Goal: Task Accomplishment & Management: Complete application form

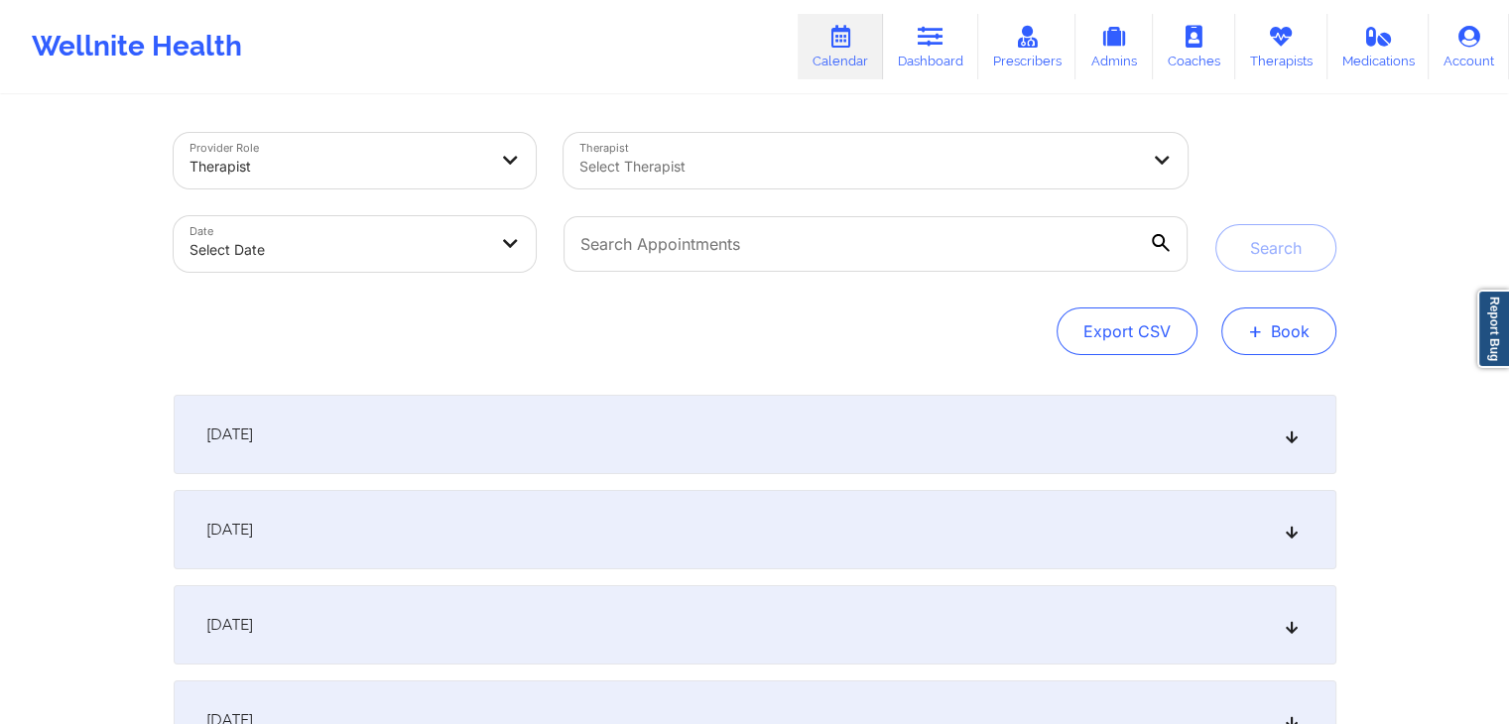
click at [1253, 330] on span "+" at bounding box center [1255, 330] width 15 height 11
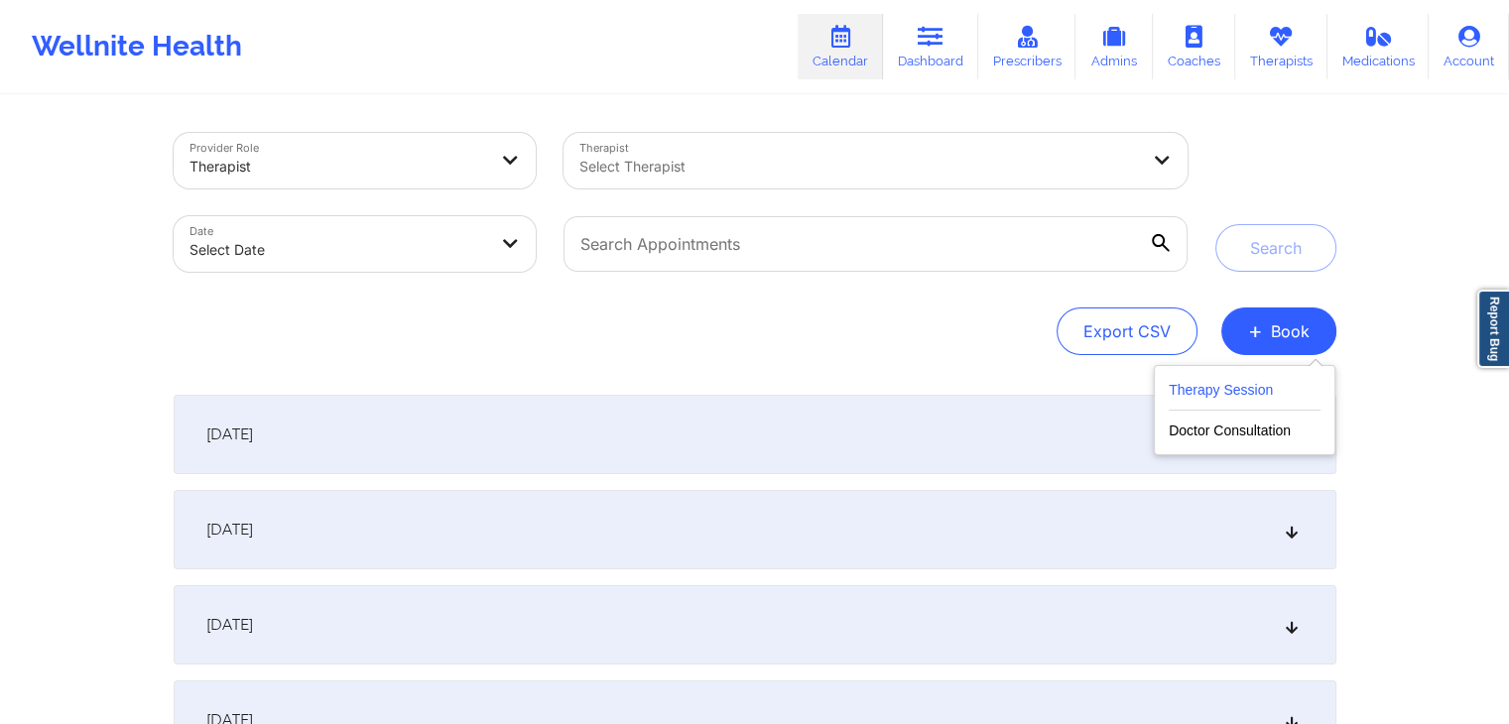
click at [1214, 400] on button "Therapy Session" at bounding box center [1245, 394] width 152 height 33
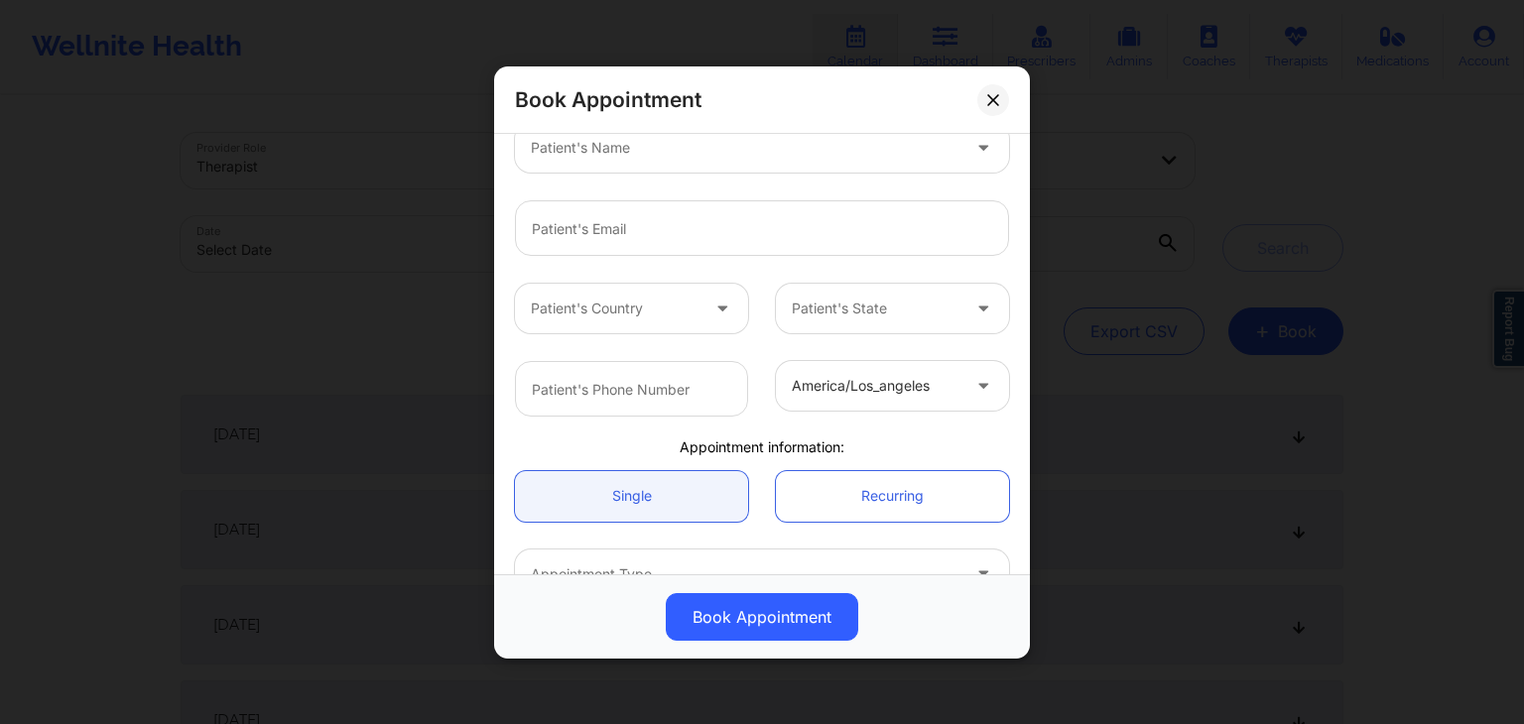
scroll to position [450, 0]
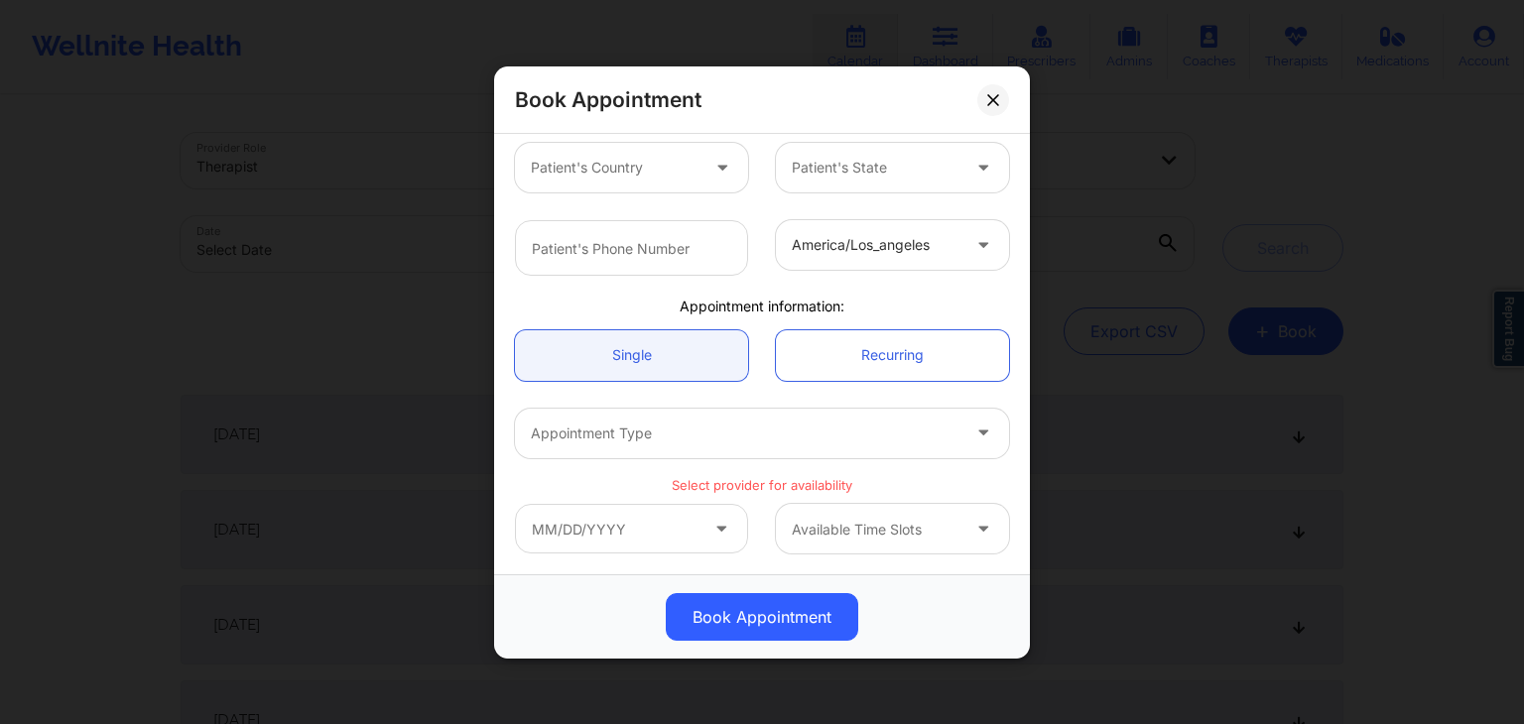
click at [774, 479] on p "Select provider for availability" at bounding box center [762, 484] width 494 height 19
click at [746, 277] on div "america/los_angeles" at bounding box center [762, 247] width 522 height 83
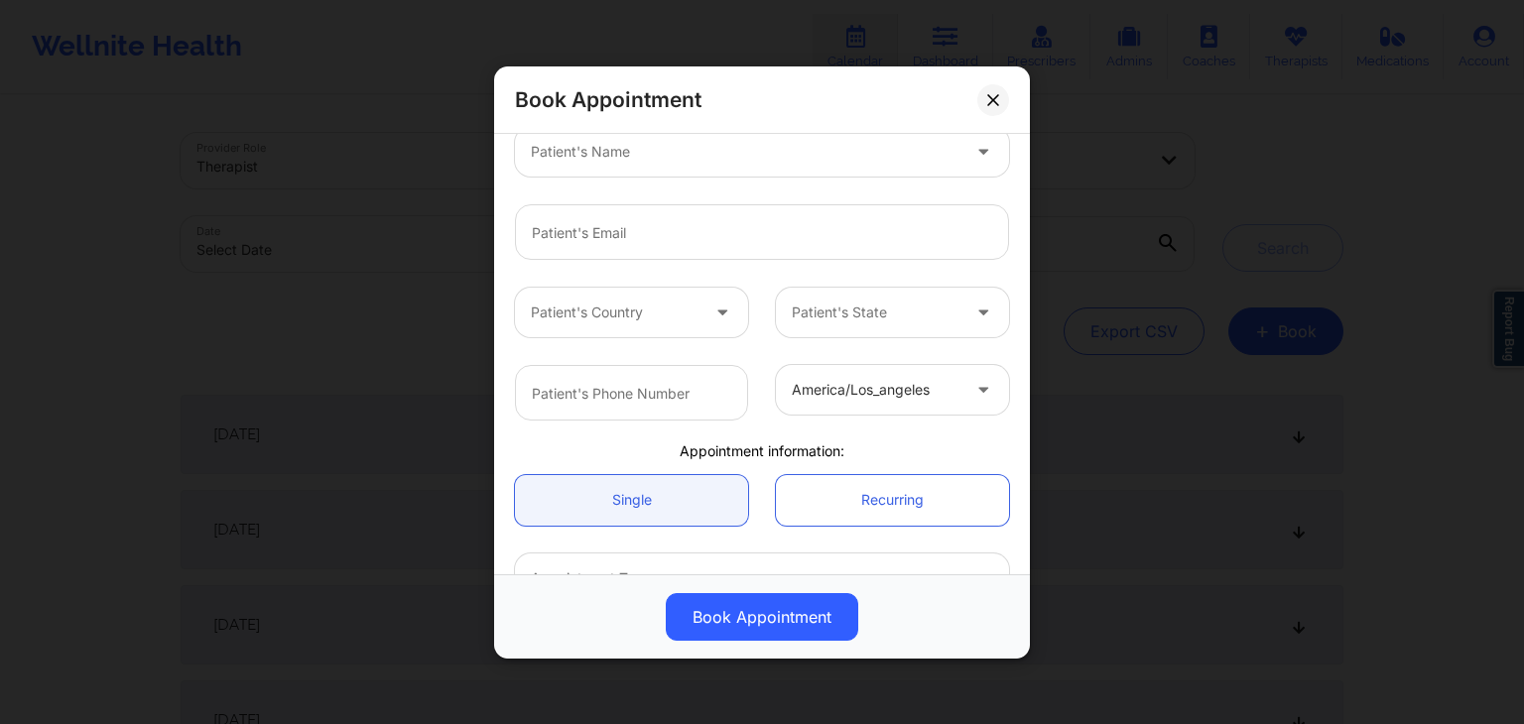
scroll to position [307, 0]
click at [702, 380] on input "text" at bounding box center [631, 392] width 233 height 56
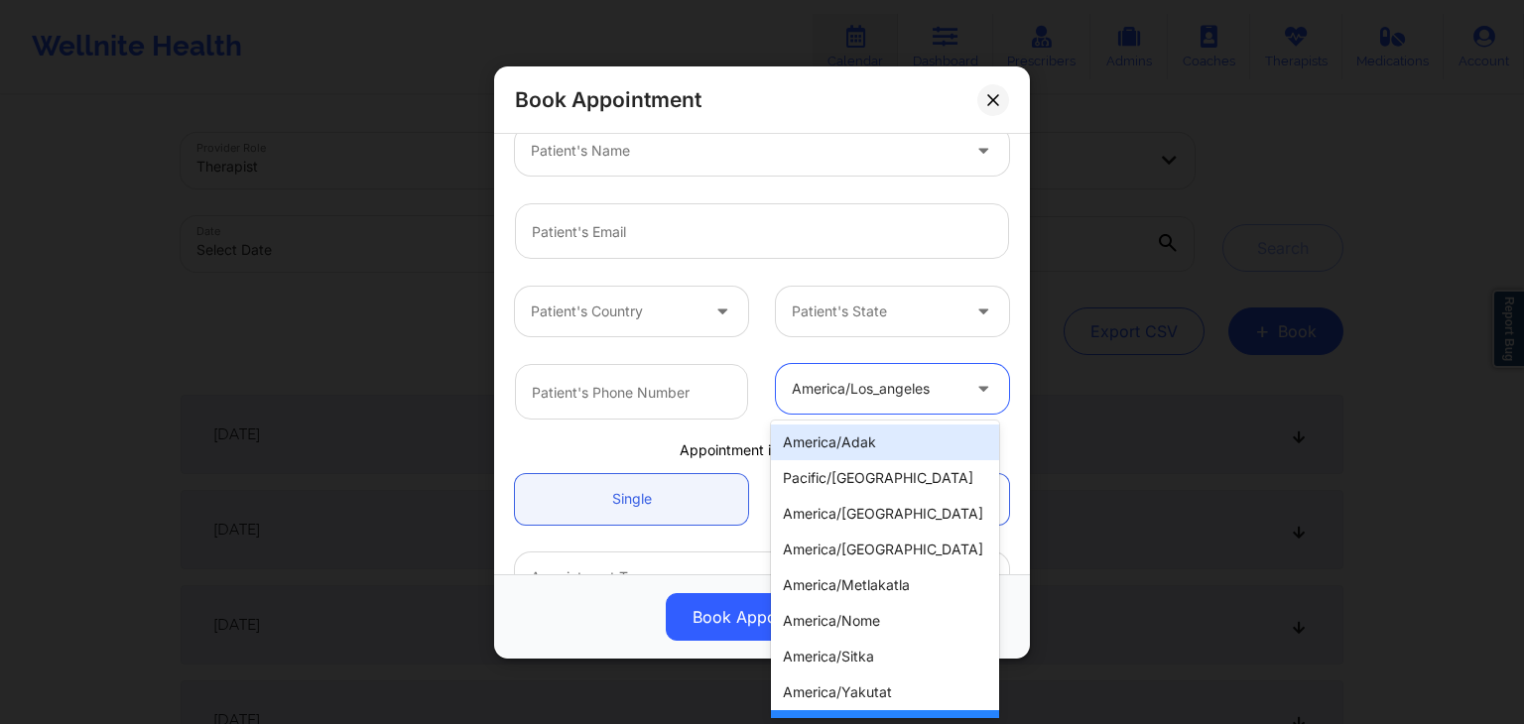
click at [794, 382] on div at bounding box center [876, 389] width 168 height 24
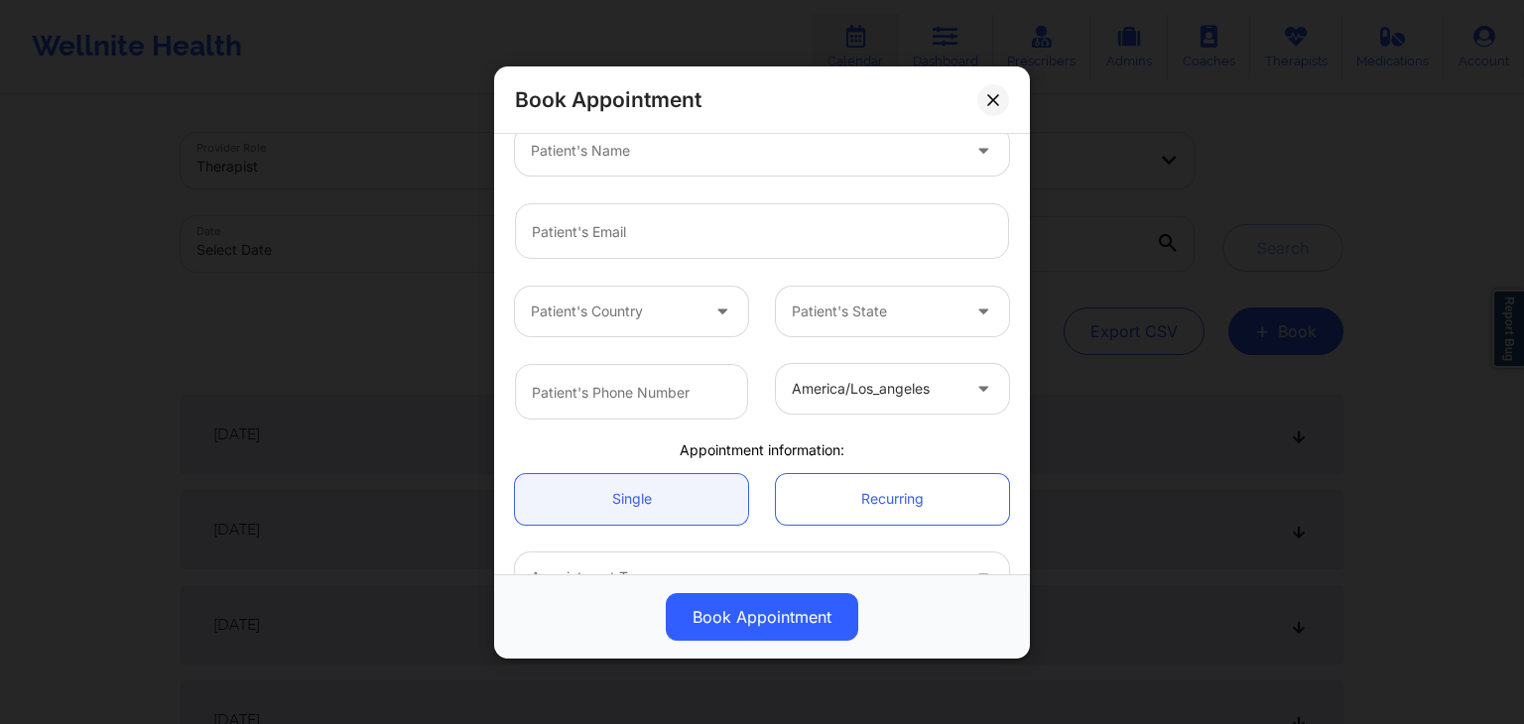
click at [737, 347] on div "Patient's Country Patient's State" at bounding box center [762, 311] width 522 height 77
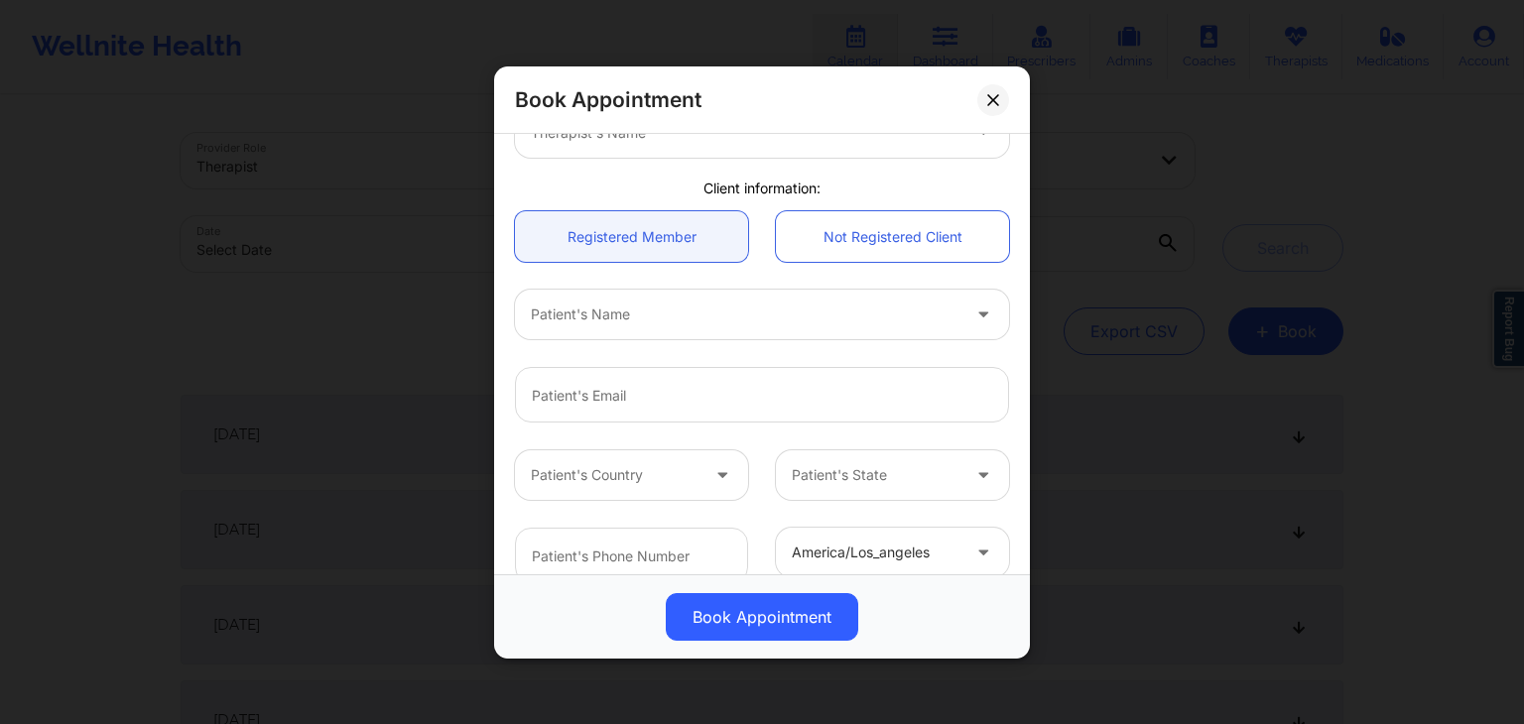
scroll to position [142, 0]
click at [817, 226] on link "Not Registered Client" at bounding box center [892, 237] width 233 height 51
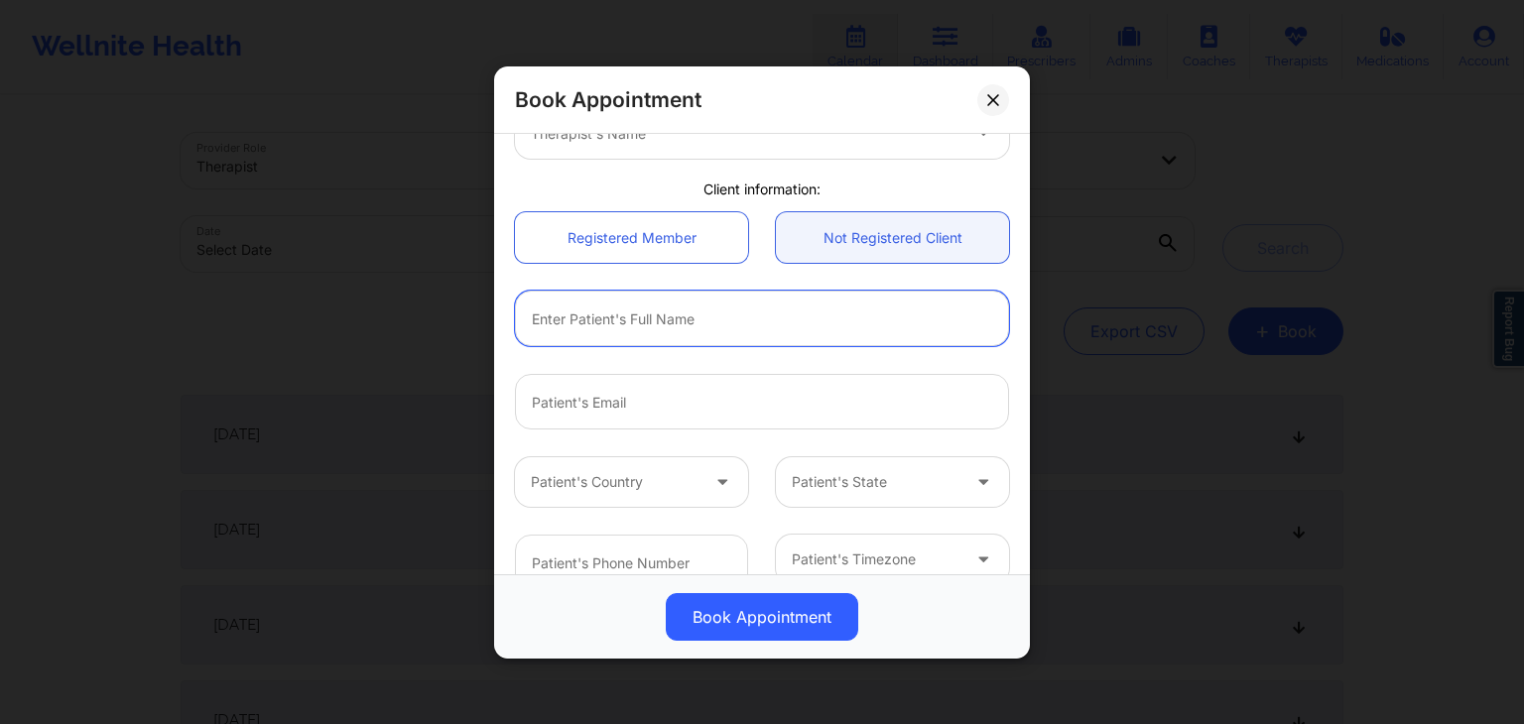
click at [681, 319] on input "text" at bounding box center [762, 319] width 494 height 56
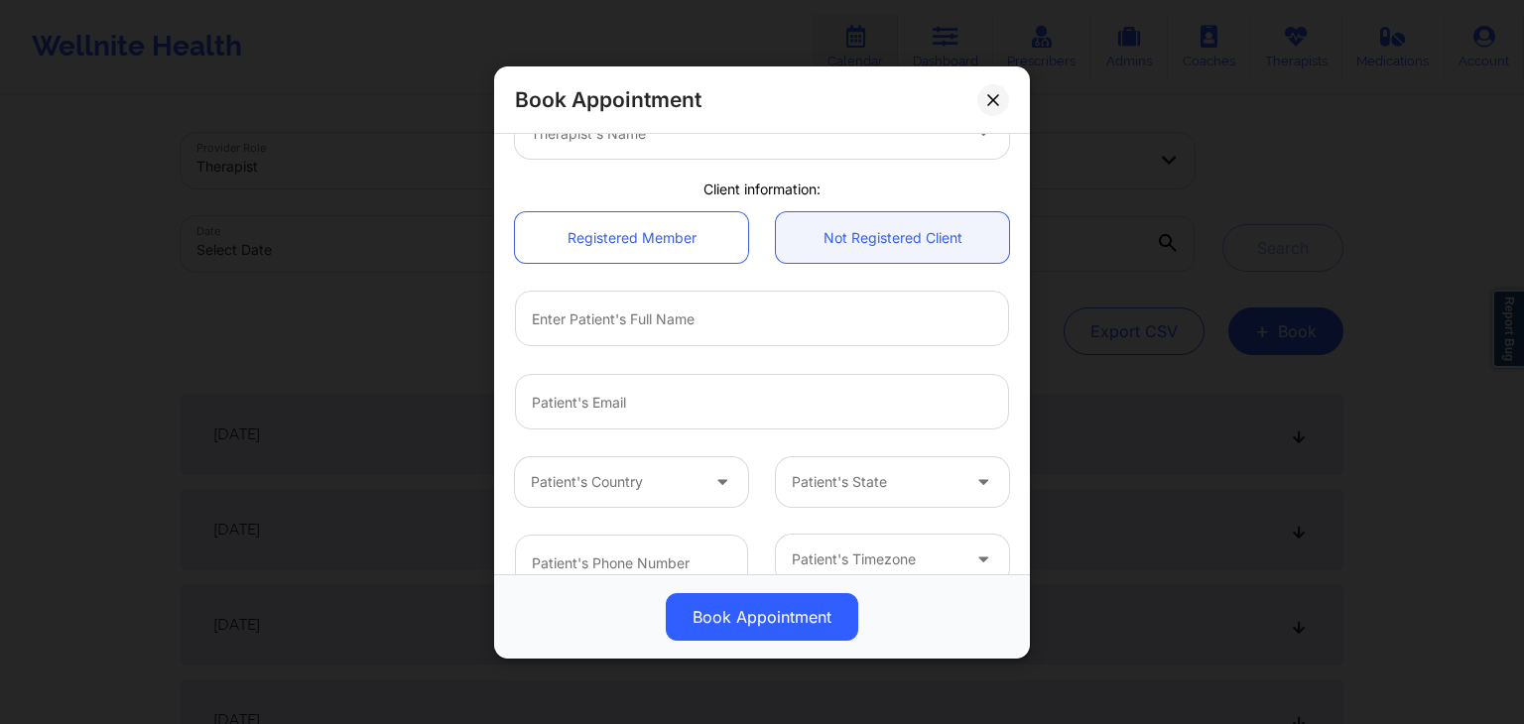
click at [748, 271] on div "Registered Member Not Registered Client" at bounding box center [762, 237] width 522 height 78
click at [715, 254] on link "Registered Member" at bounding box center [631, 237] width 233 height 51
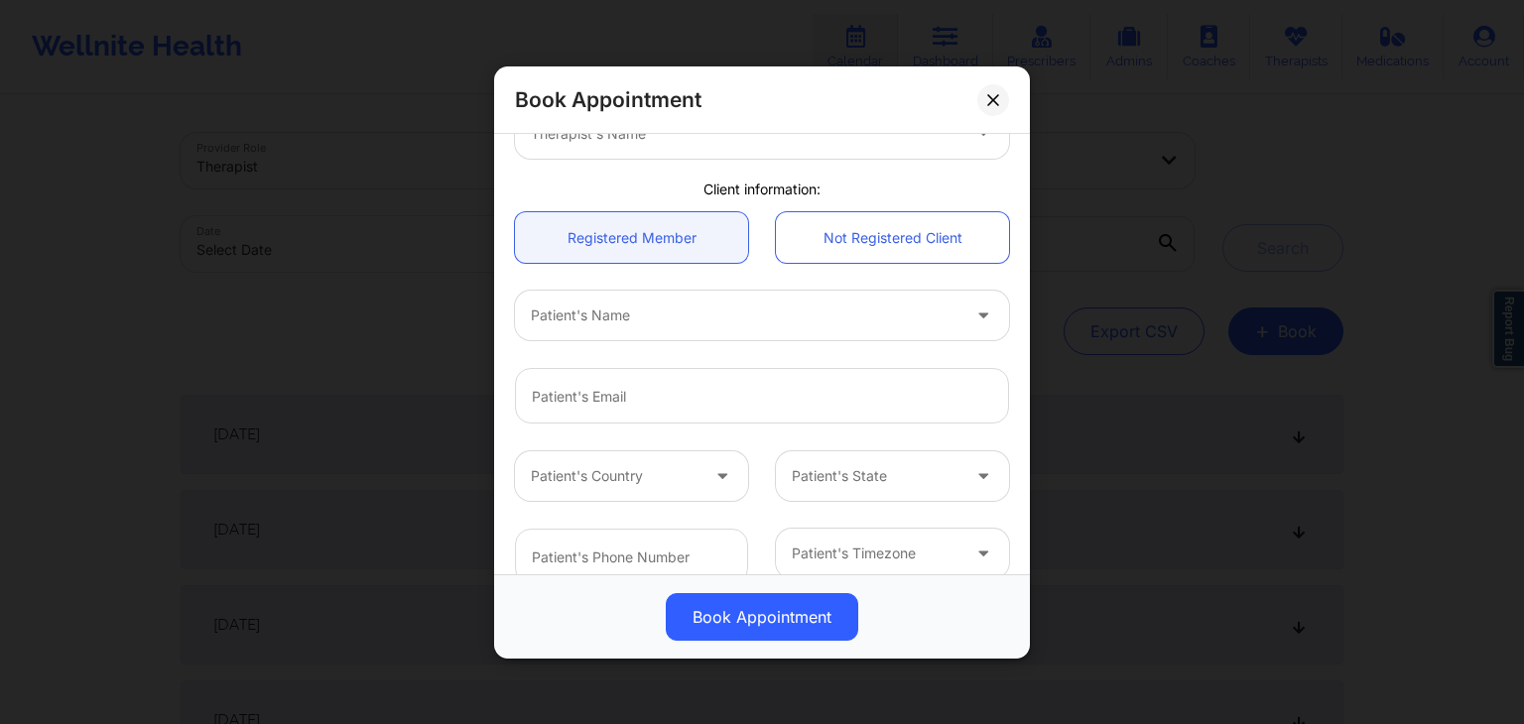
click at [762, 262] on div "Registered Member Not Registered Client" at bounding box center [762, 237] width 522 height 78
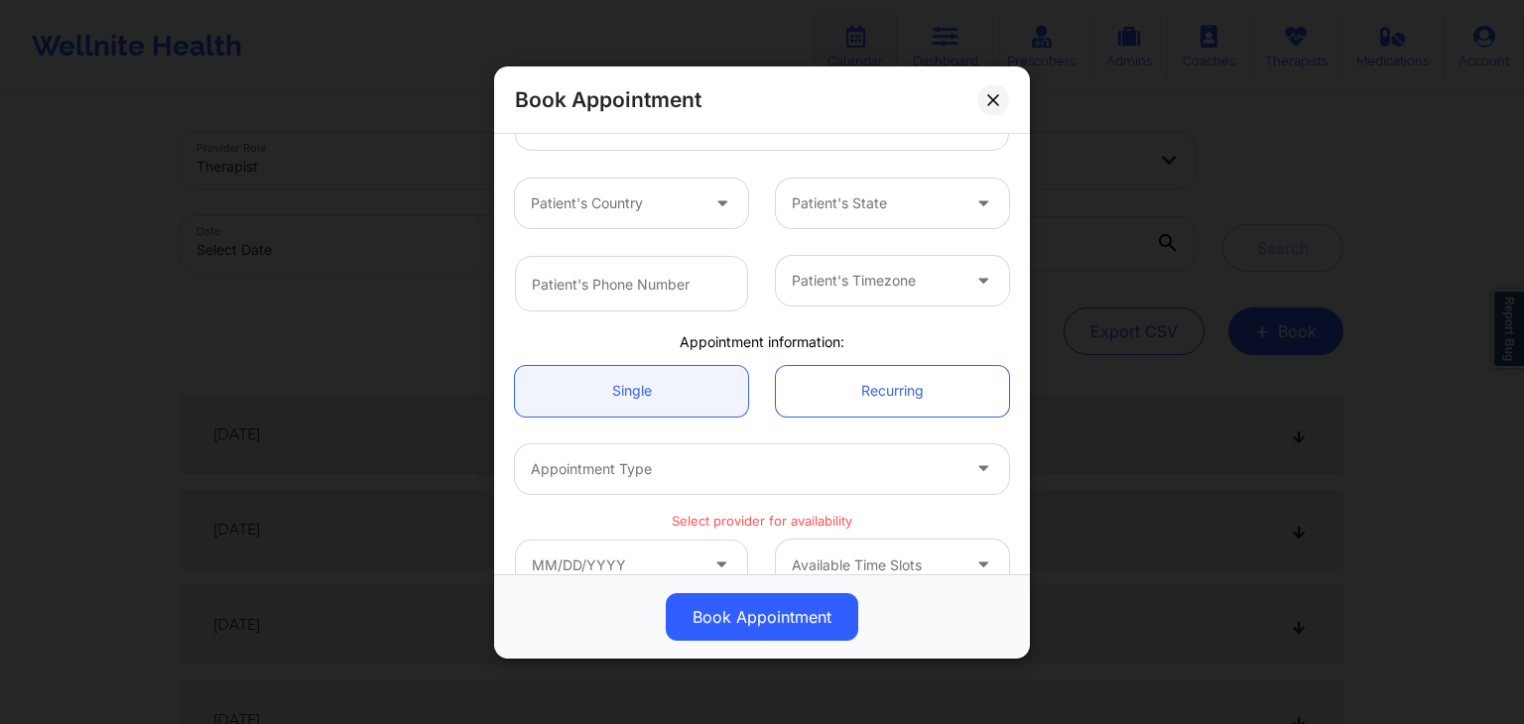
scroll to position [416, 0]
click at [904, 392] on link "Recurring" at bounding box center [892, 389] width 233 height 51
click at [724, 393] on link "Single" at bounding box center [631, 389] width 233 height 51
click at [781, 343] on div "Appointment information:" at bounding box center [762, 341] width 522 height 20
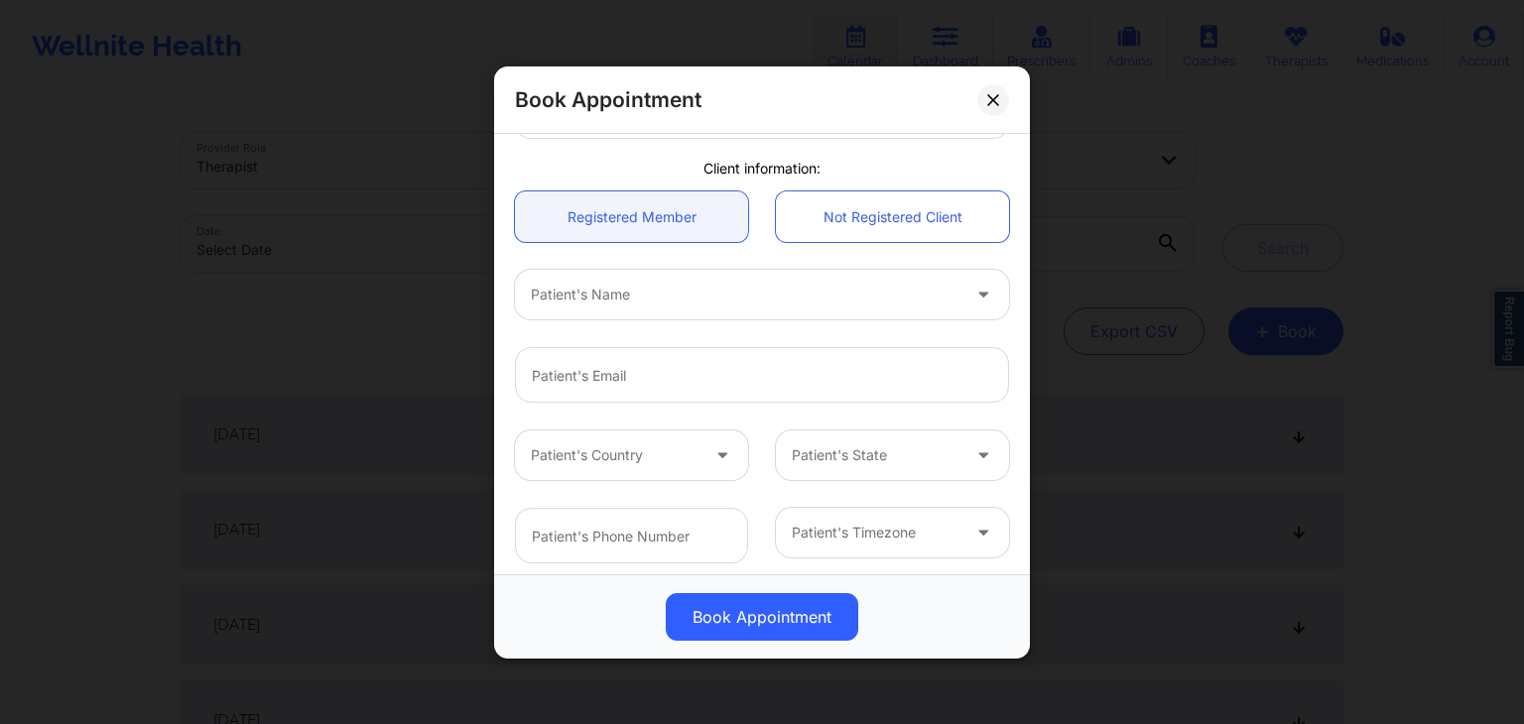
scroll to position [163, 0]
click at [881, 213] on link "Not Registered Client" at bounding box center [892, 216] width 233 height 51
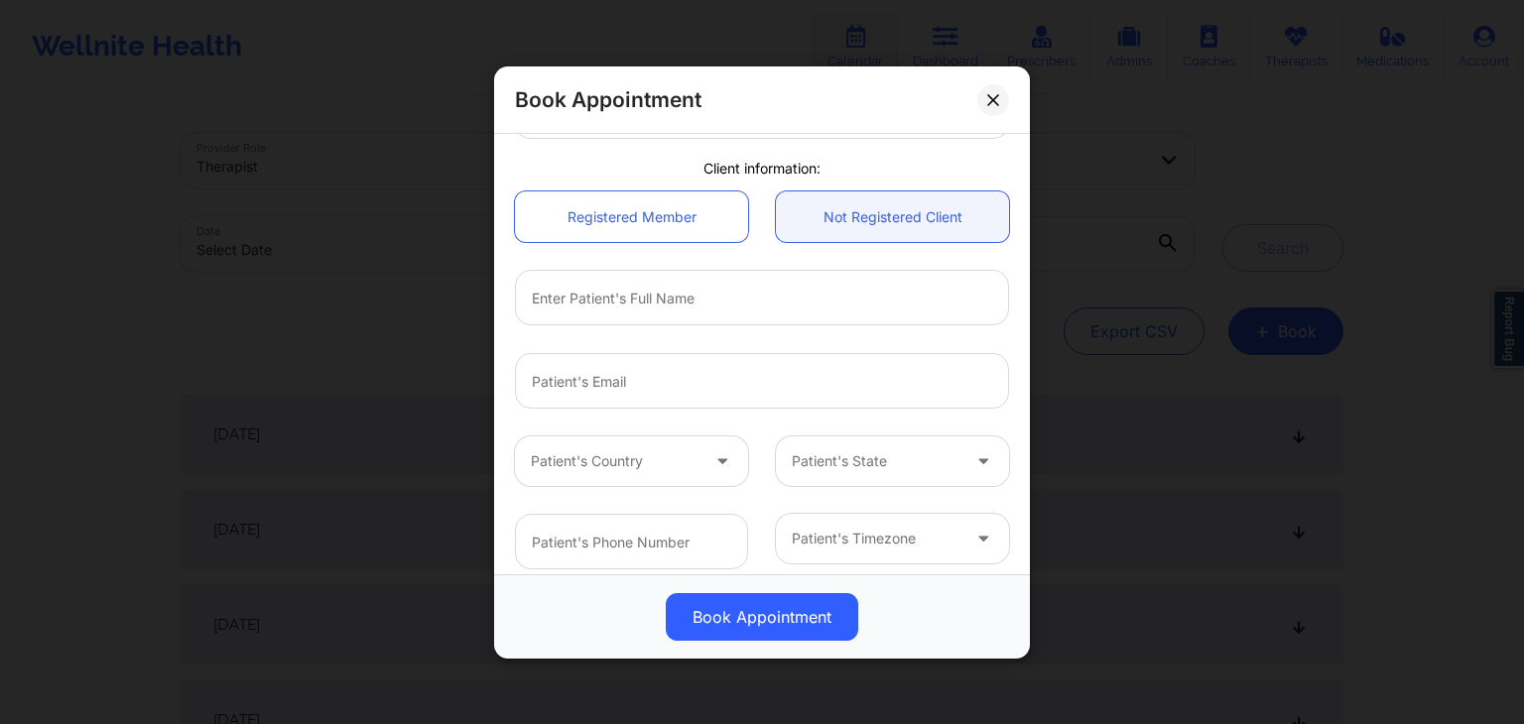
click at [665, 187] on div "Registered Member Not Registered Client" at bounding box center [762, 217] width 522 height 78
click at [669, 212] on link "Registered Member" at bounding box center [631, 216] width 233 height 51
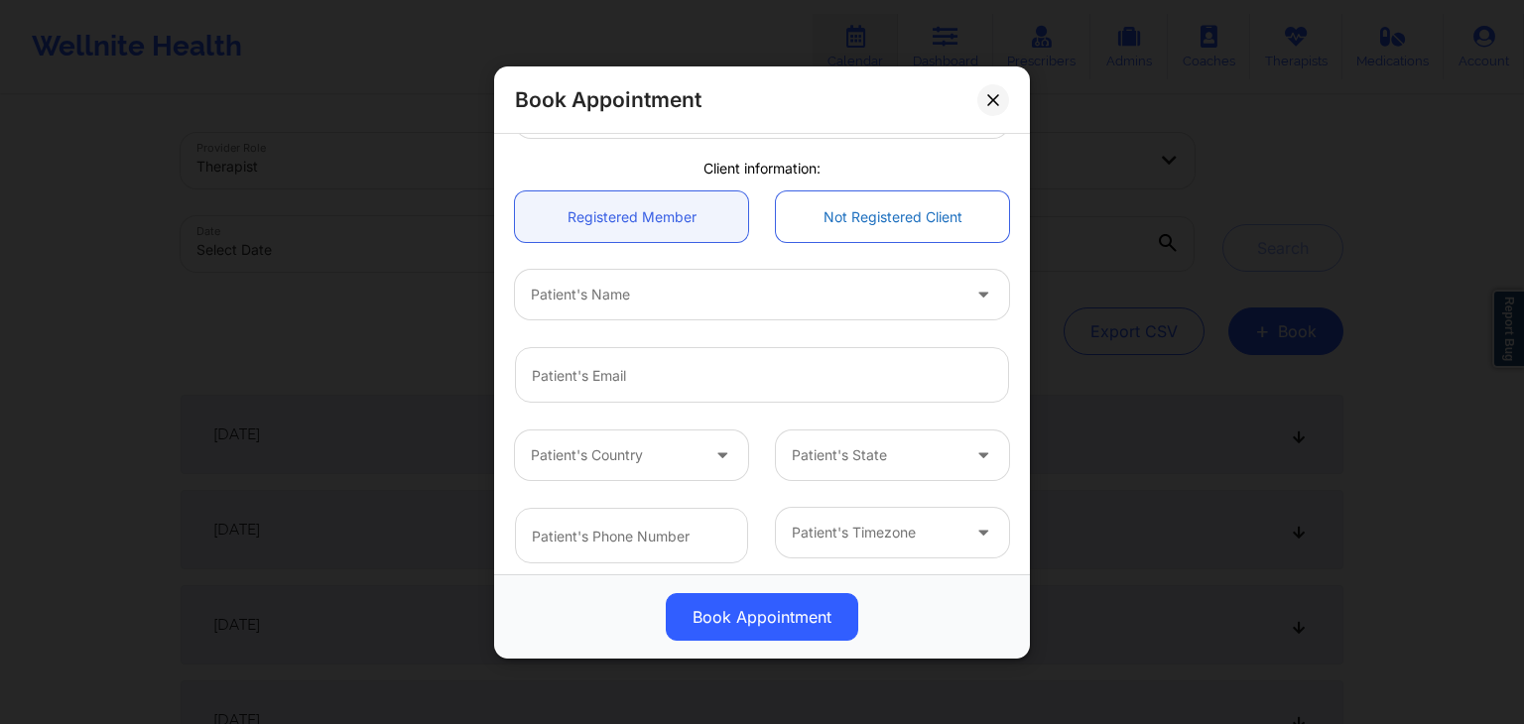
click at [820, 223] on link "Not Registered Client" at bounding box center [892, 216] width 233 height 51
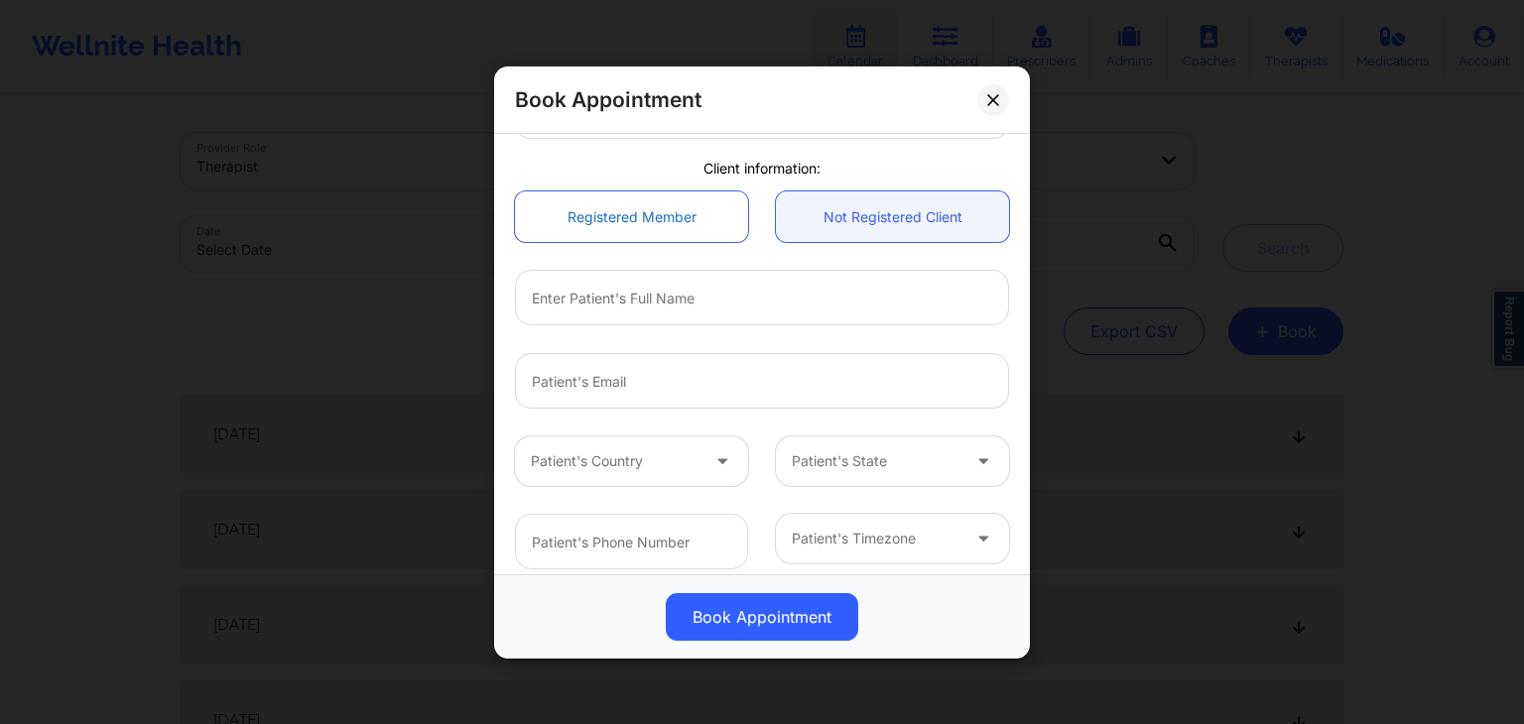
click at [639, 230] on link "Registered Member" at bounding box center [631, 216] width 233 height 51
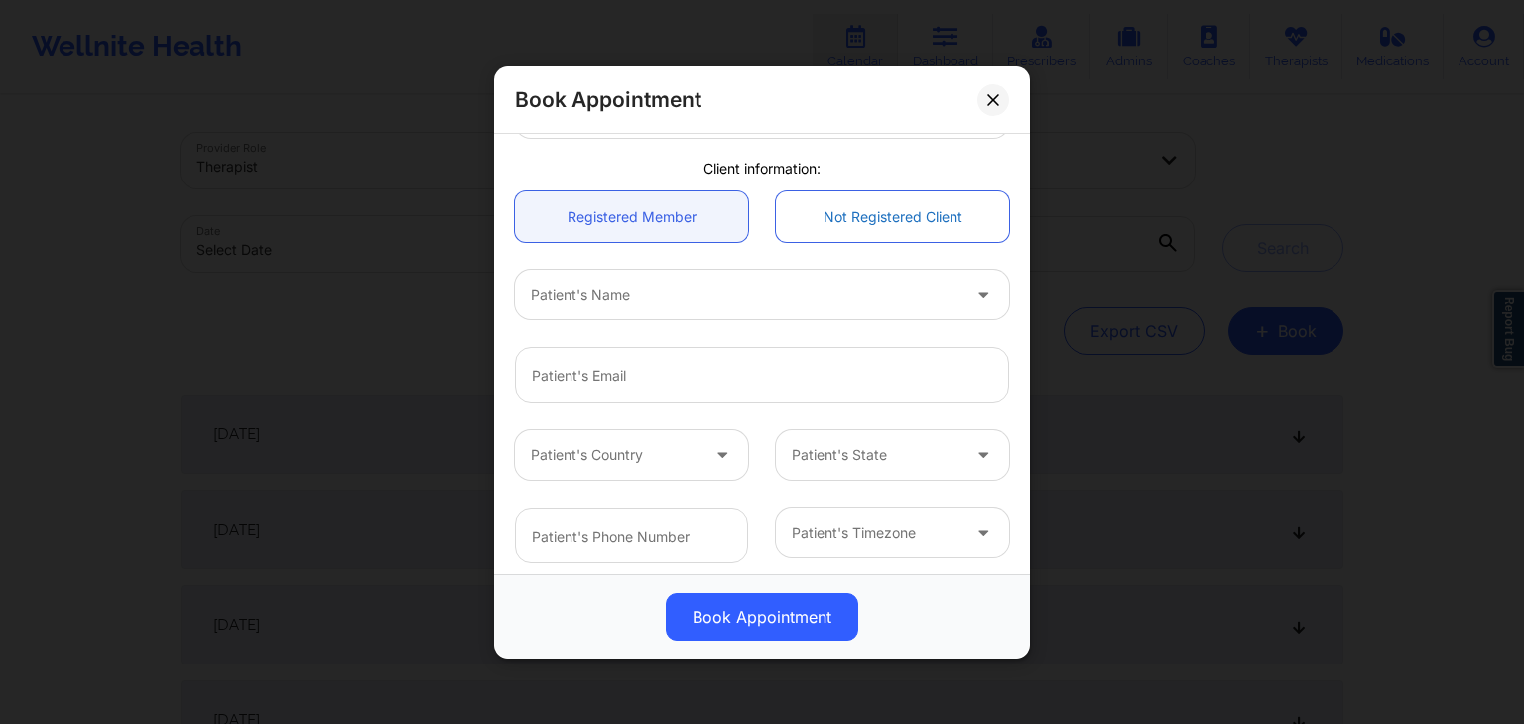
click at [825, 228] on link "Not Registered Client" at bounding box center [892, 216] width 233 height 51
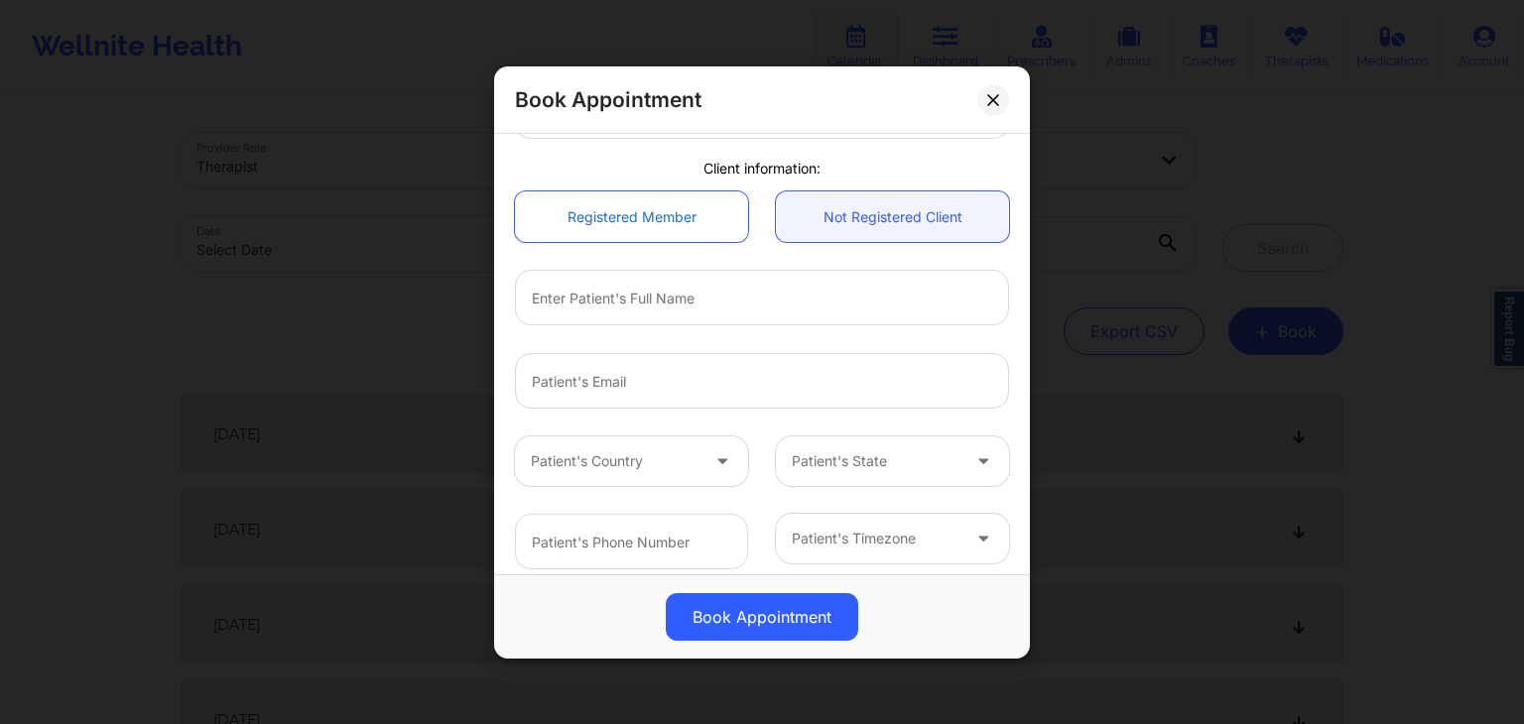
click at [668, 212] on link "Registered Member" at bounding box center [631, 216] width 233 height 51
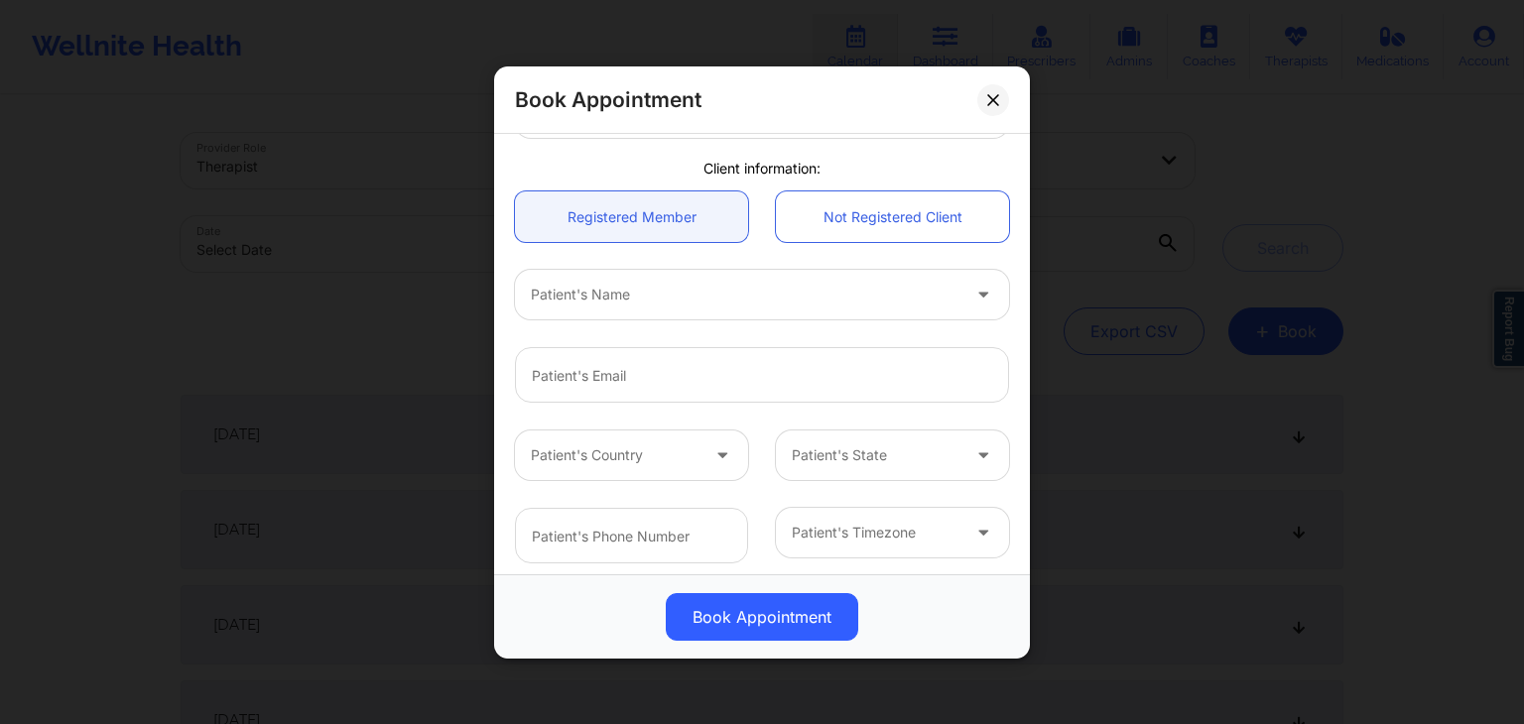
scroll to position [0, 0]
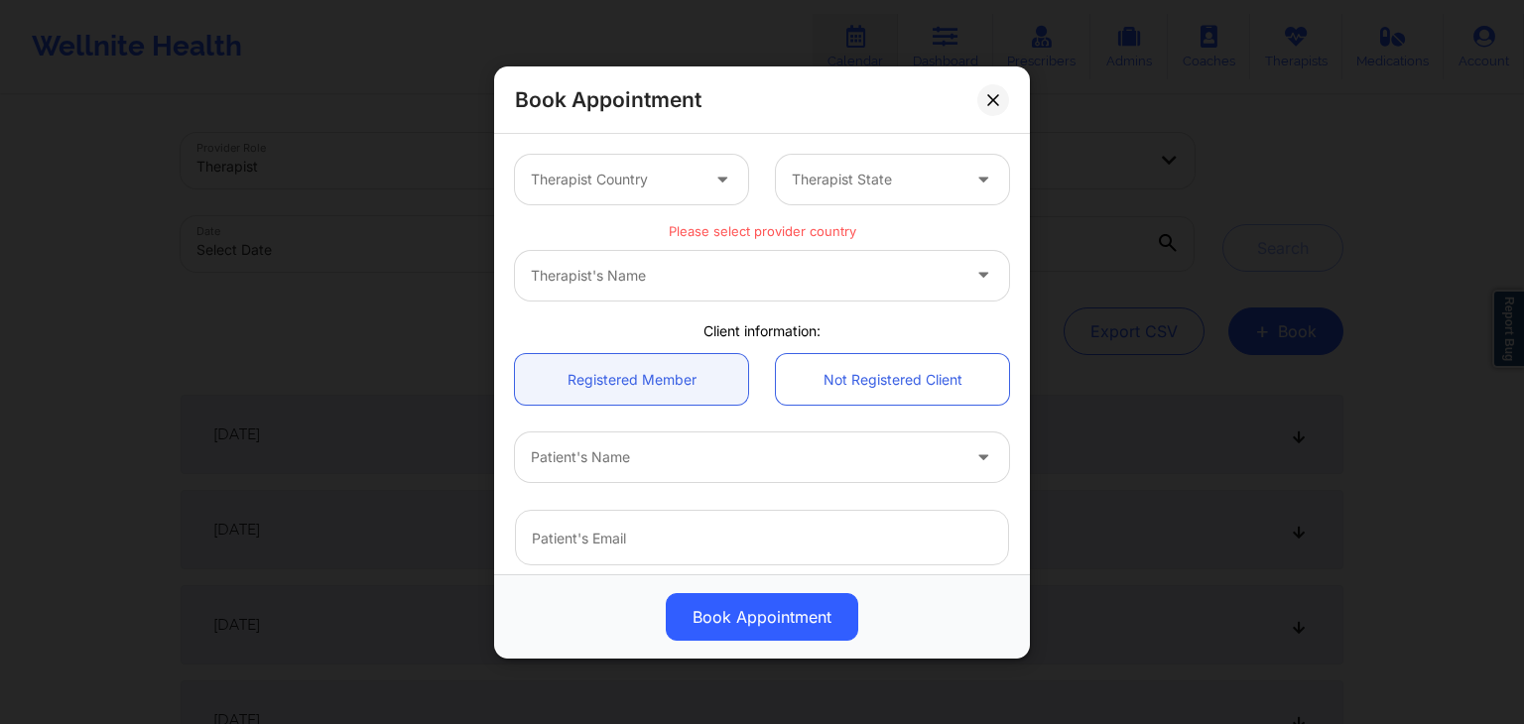
click at [746, 272] on div "Therapist's Name" at bounding box center [762, 275] width 494 height 50
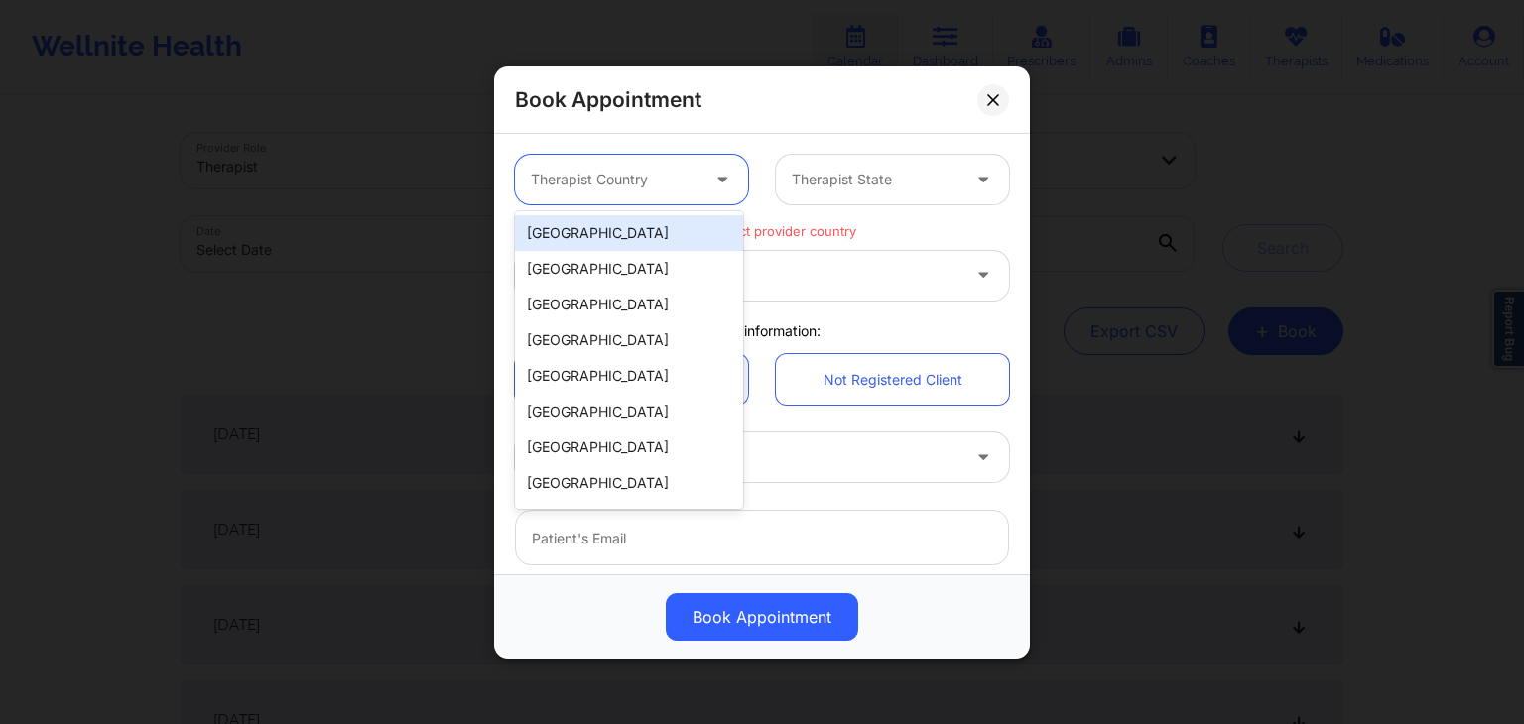
click at [687, 175] on div at bounding box center [615, 180] width 168 height 24
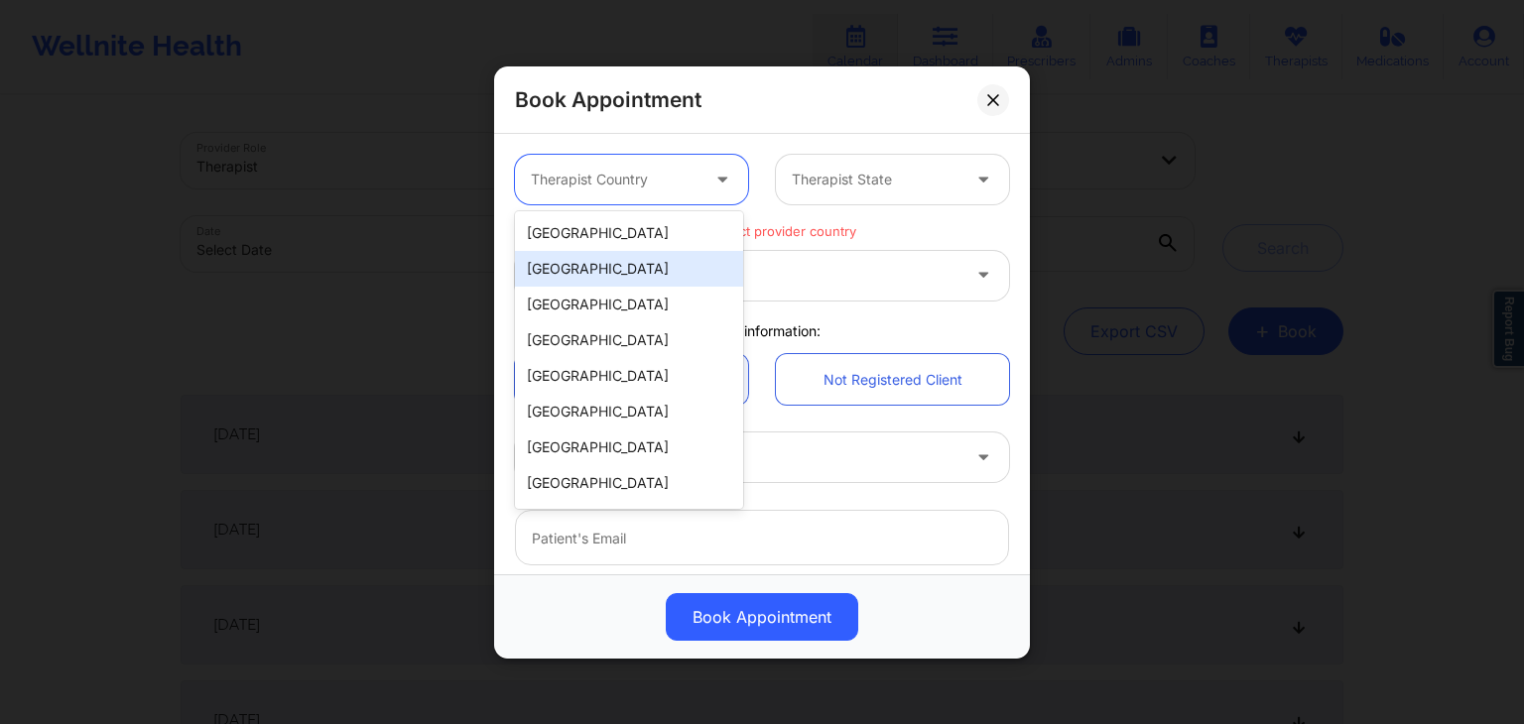
click at [585, 271] on div "[GEOGRAPHIC_DATA]" at bounding box center [629, 269] width 228 height 36
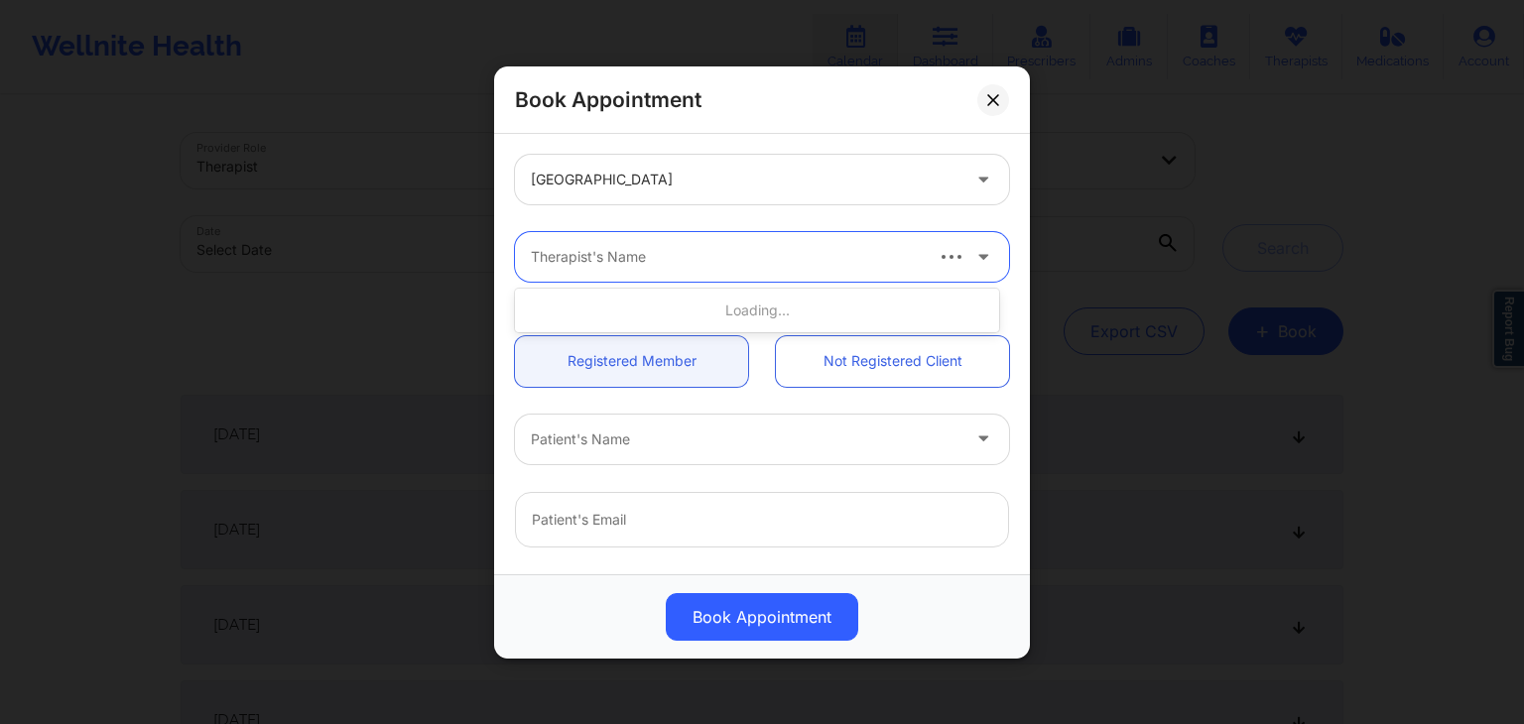
click at [702, 267] on div at bounding box center [725, 257] width 389 height 24
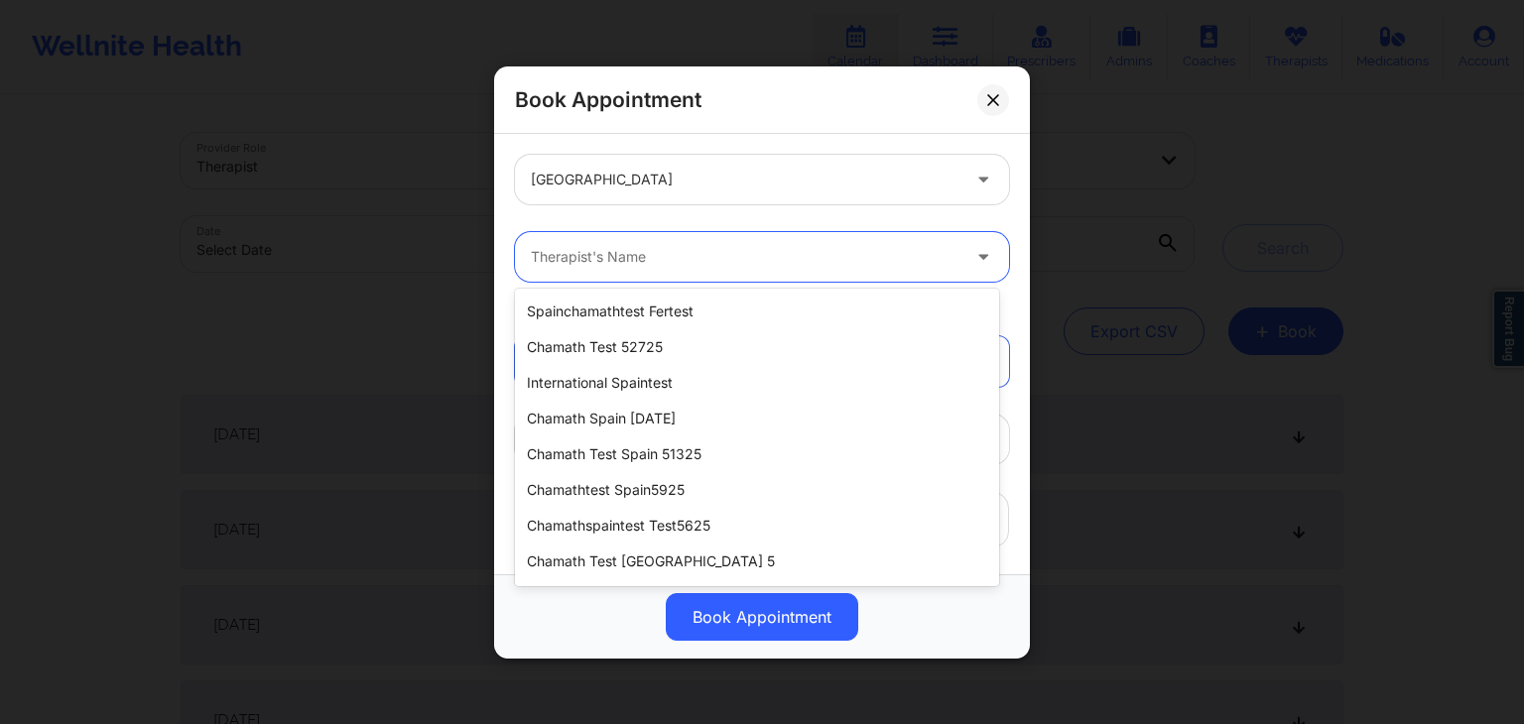
scroll to position [22, 0]
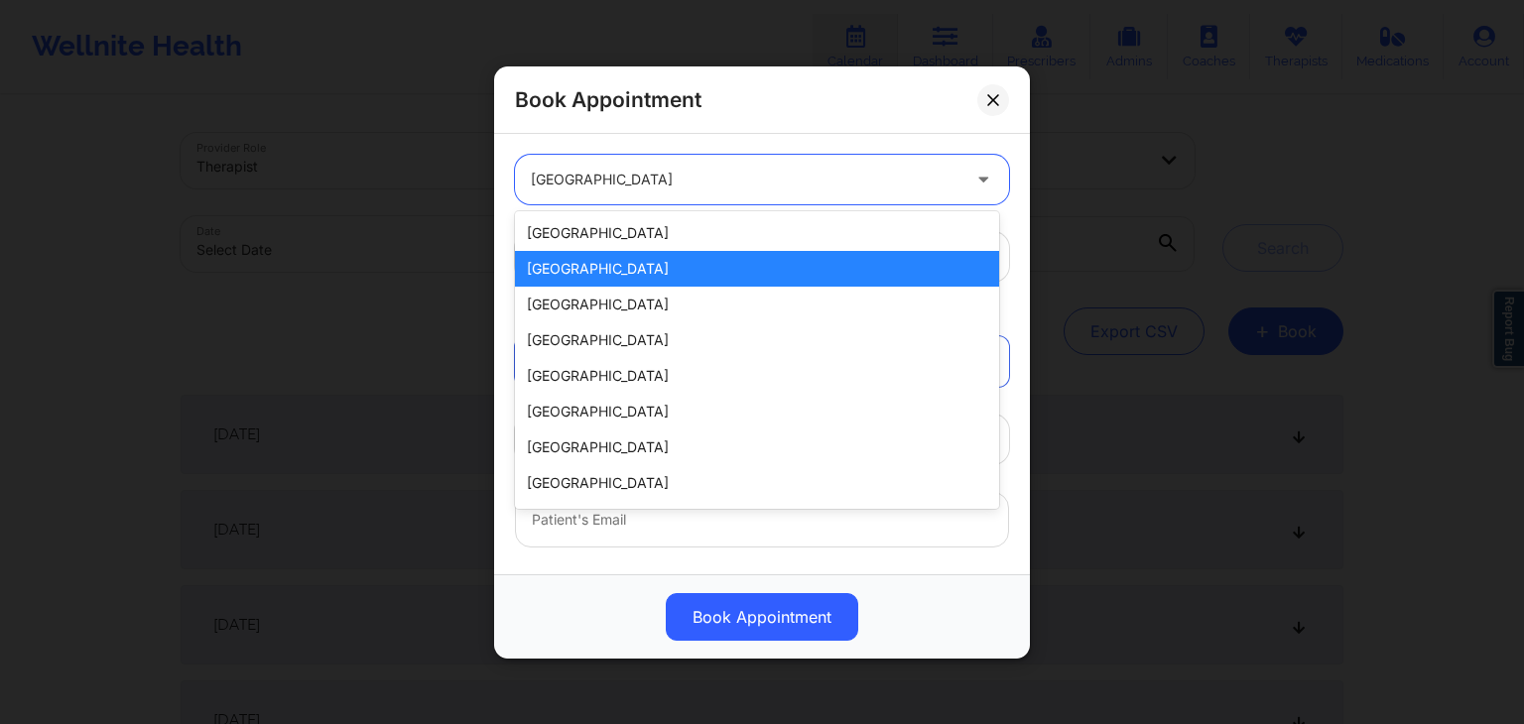
click at [689, 182] on div at bounding box center [745, 180] width 429 height 24
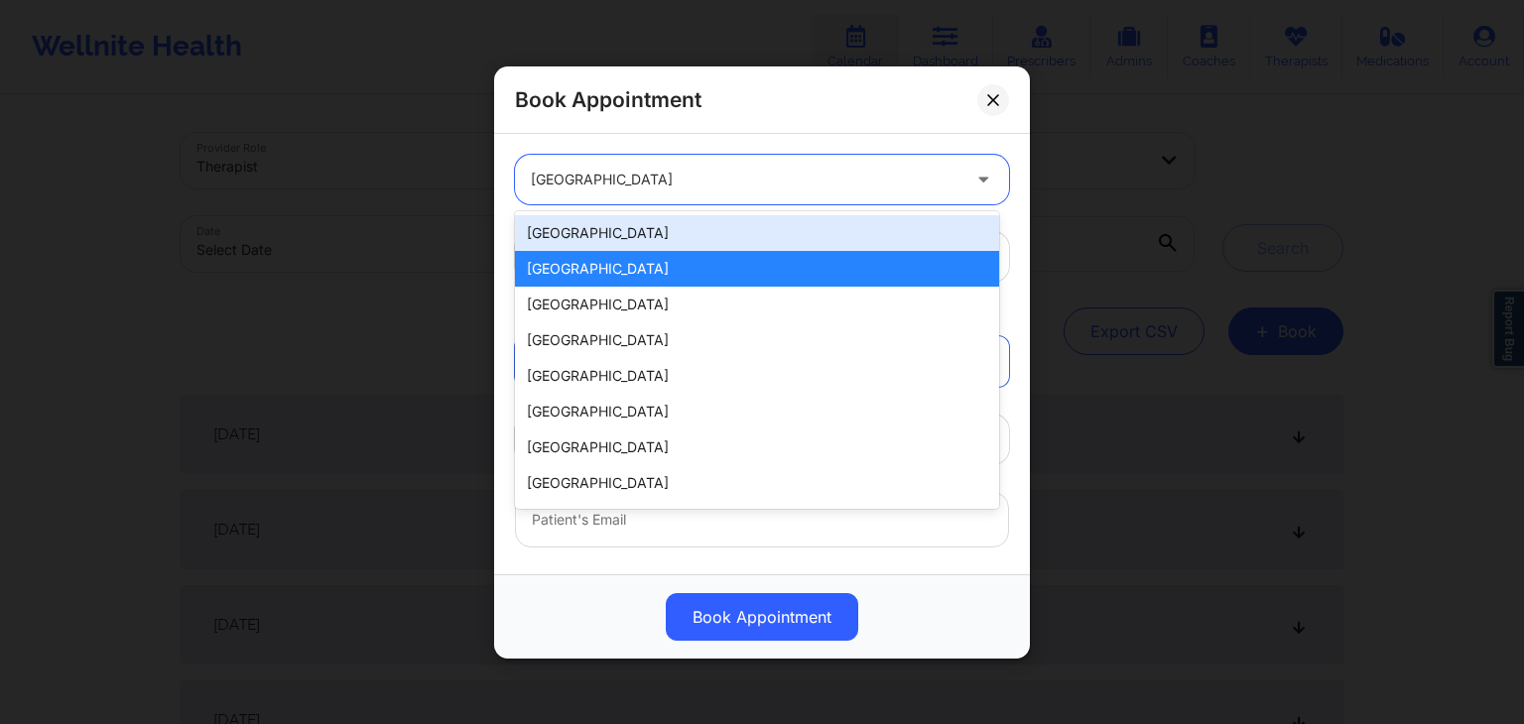
click at [633, 239] on div "[GEOGRAPHIC_DATA]" at bounding box center [757, 233] width 484 height 36
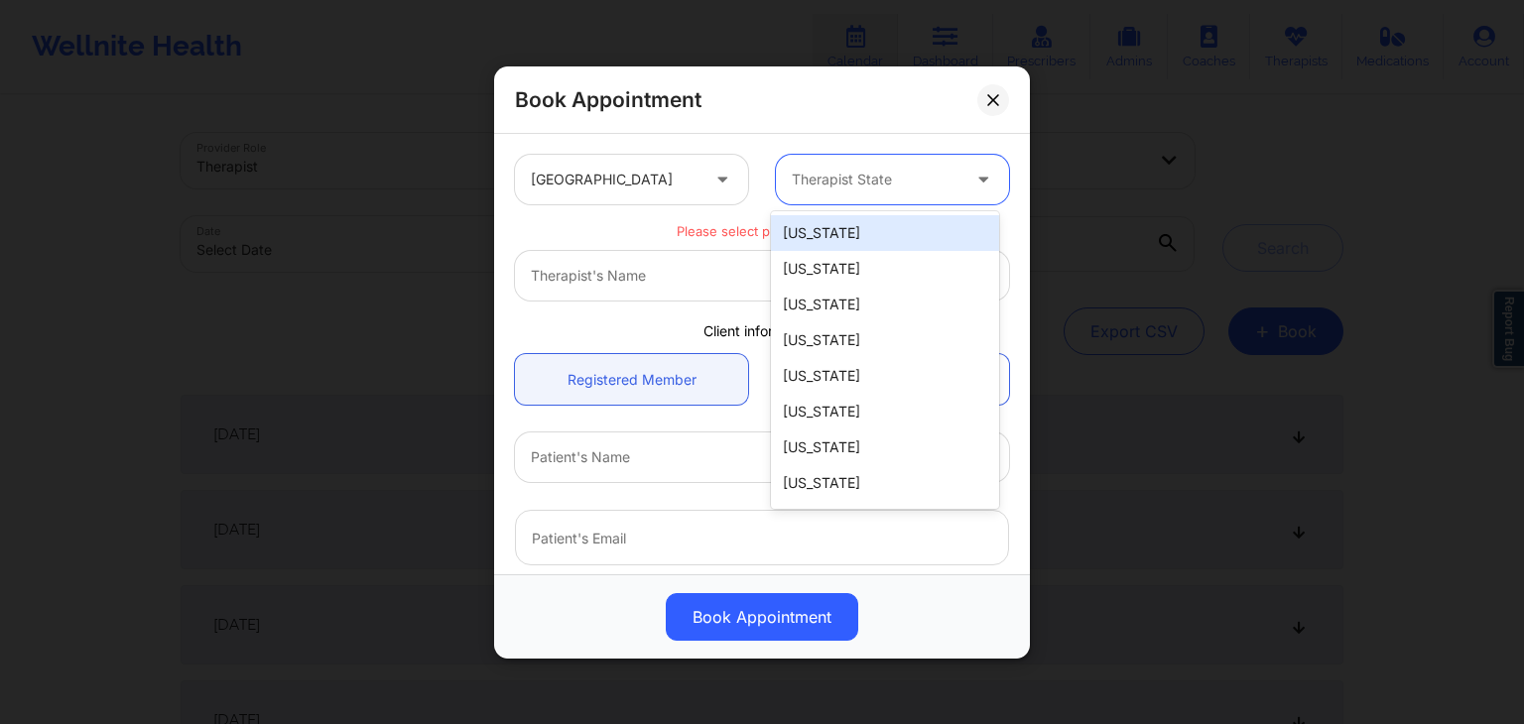
click at [872, 166] on div "Therapist State" at bounding box center [868, 180] width 185 height 50
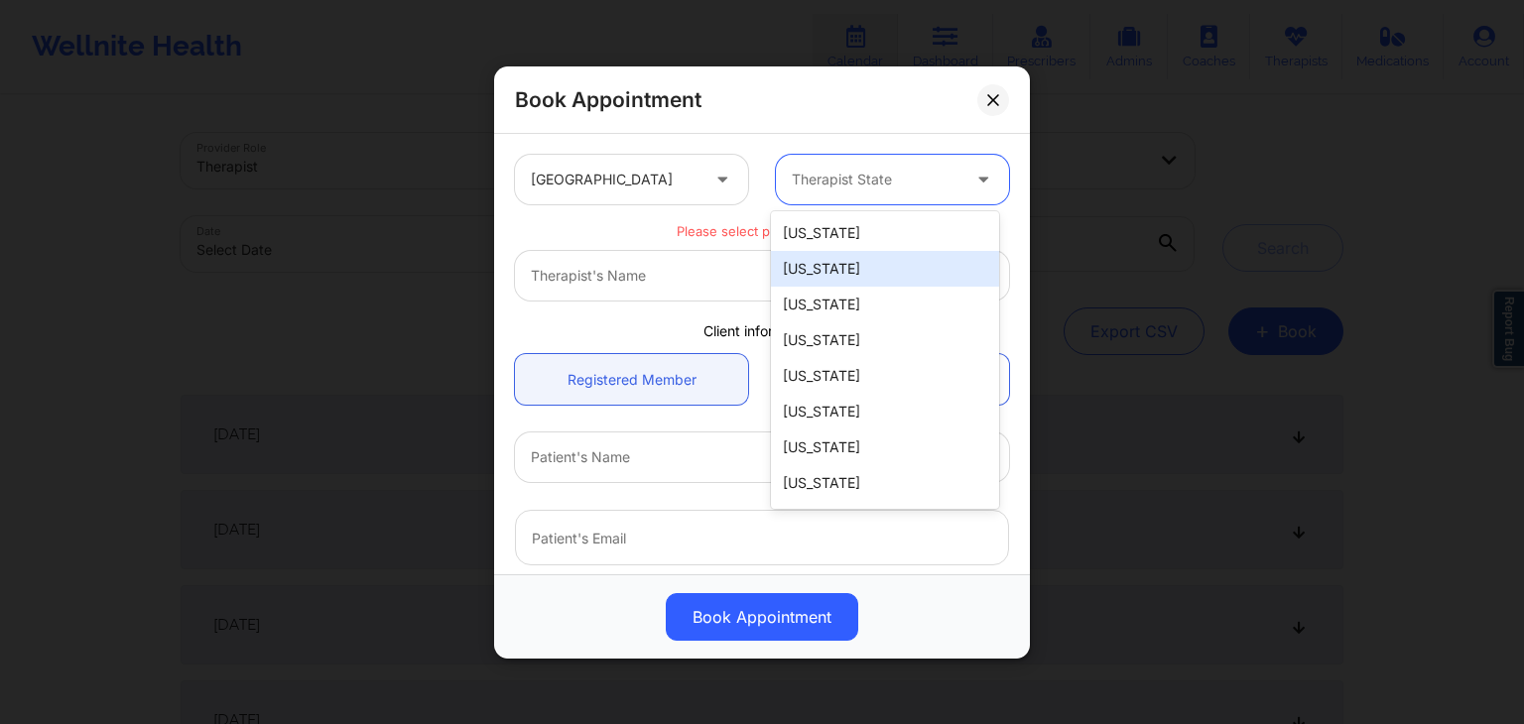
click at [830, 283] on div "[US_STATE]" at bounding box center [885, 269] width 228 height 36
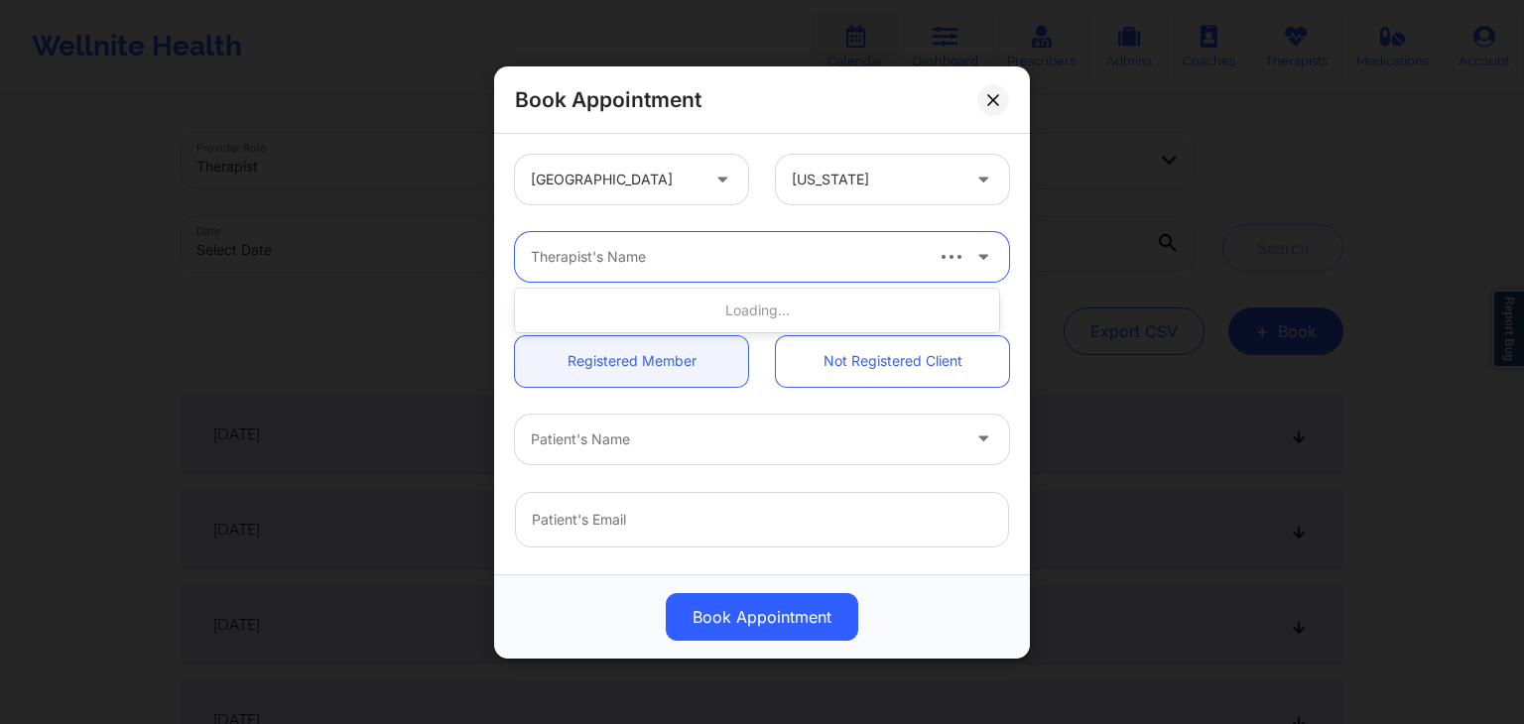
click at [736, 278] on div "Therapist's Name" at bounding box center [718, 257] width 407 height 50
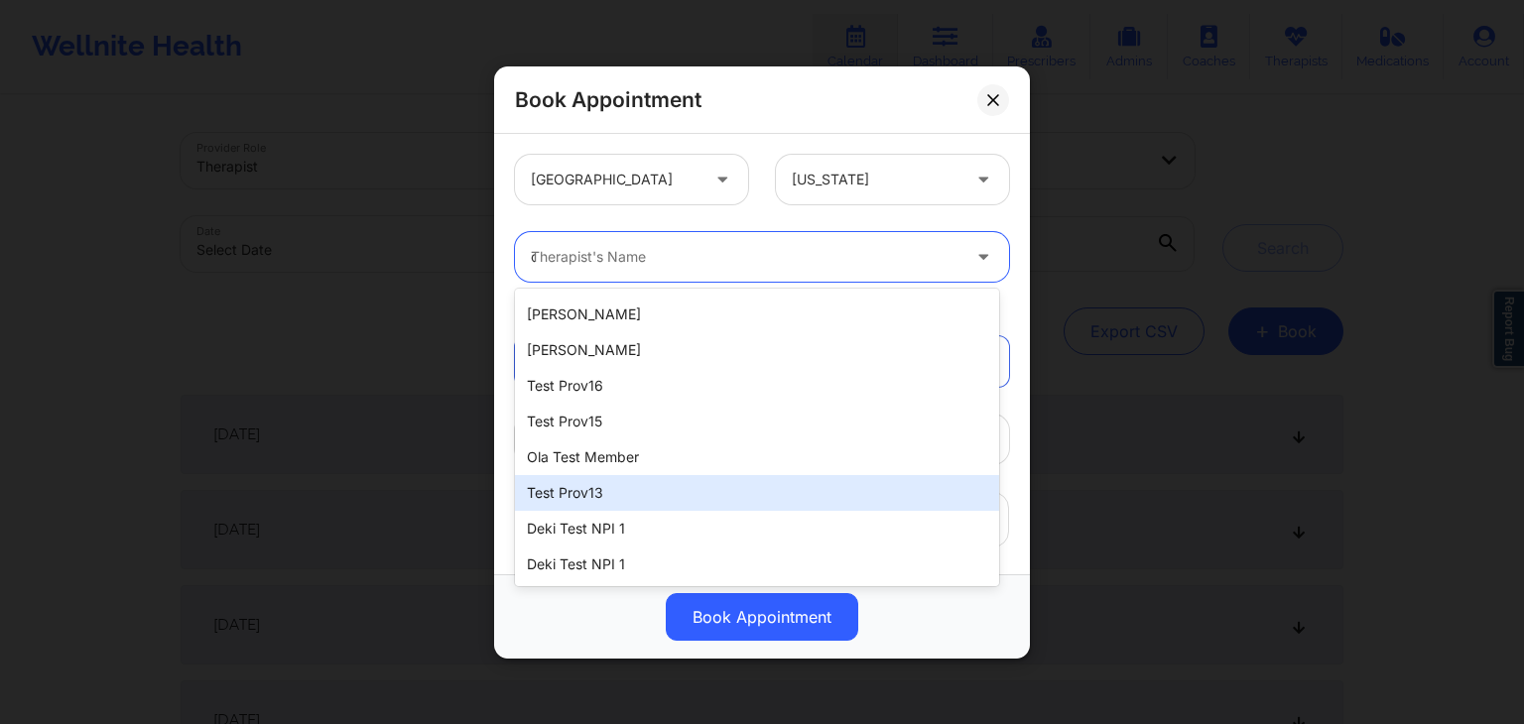
scroll to position [0, 0]
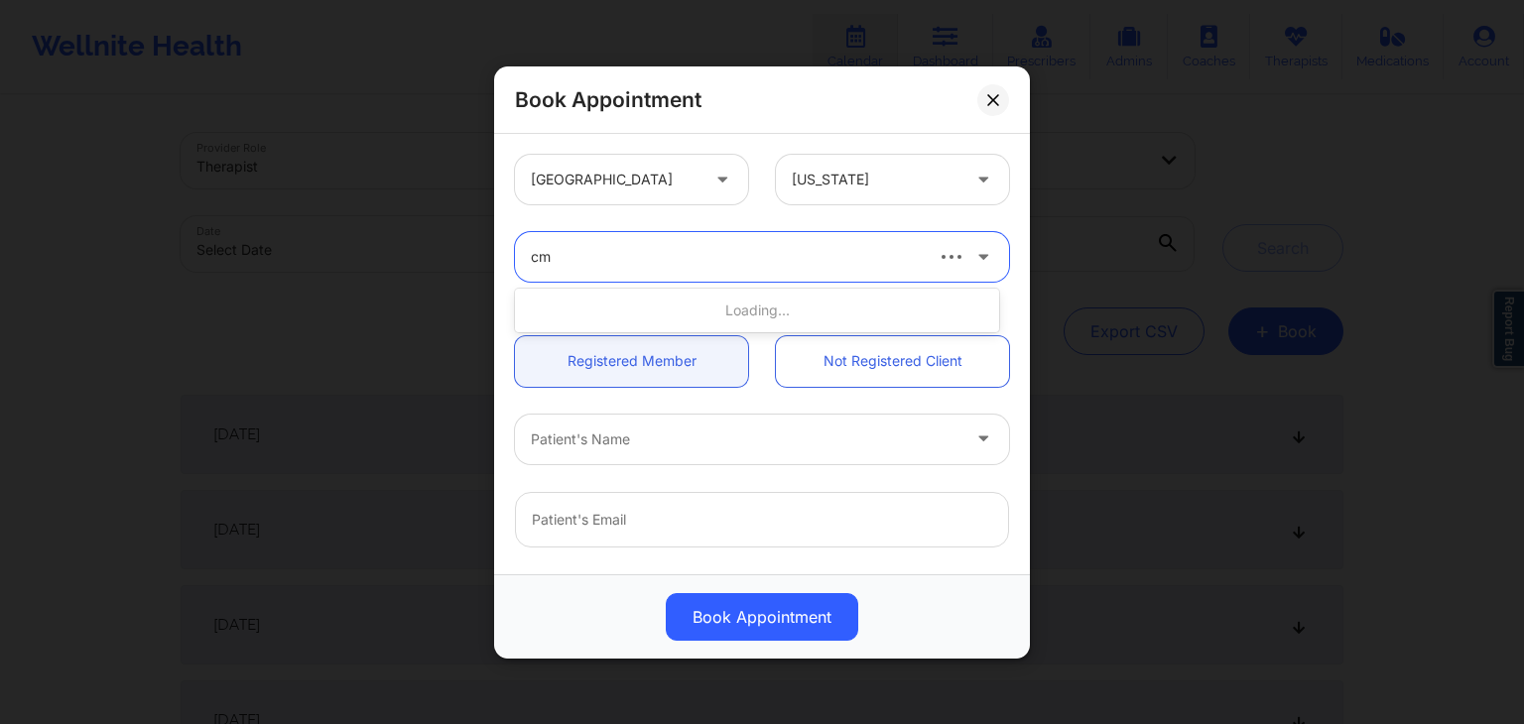
type input "cms"
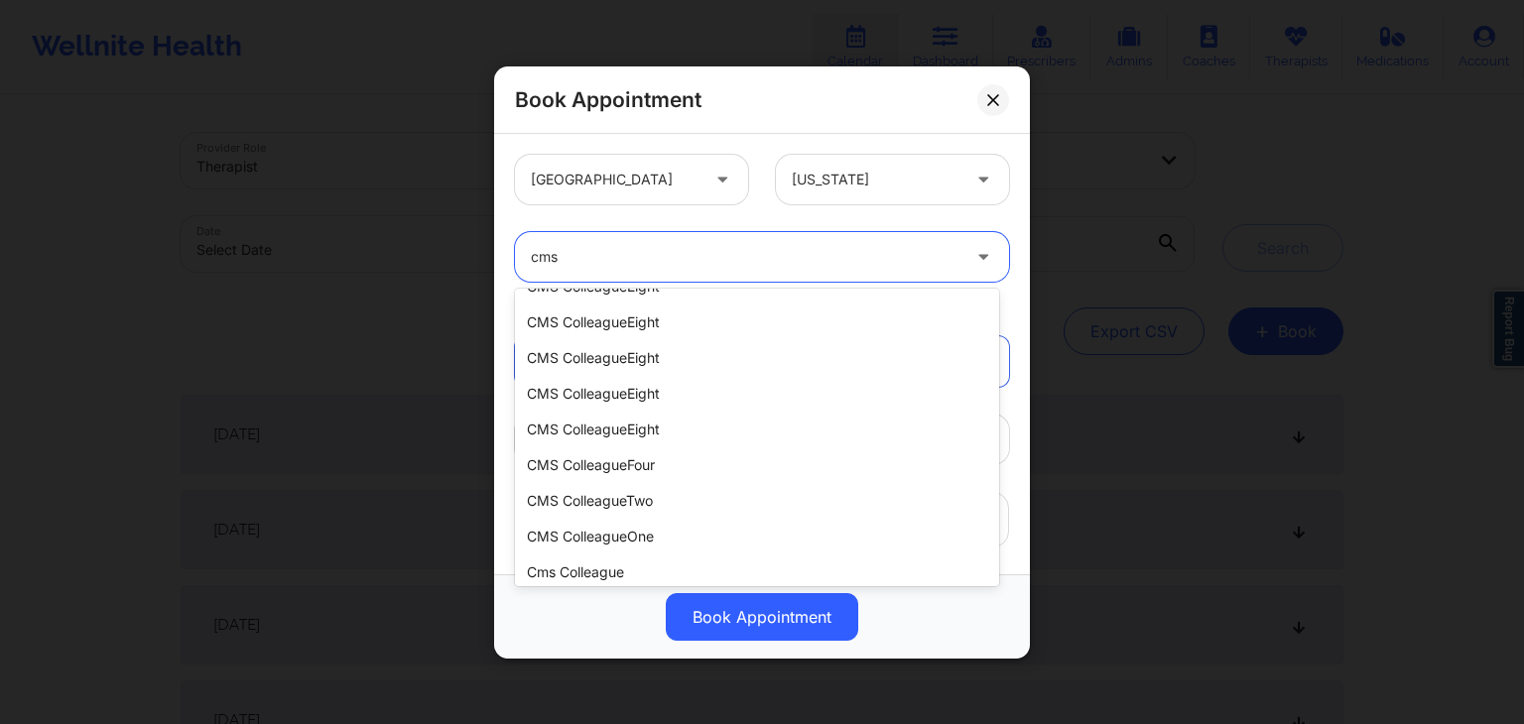
scroll to position [925, 0]
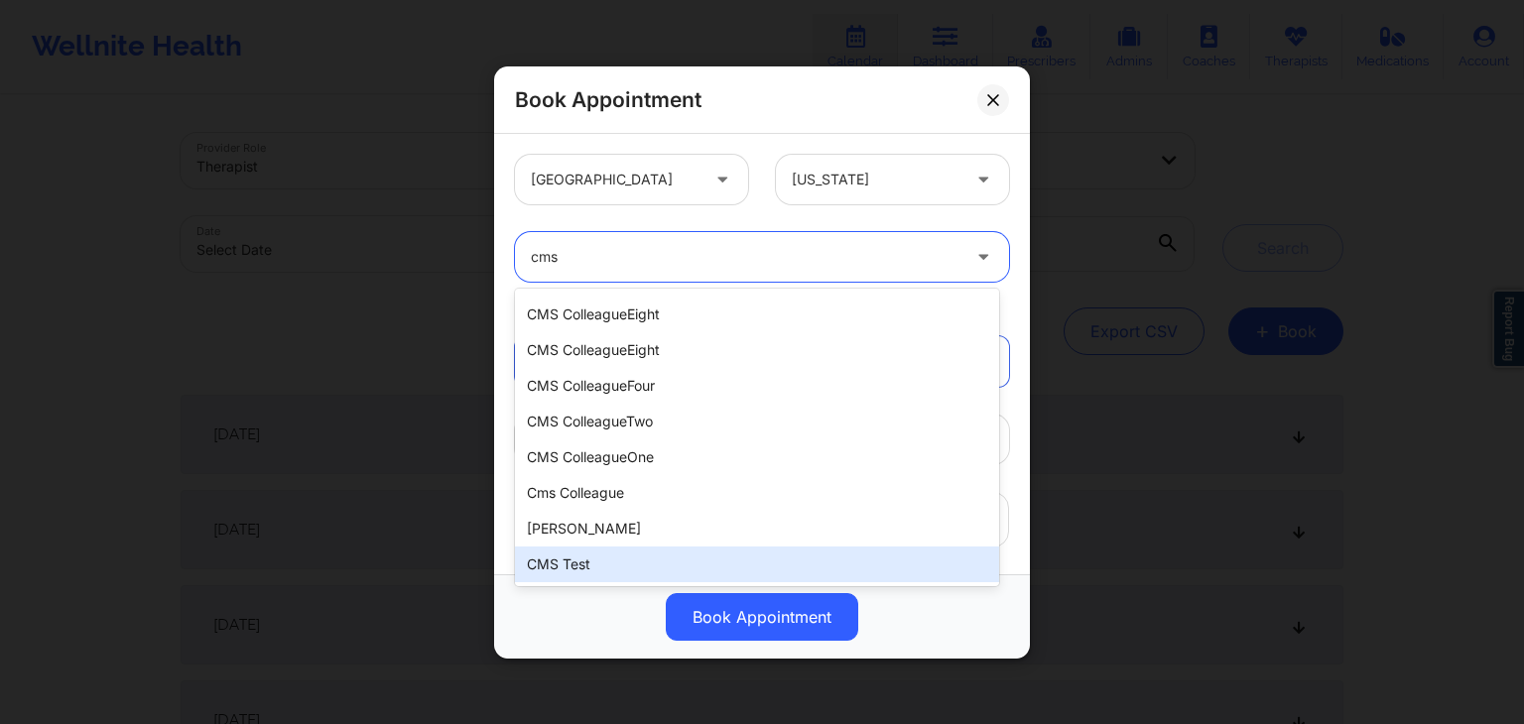
click at [611, 565] on div "CMS Test" at bounding box center [757, 565] width 484 height 36
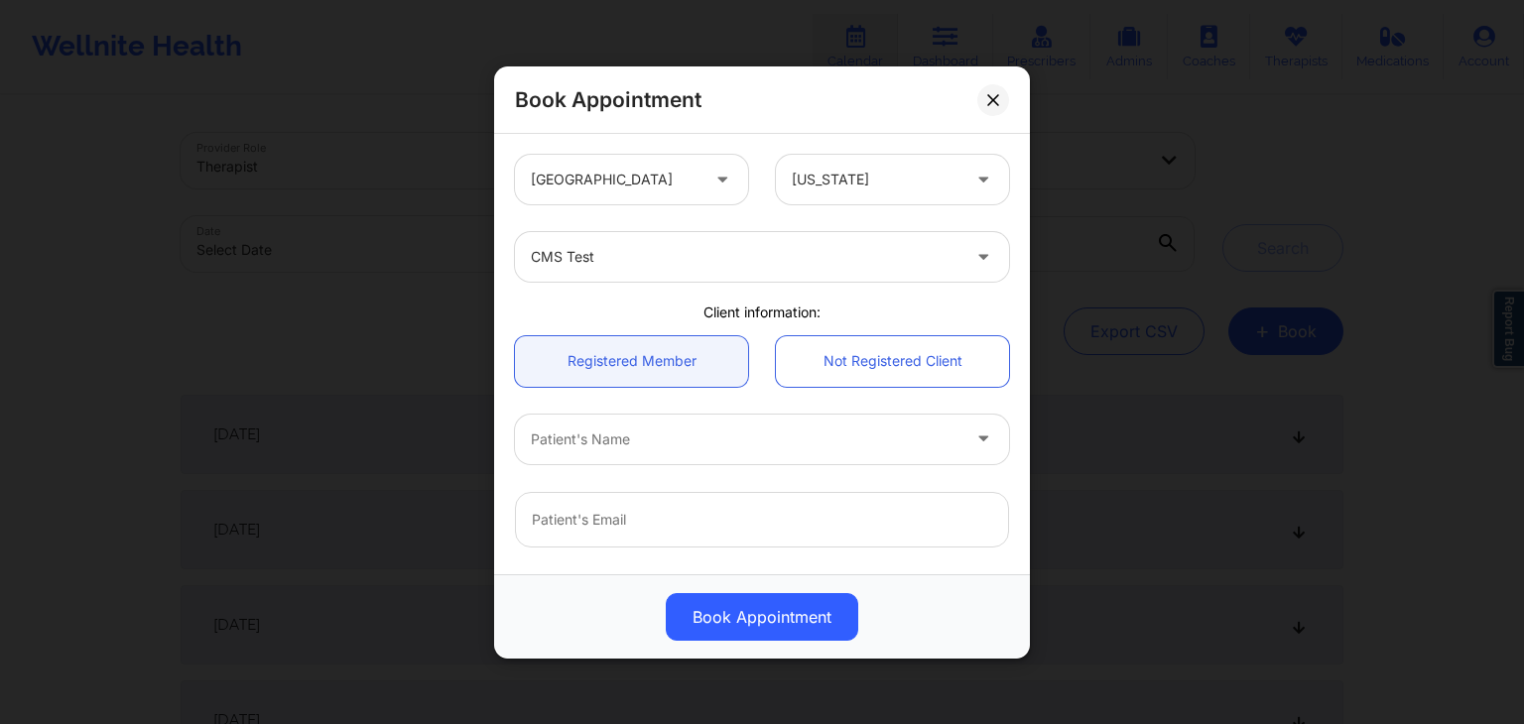
click at [759, 392] on div "Registered Member Not Registered Client" at bounding box center [762, 360] width 522 height 78
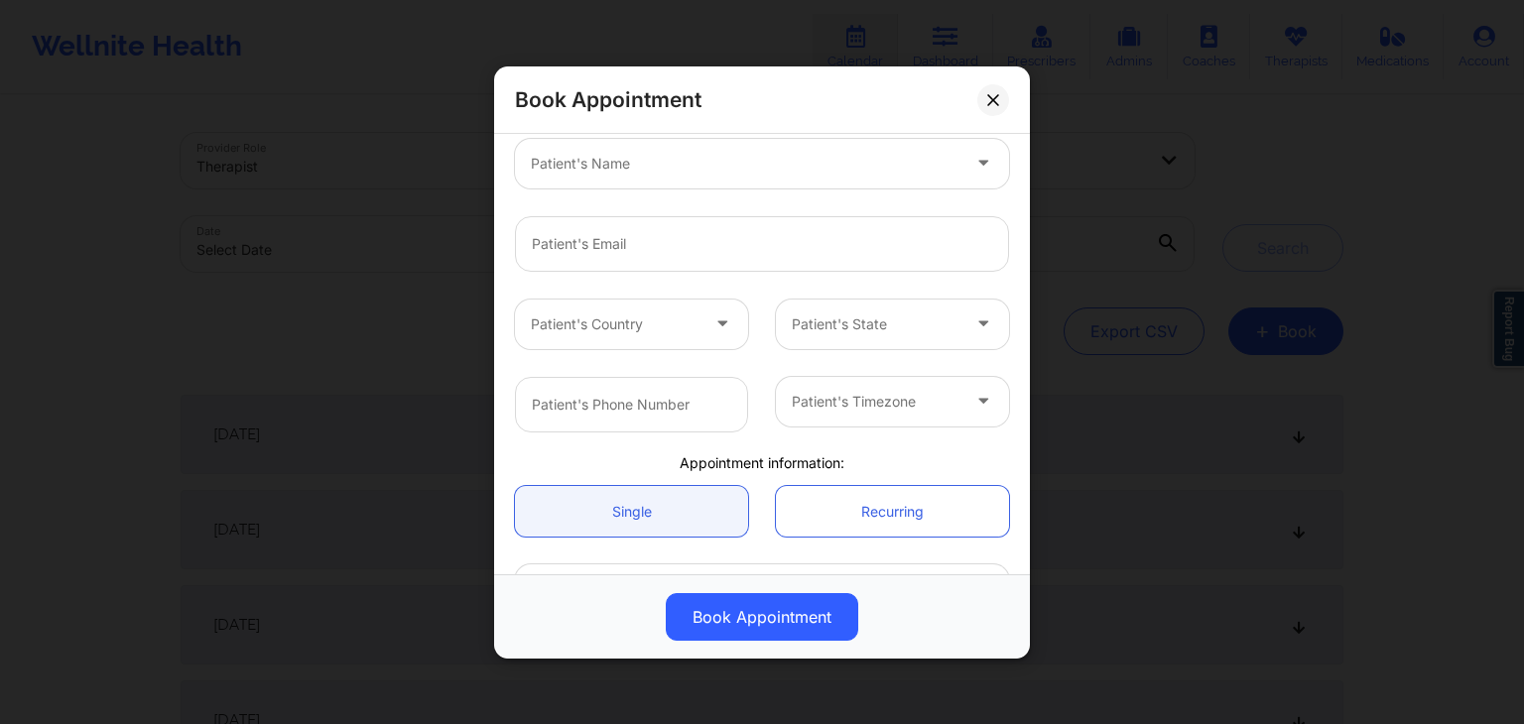
scroll to position [275, 0]
click at [762, 392] on div "Patient's Timezone" at bounding box center [892, 405] width 261 height 56
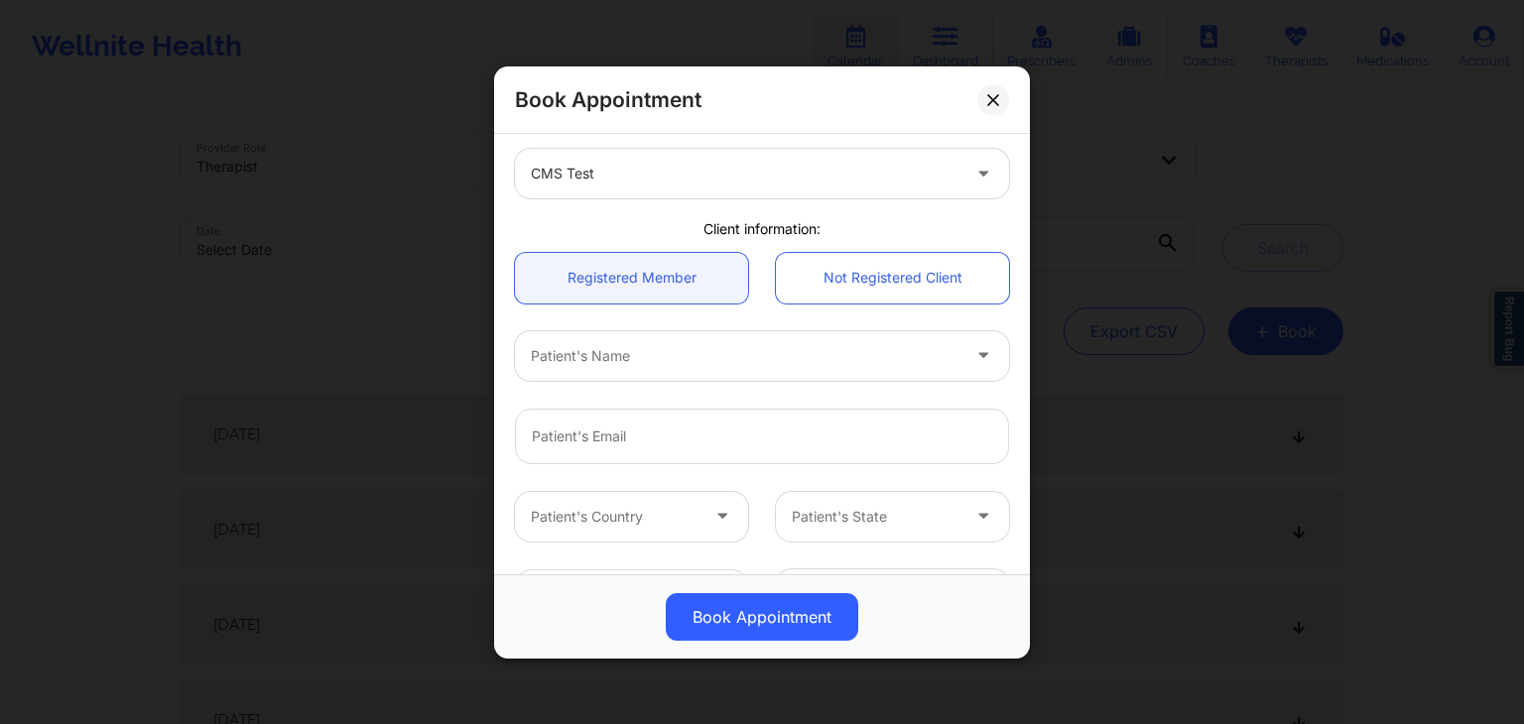
scroll to position [0, 0]
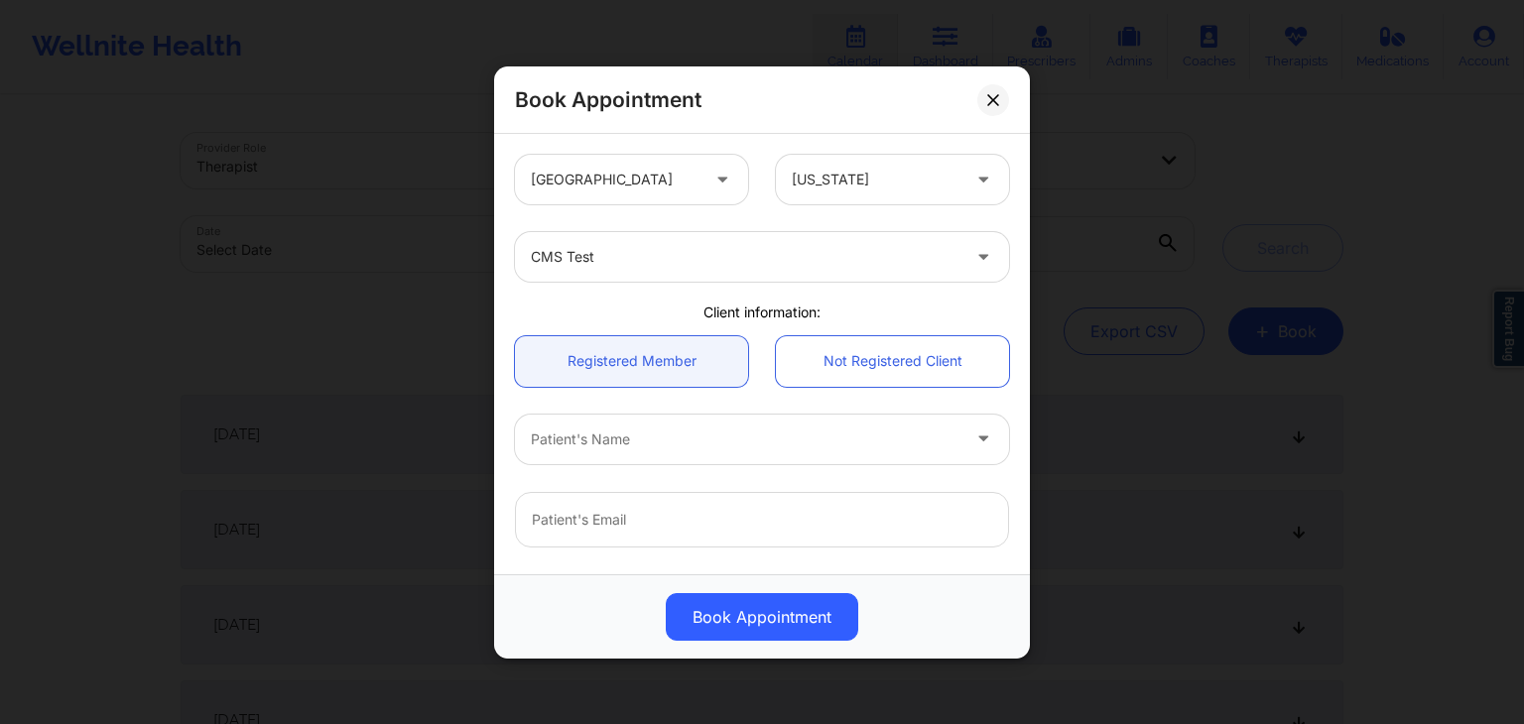
click at [762, 358] on div "Not Registered Client" at bounding box center [892, 360] width 261 height 51
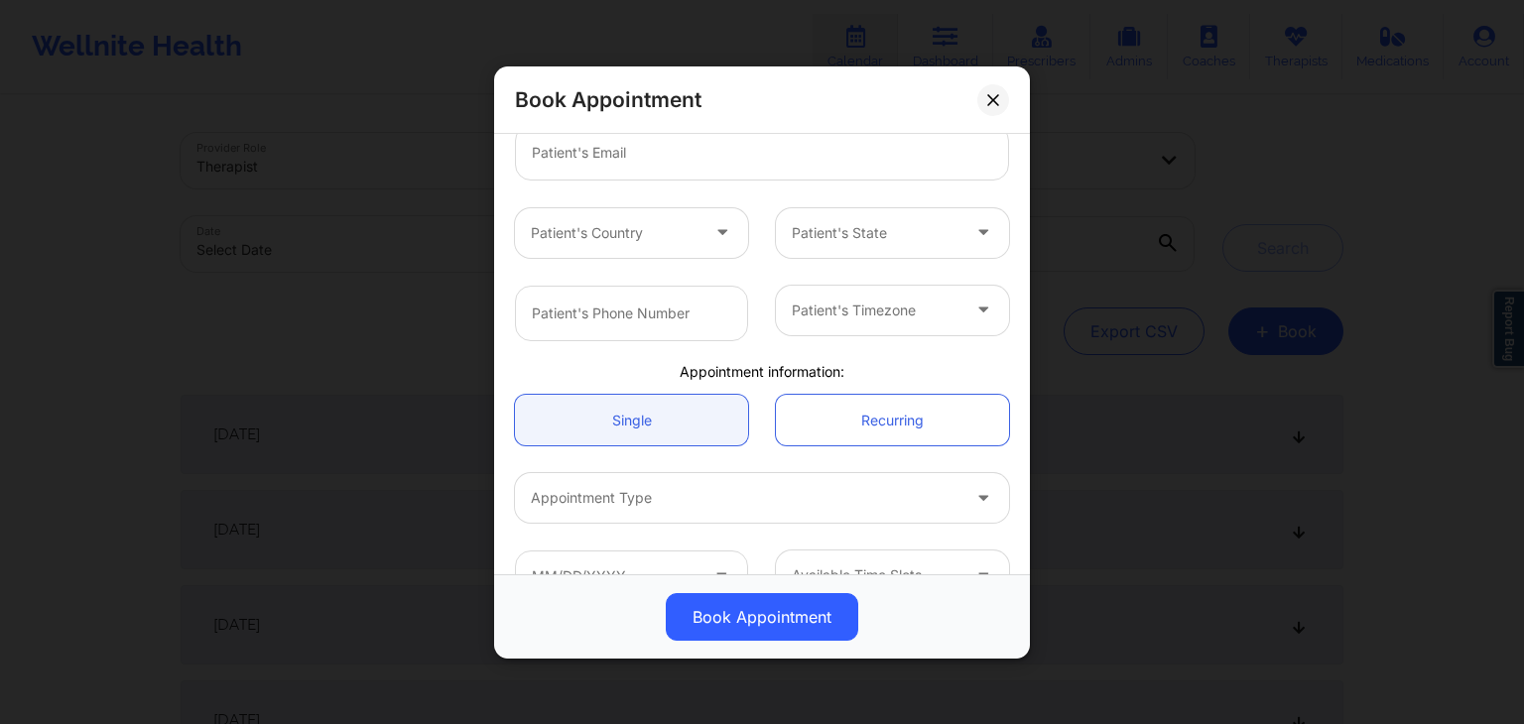
scroll to position [414, 0]
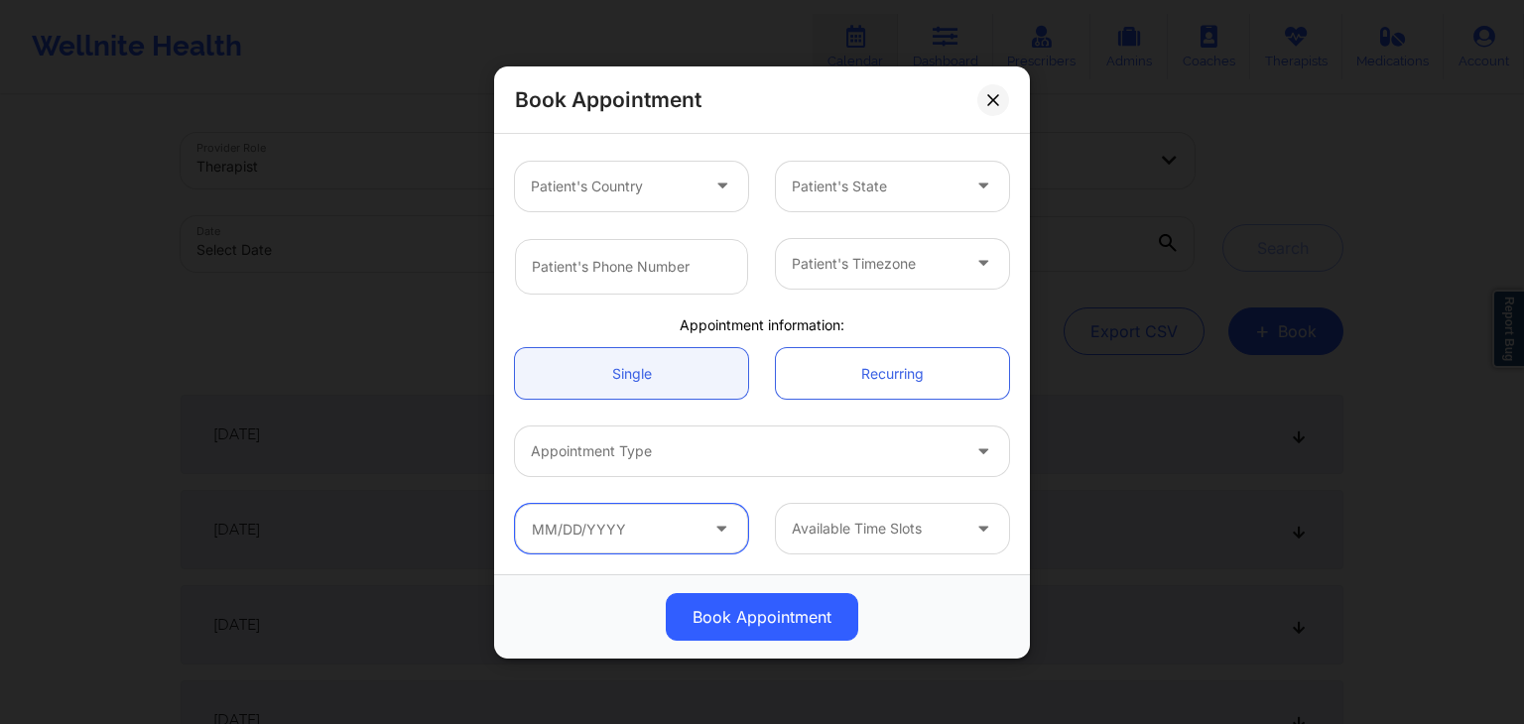
click at [631, 537] on input "text" at bounding box center [631, 529] width 233 height 50
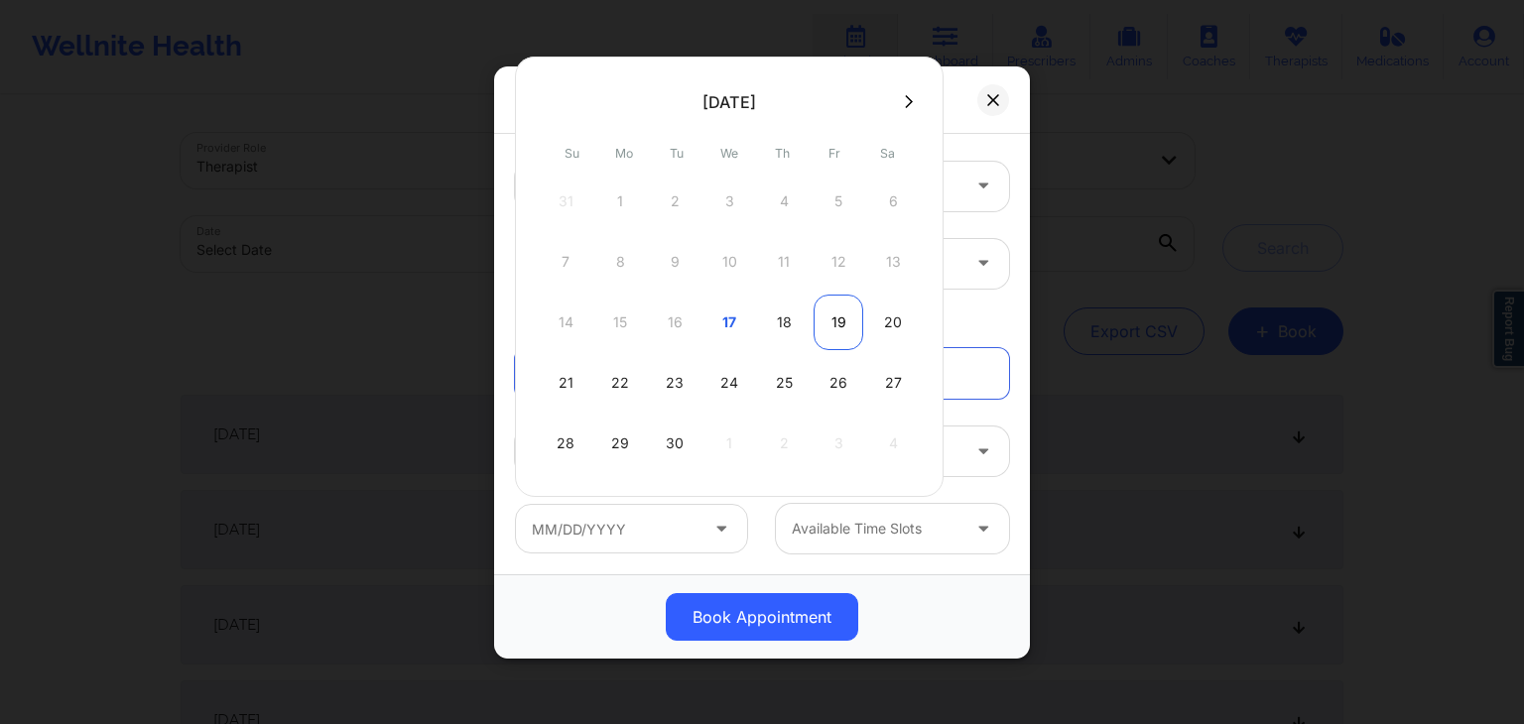
click at [828, 320] on div "19" at bounding box center [838, 323] width 50 height 56
type input "[DATE]"
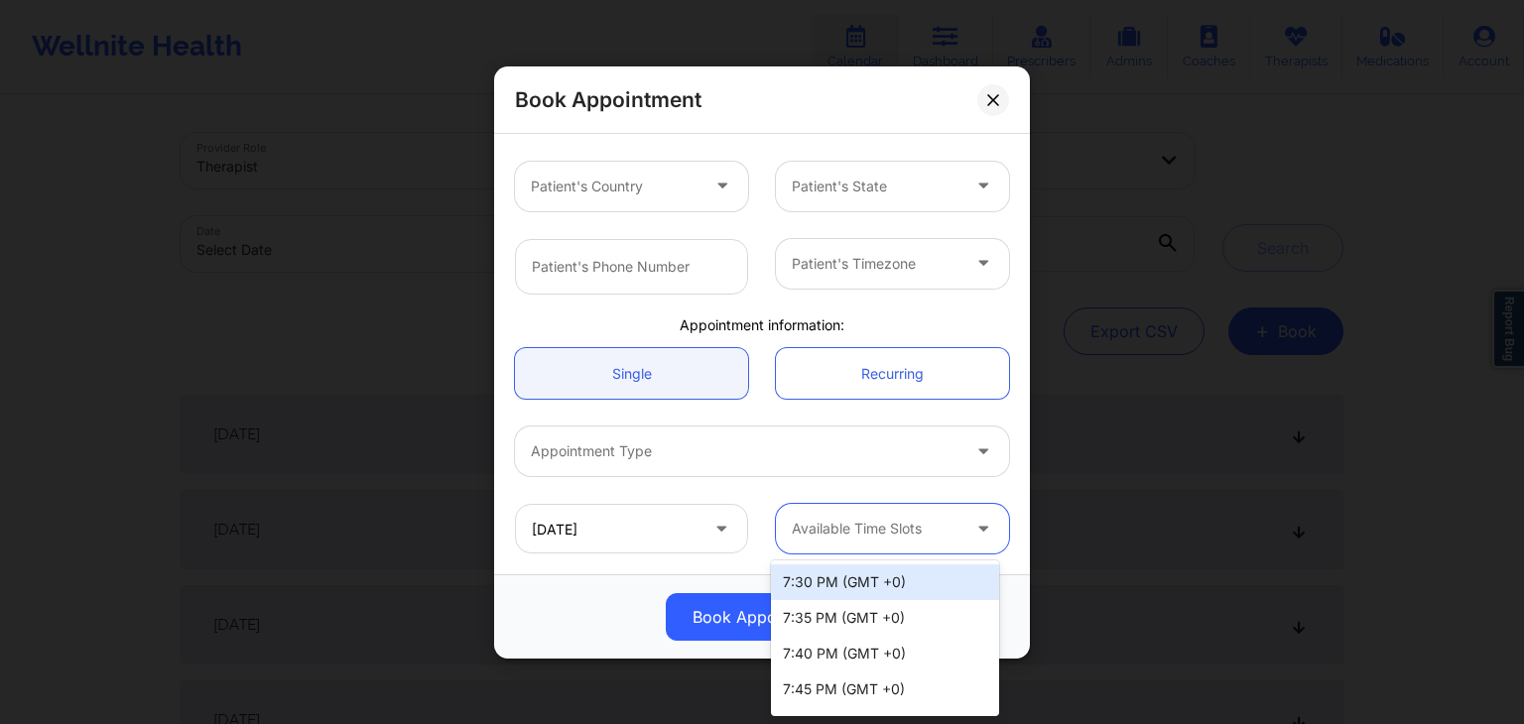
click at [858, 530] on div at bounding box center [876, 529] width 168 height 24
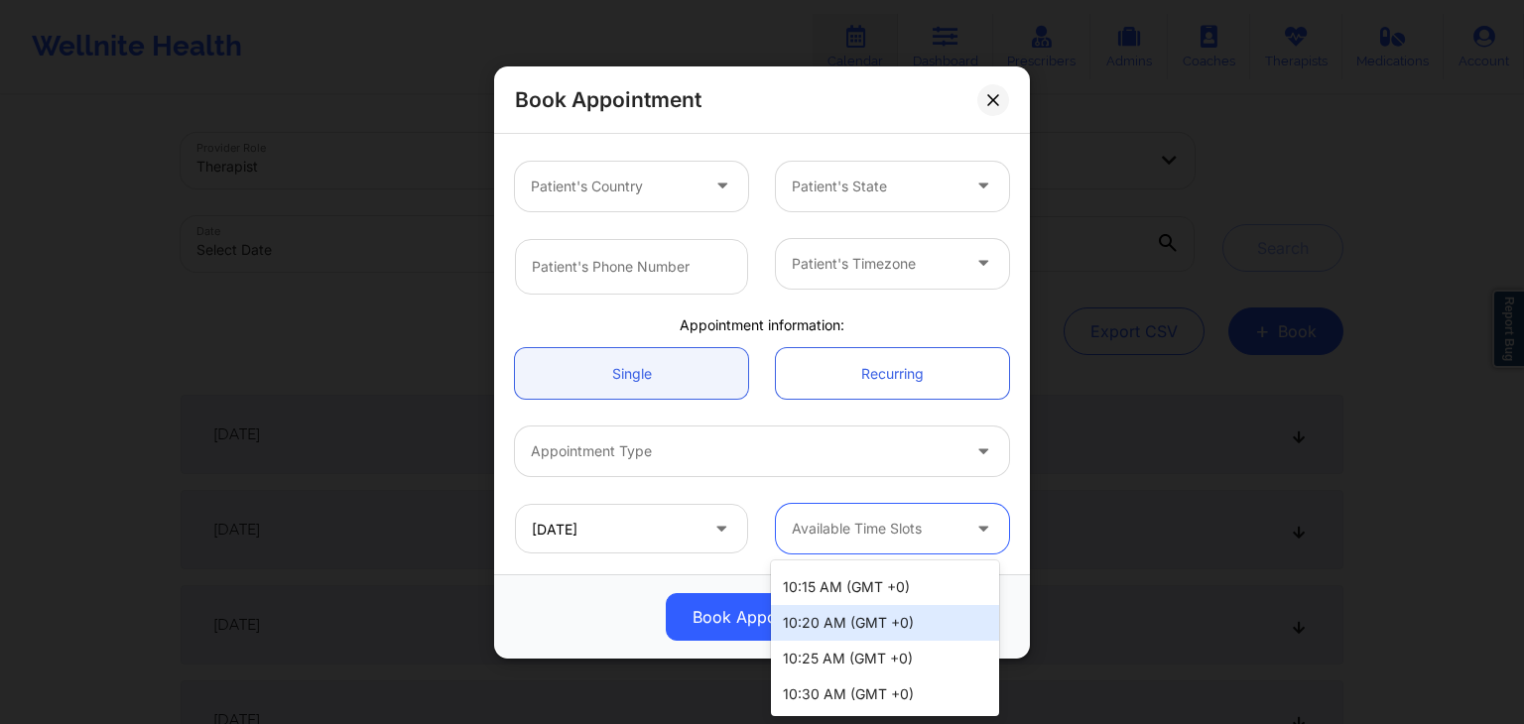
scroll to position [5316, 0]
click at [842, 612] on div "10:20 AM (GMT +0)" at bounding box center [885, 623] width 228 height 36
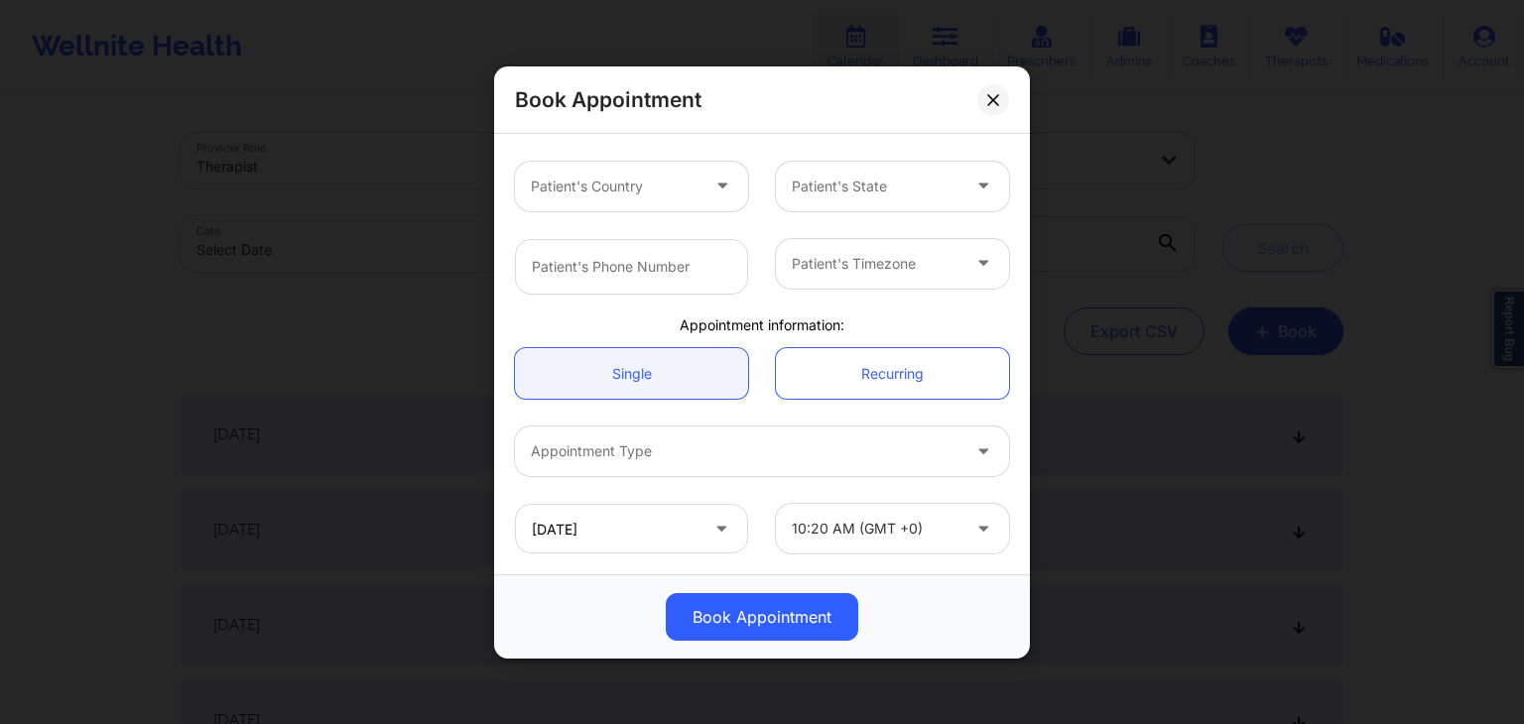
click at [955, 580] on div "Book Appointment" at bounding box center [762, 616] width 536 height 84
click at [762, 396] on div "Recurring" at bounding box center [892, 373] width 261 height 51
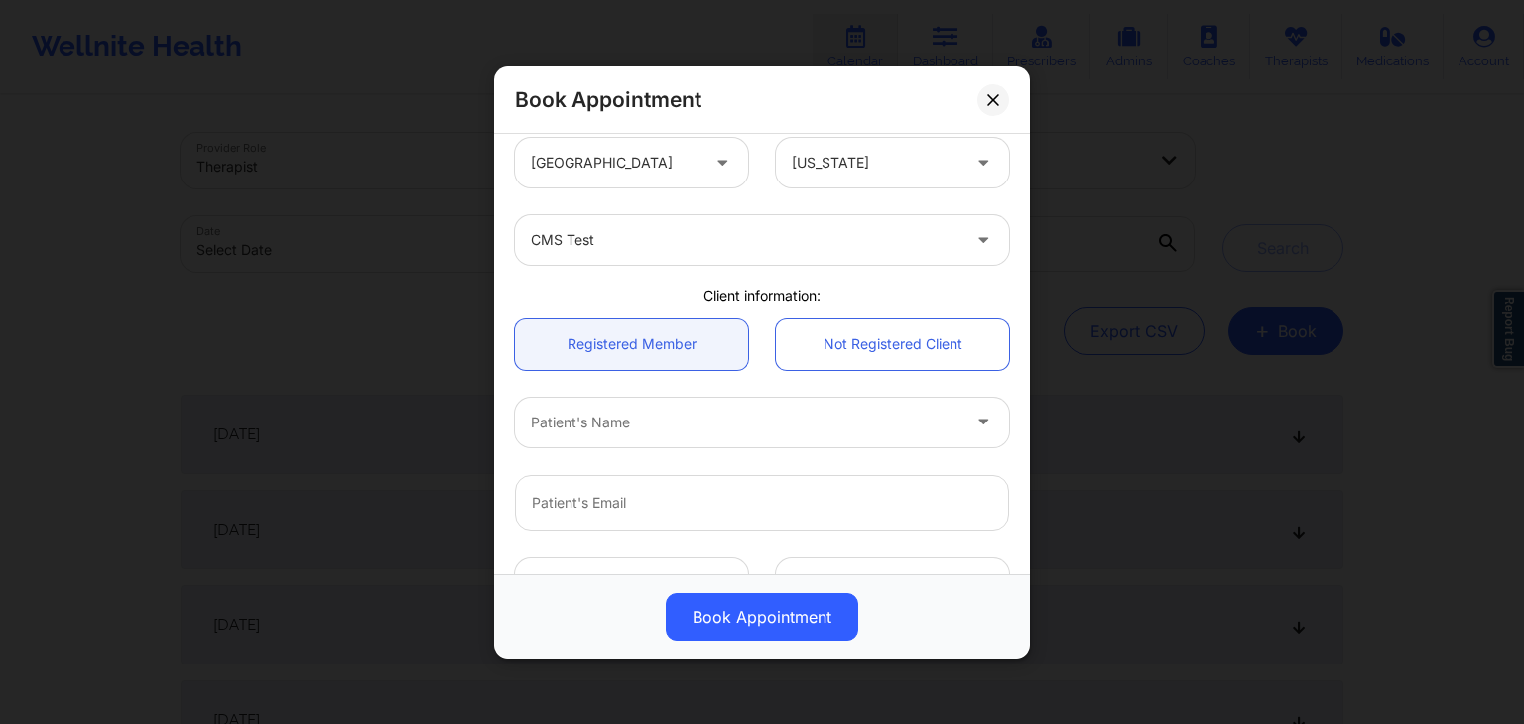
scroll to position [0, 0]
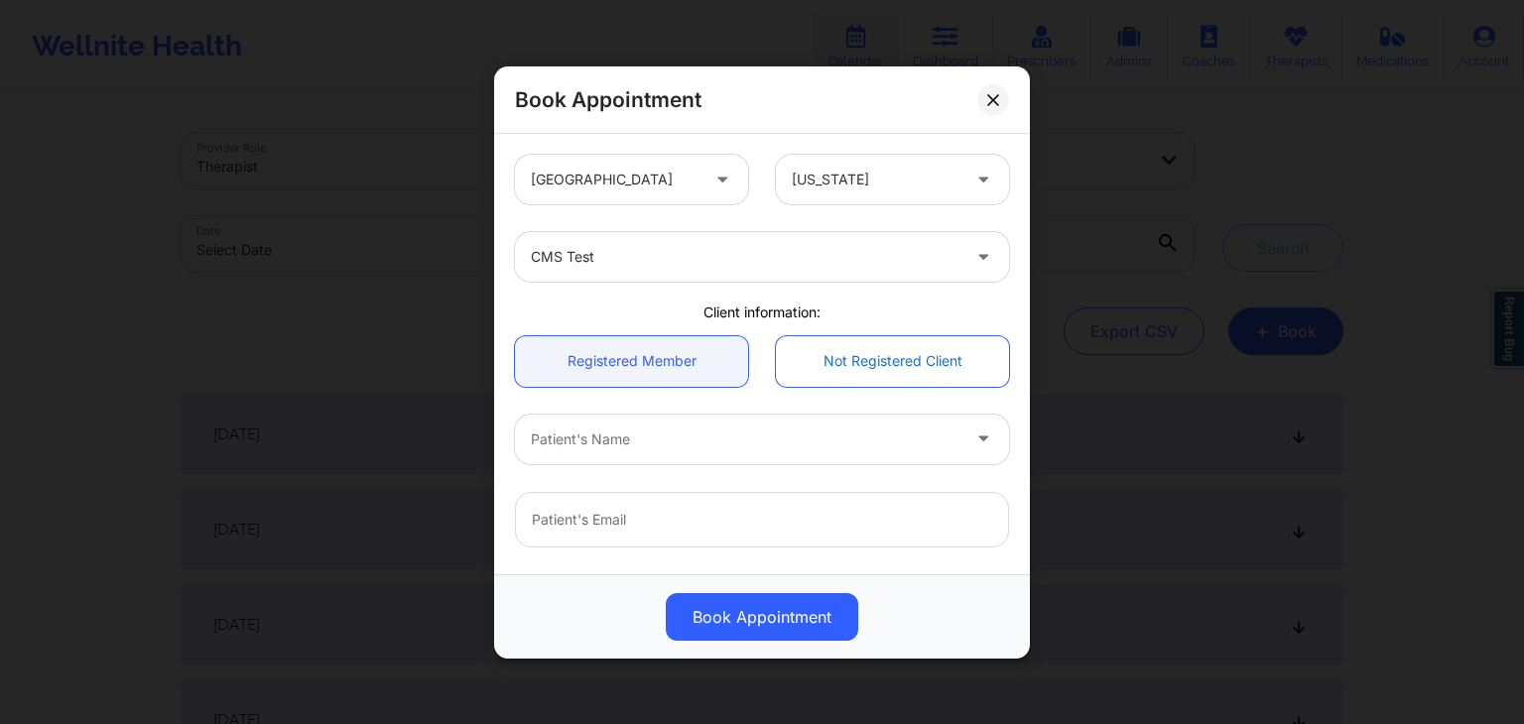
click at [821, 375] on link "Not Registered Client" at bounding box center [892, 360] width 233 height 51
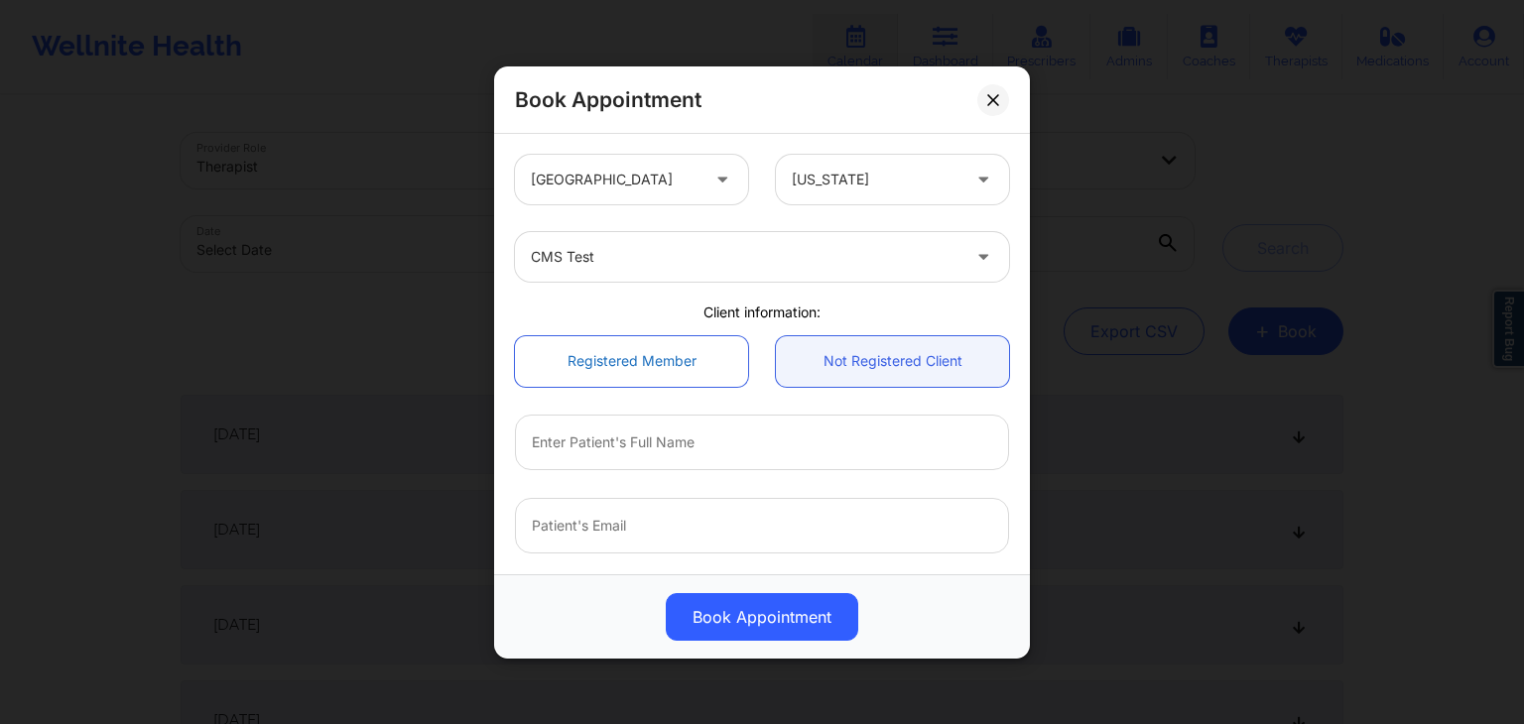
click at [663, 367] on link "Registered Member" at bounding box center [631, 360] width 233 height 51
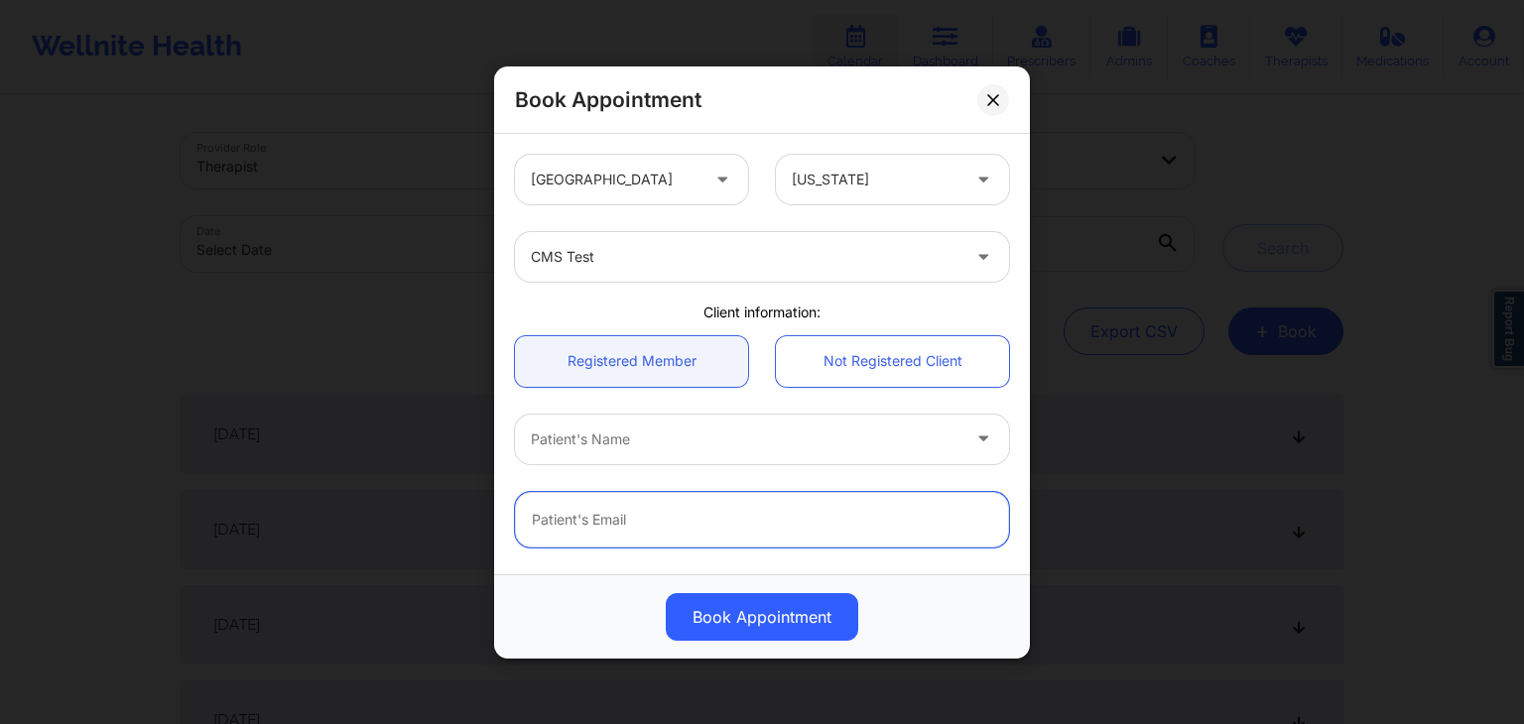
click at [717, 524] on input "email" at bounding box center [762, 519] width 494 height 56
click at [555, 397] on div "Registered Member Not Registered Client" at bounding box center [762, 360] width 522 height 78
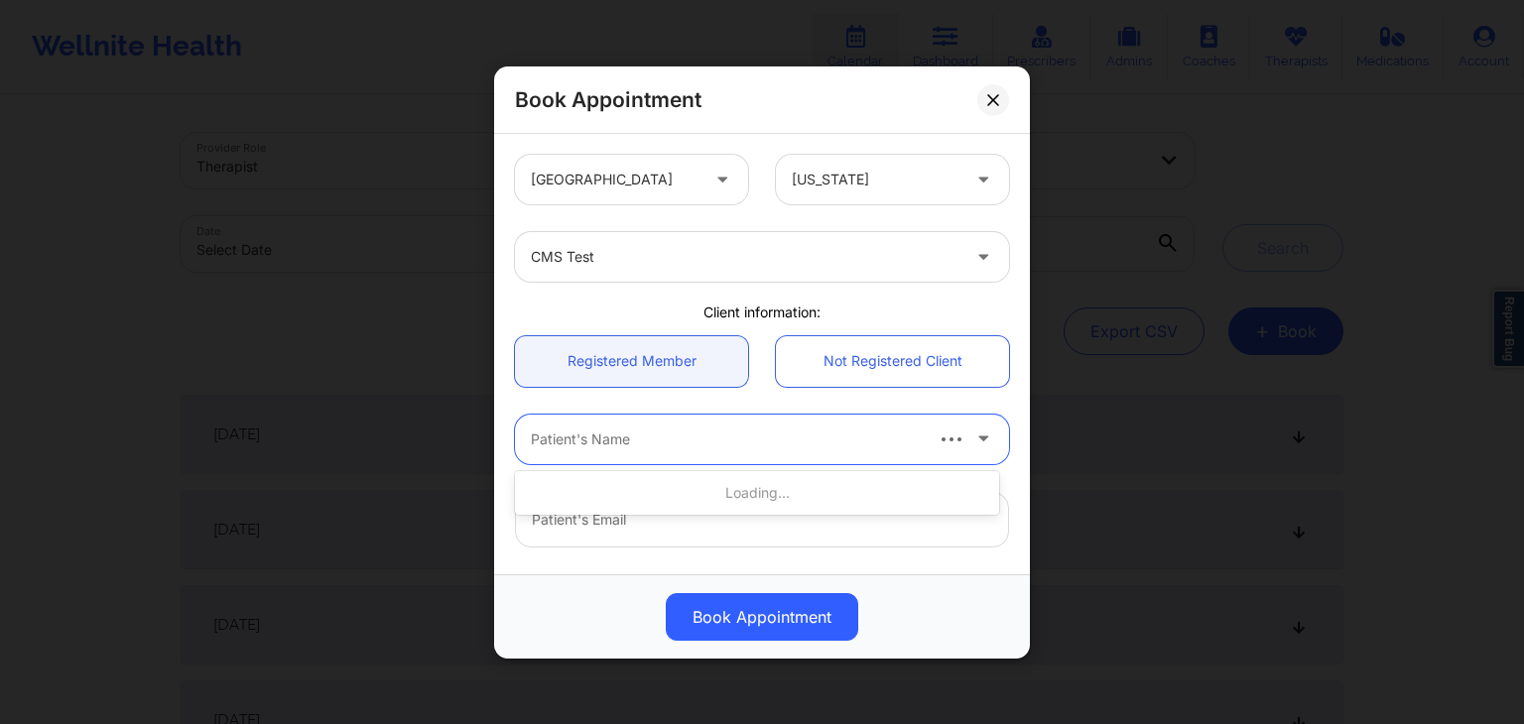
click at [635, 436] on div at bounding box center [725, 439] width 389 height 24
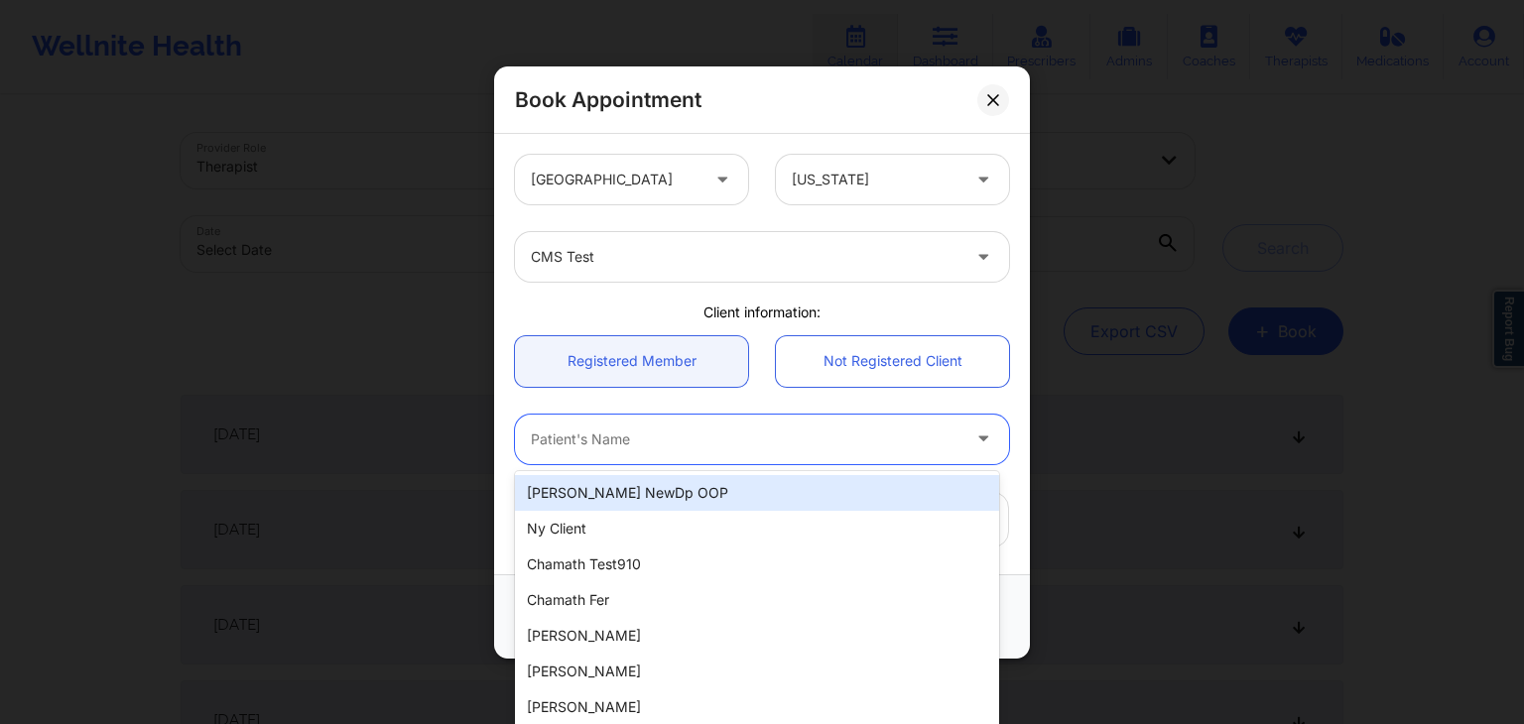
click at [789, 299] on div "[GEOGRAPHIC_DATA] [US_STATE] CMS Test Client information: Registered Member Not…" at bounding box center [762, 561] width 522 height 840
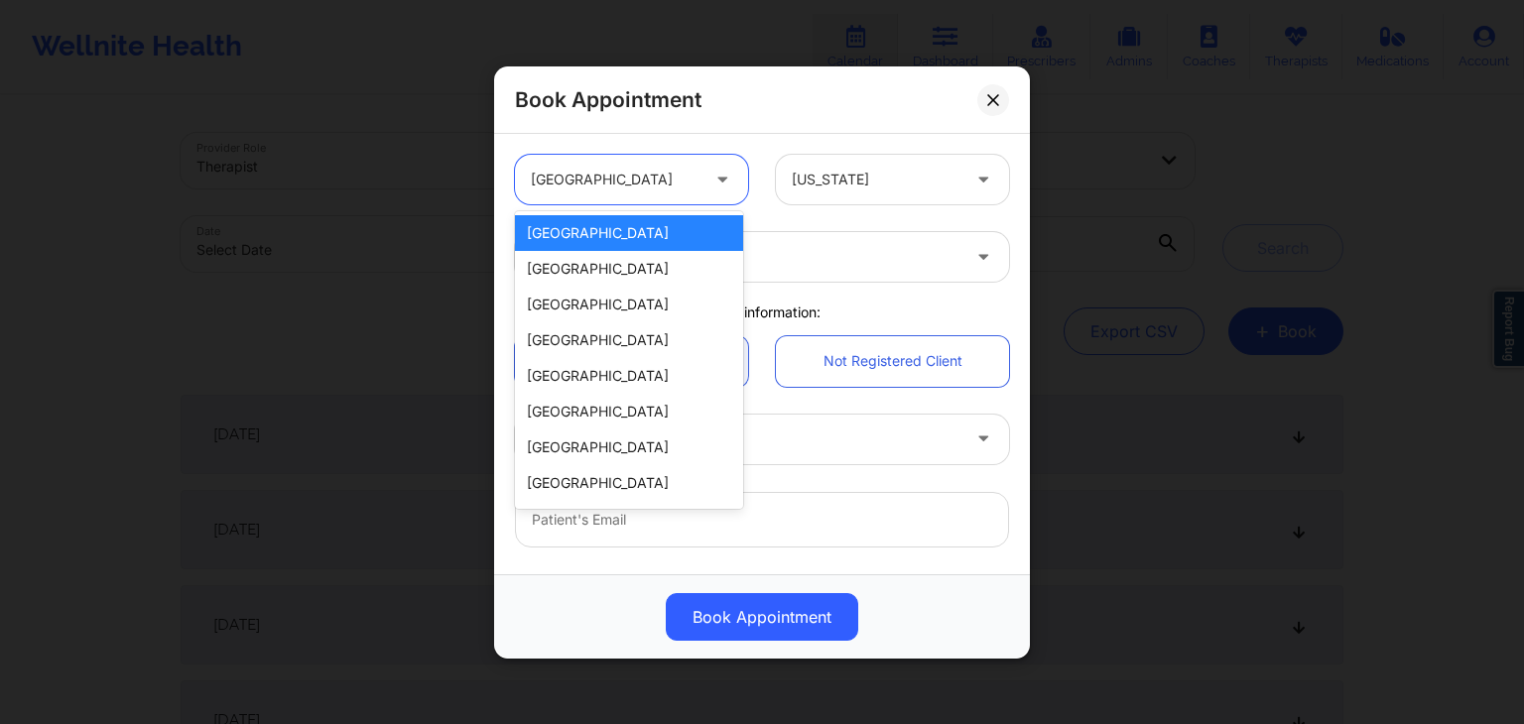
click at [675, 170] on div at bounding box center [615, 180] width 168 height 24
click at [572, 278] on div "[GEOGRAPHIC_DATA]" at bounding box center [629, 269] width 228 height 36
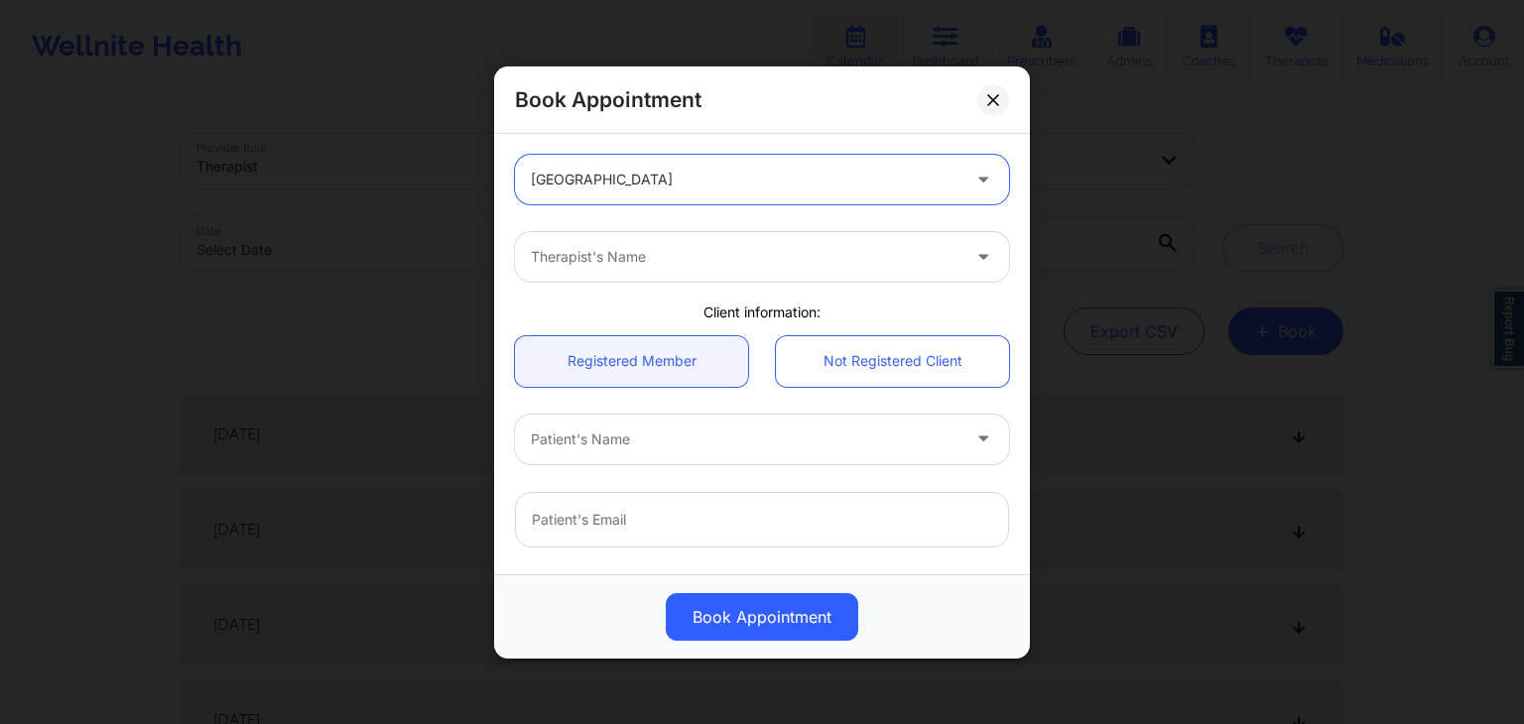
click at [680, 251] on div at bounding box center [745, 257] width 429 height 24
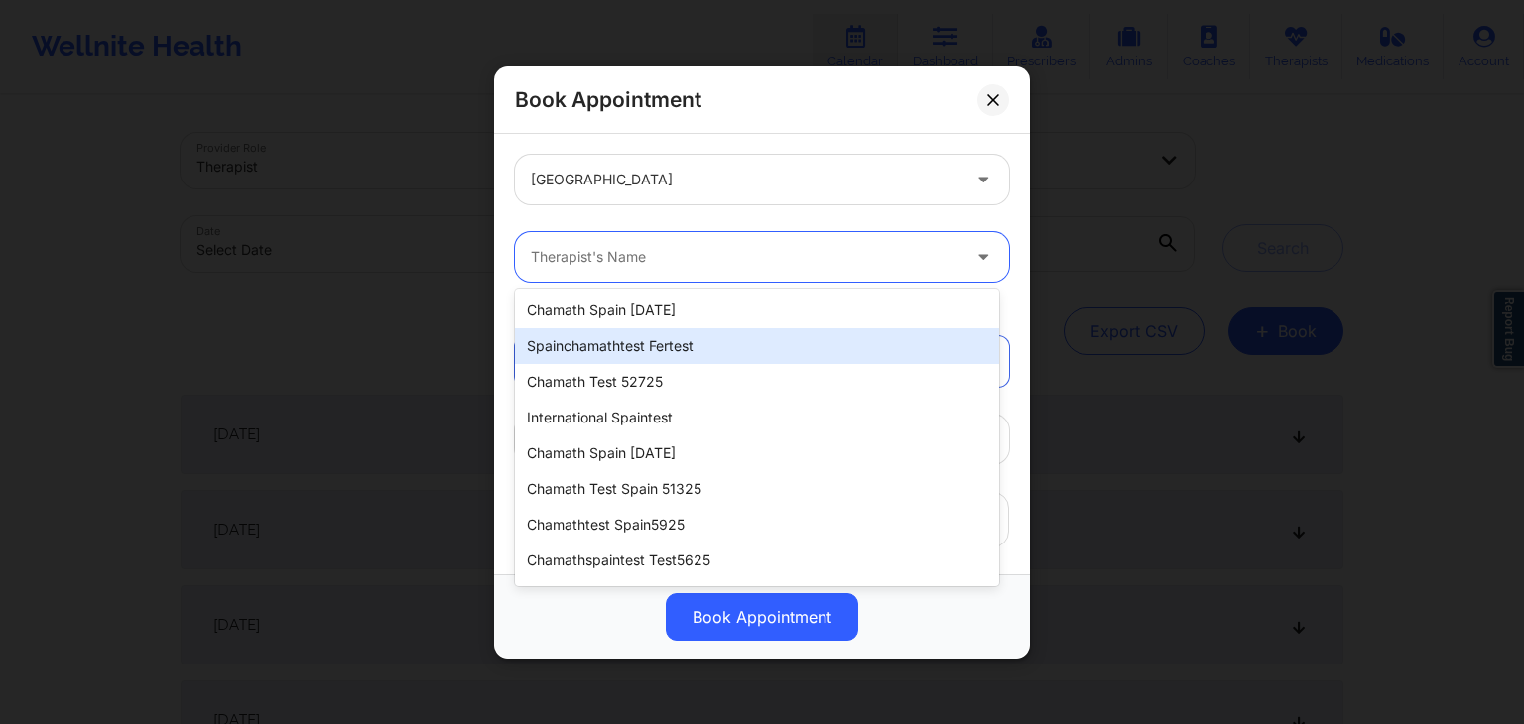
click at [639, 346] on div "spainchamathtest fertest" at bounding box center [757, 346] width 484 height 36
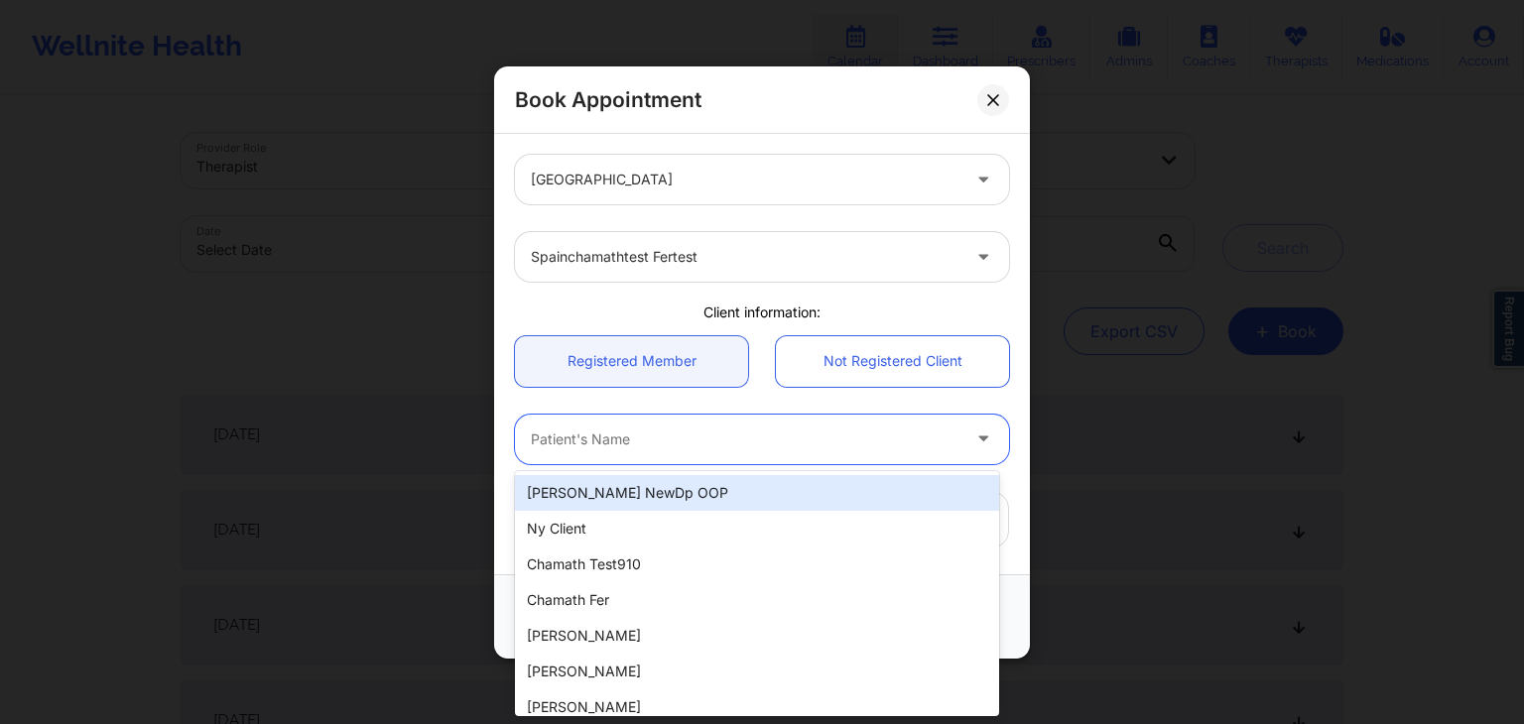
click at [690, 430] on div at bounding box center [745, 439] width 429 height 24
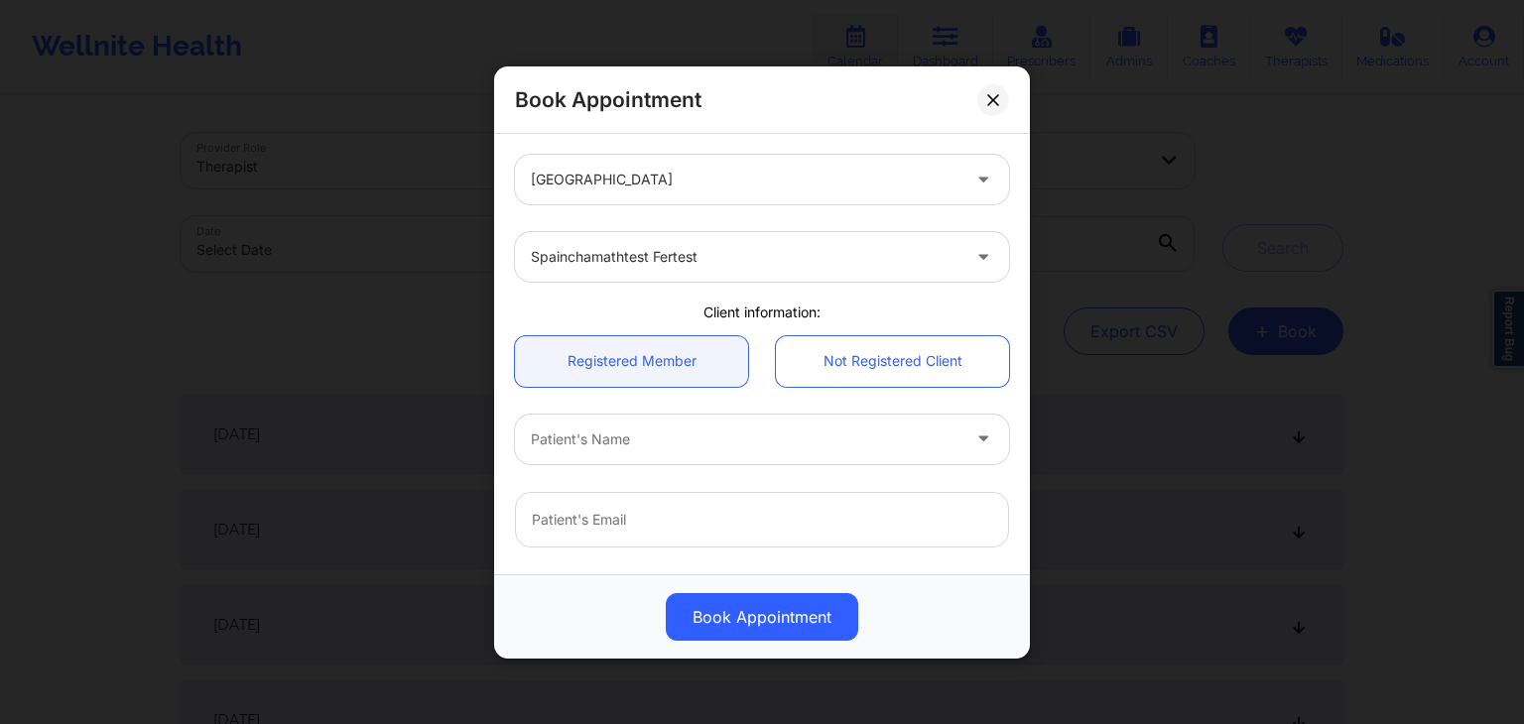
click at [743, 314] on div "Client information:" at bounding box center [762, 313] width 522 height 20
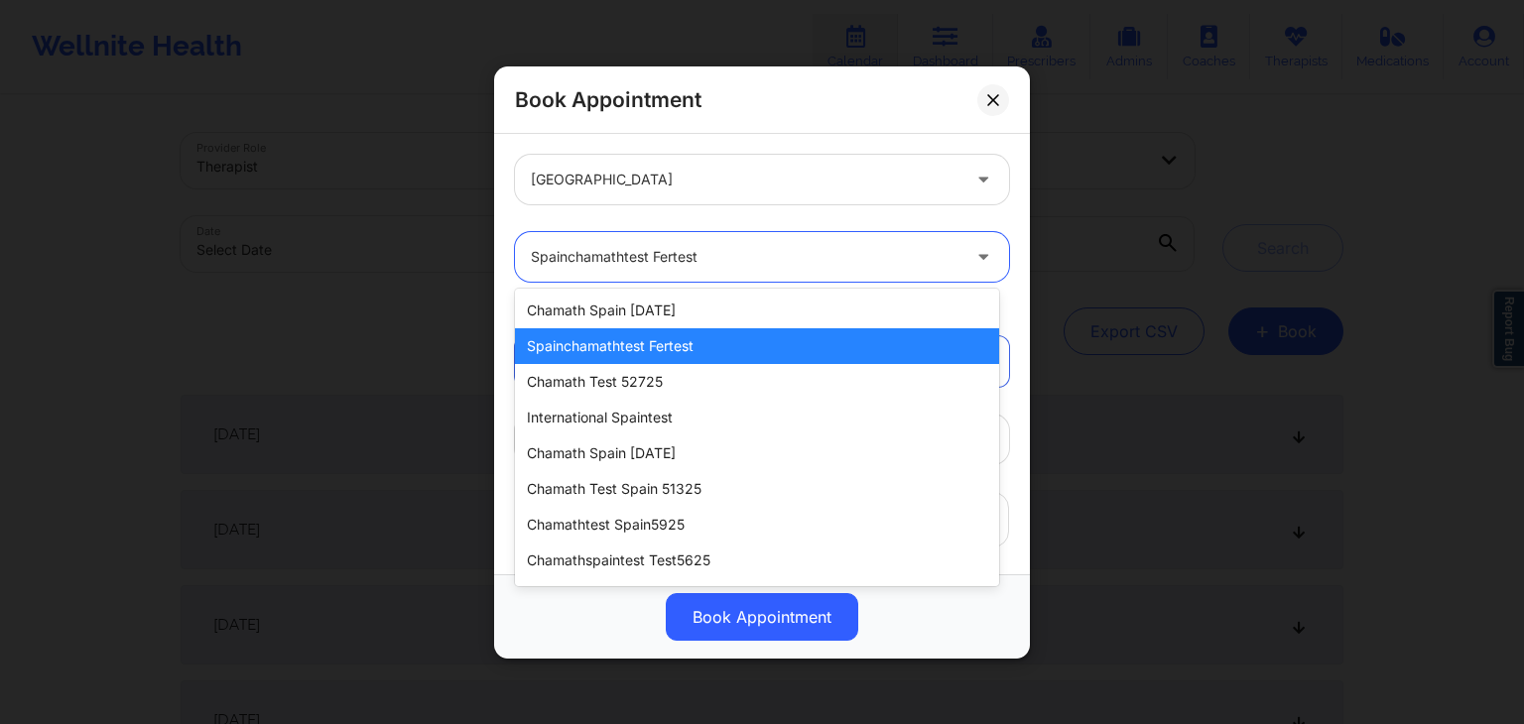
click at [698, 247] on div at bounding box center [745, 257] width 429 height 24
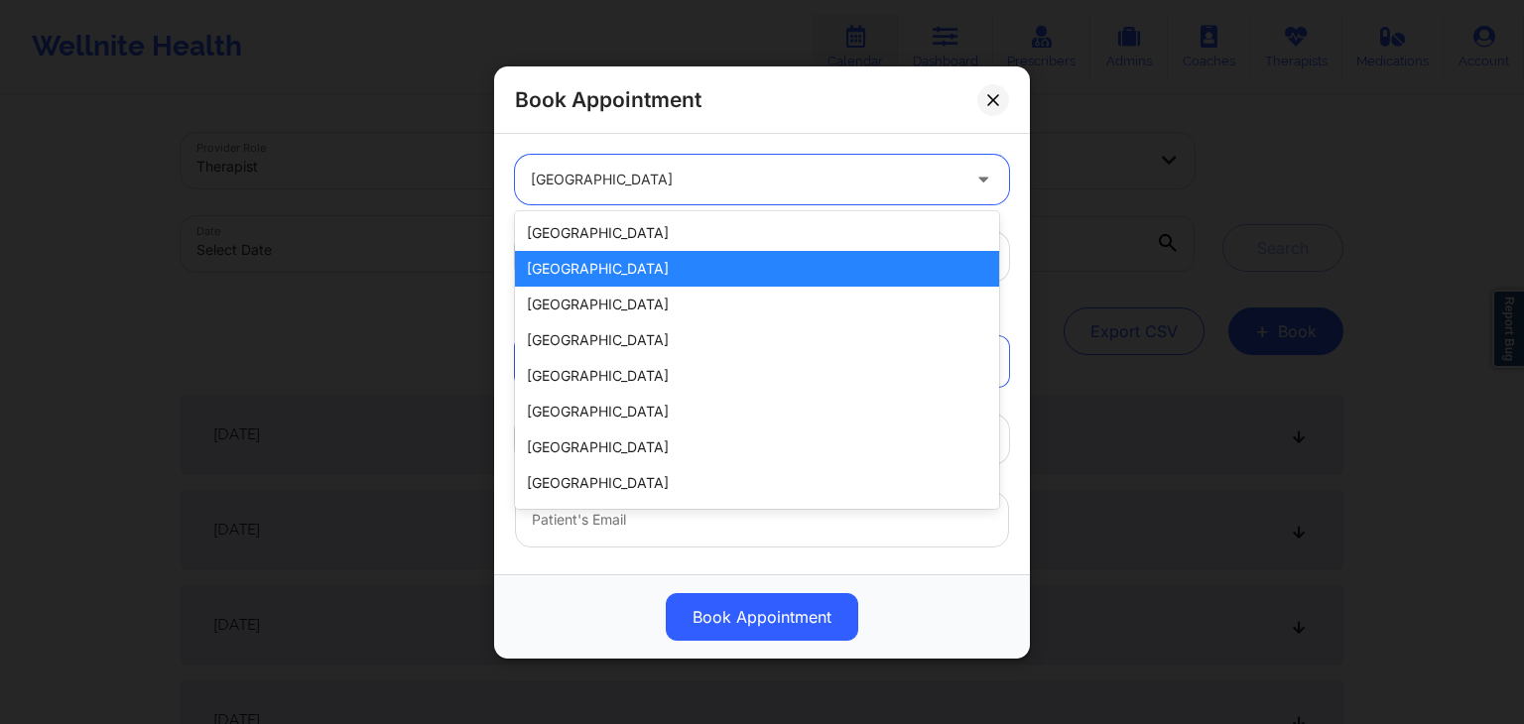
click at [582, 182] on div at bounding box center [745, 180] width 429 height 24
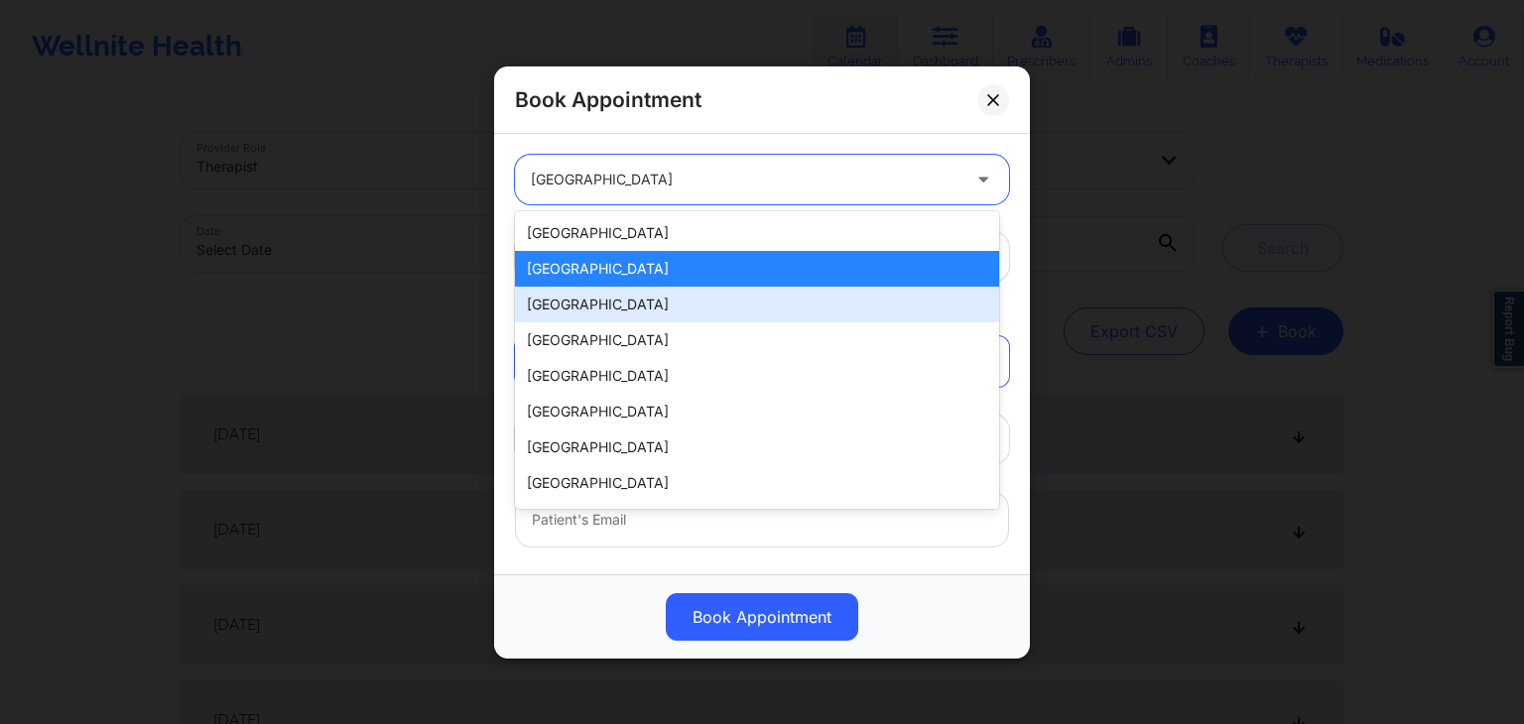
click at [593, 307] on div "[GEOGRAPHIC_DATA]" at bounding box center [757, 305] width 484 height 36
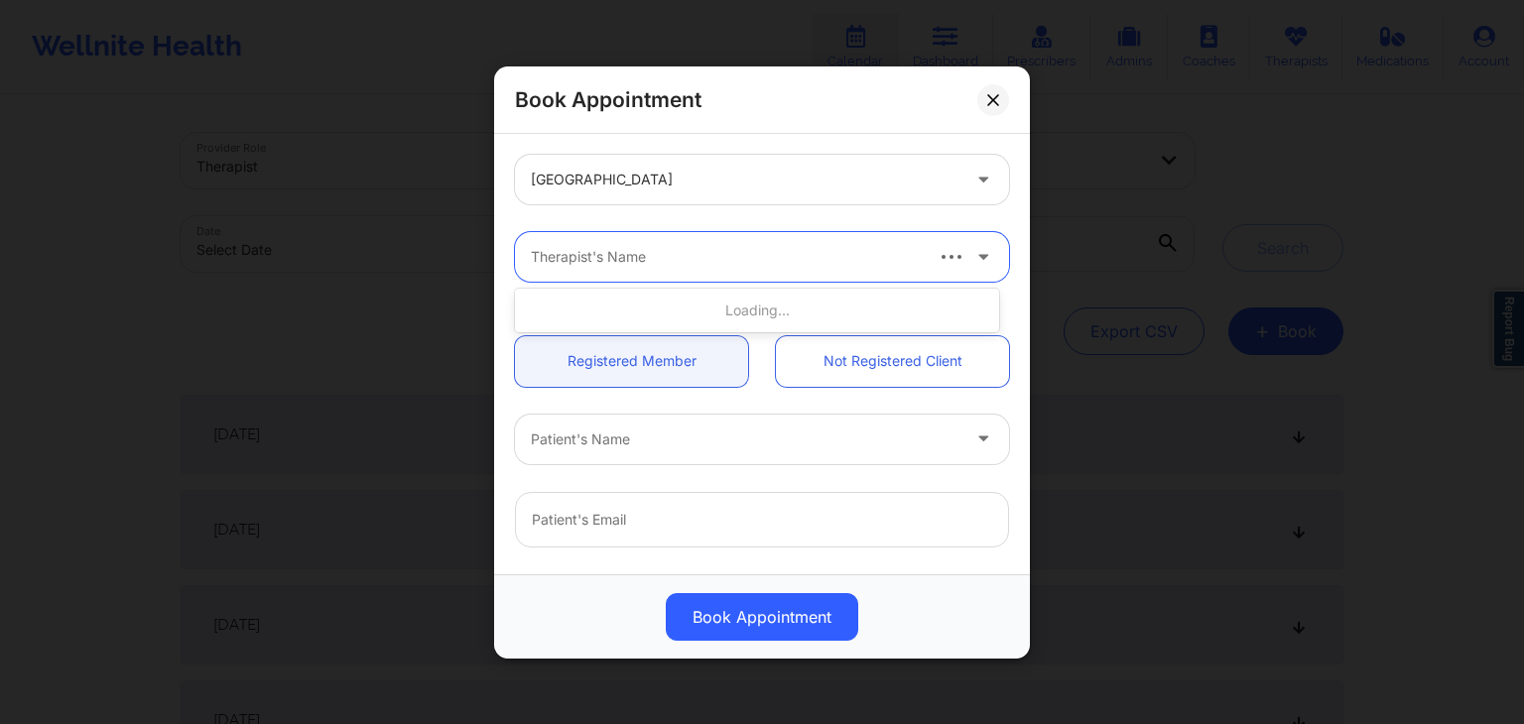
click at [718, 261] on div at bounding box center [725, 257] width 389 height 24
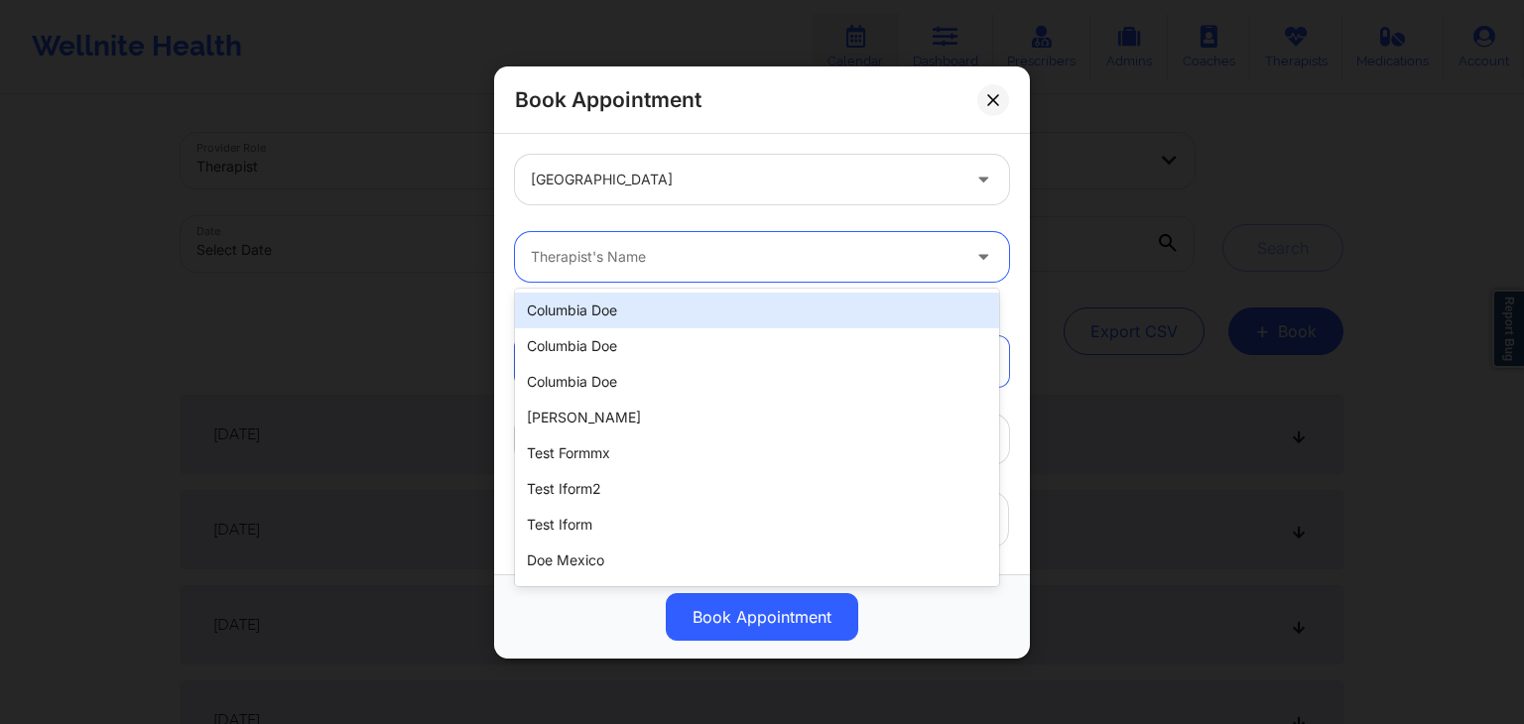
click at [655, 326] on div "Columbia Doe" at bounding box center [757, 311] width 484 height 36
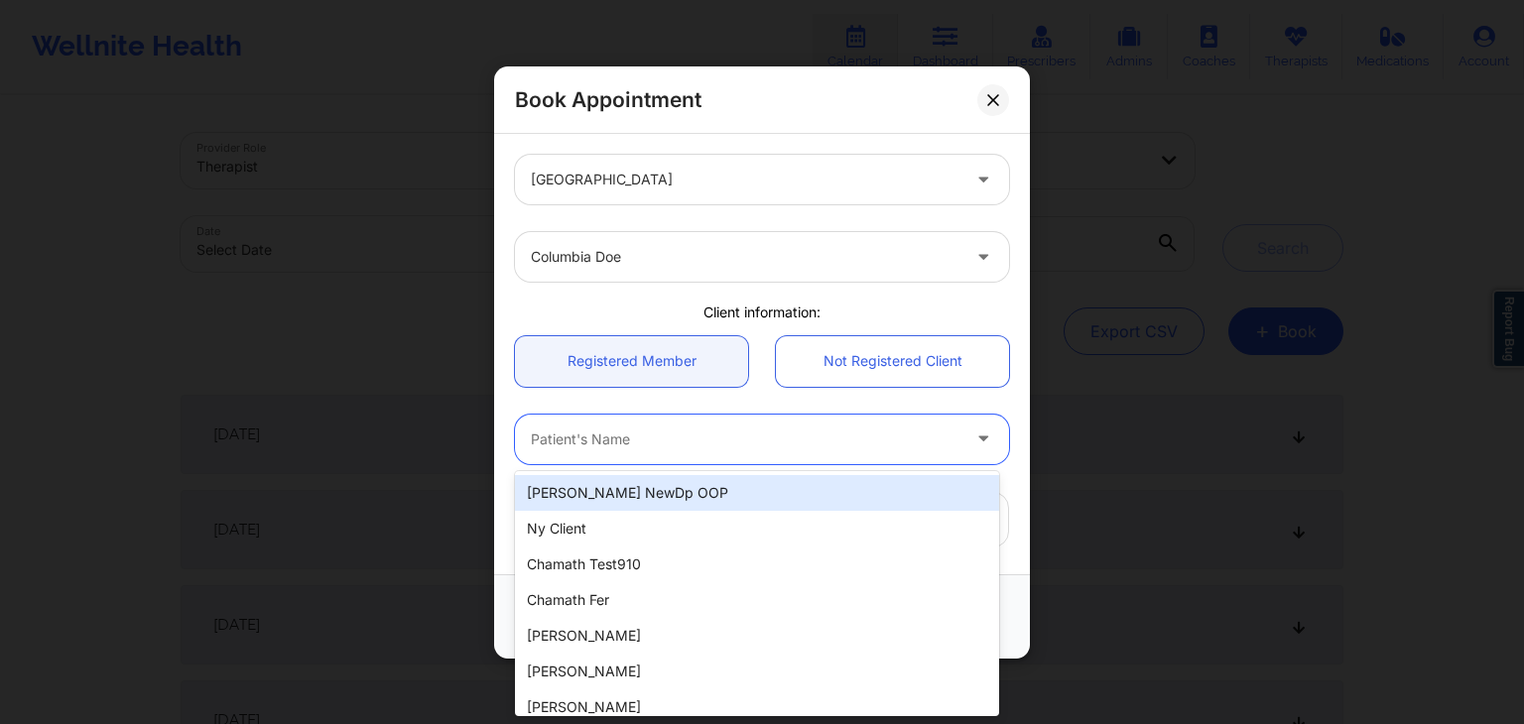
click at [697, 457] on div "Patient's Name" at bounding box center [738, 439] width 446 height 50
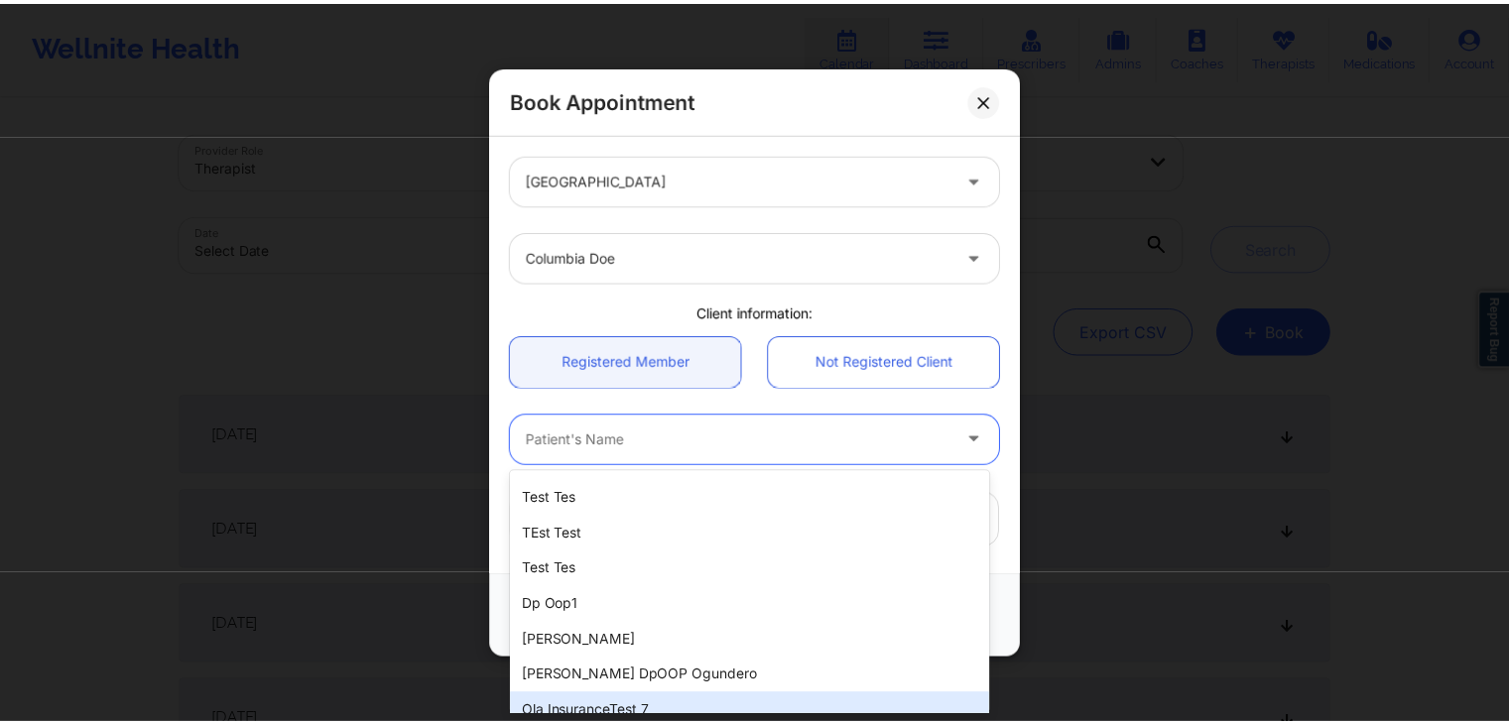
scroll to position [492, 0]
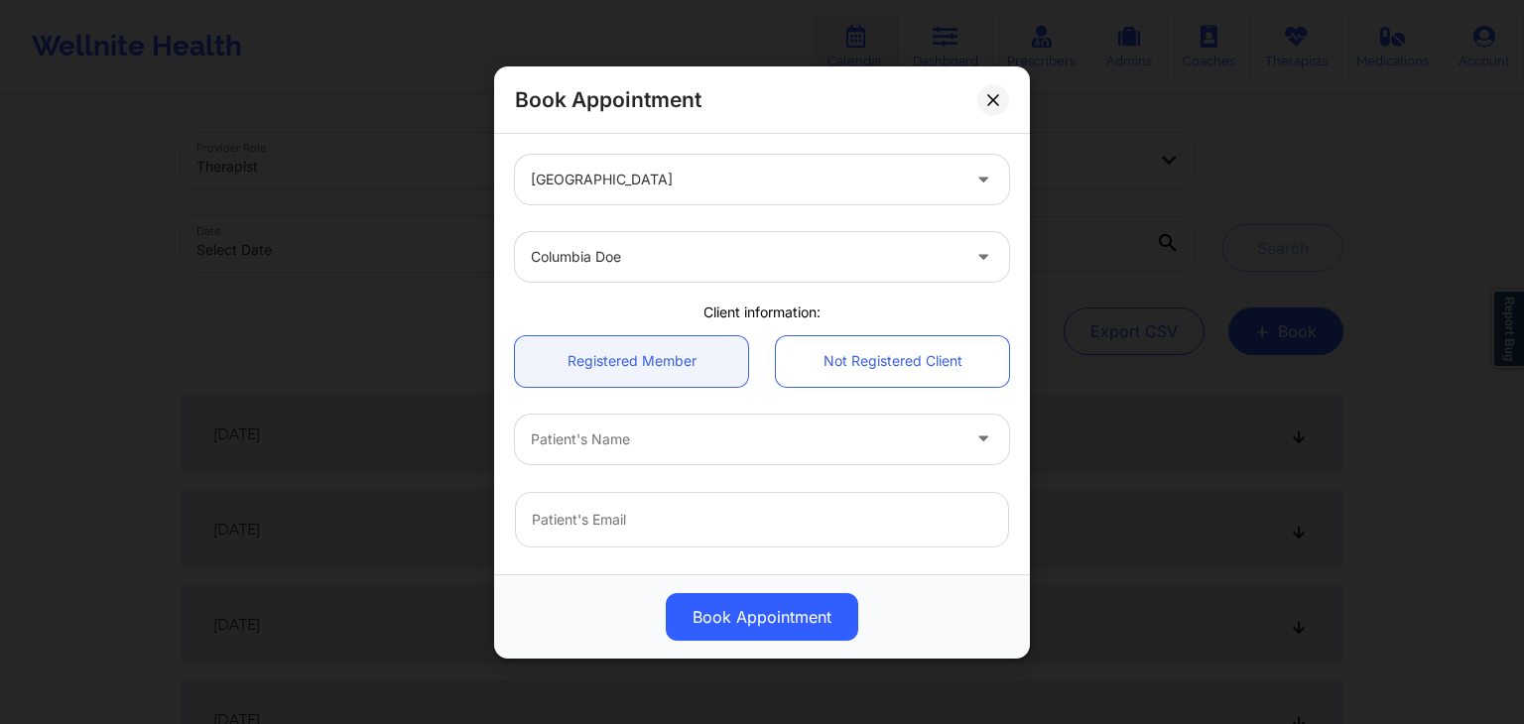
click at [758, 299] on div "[GEOGRAPHIC_DATA] [GEOGRAPHIC_DATA] Doe Client information: Registered Member N…" at bounding box center [762, 561] width 522 height 840
click at [994, 105] on button at bounding box center [993, 99] width 32 height 32
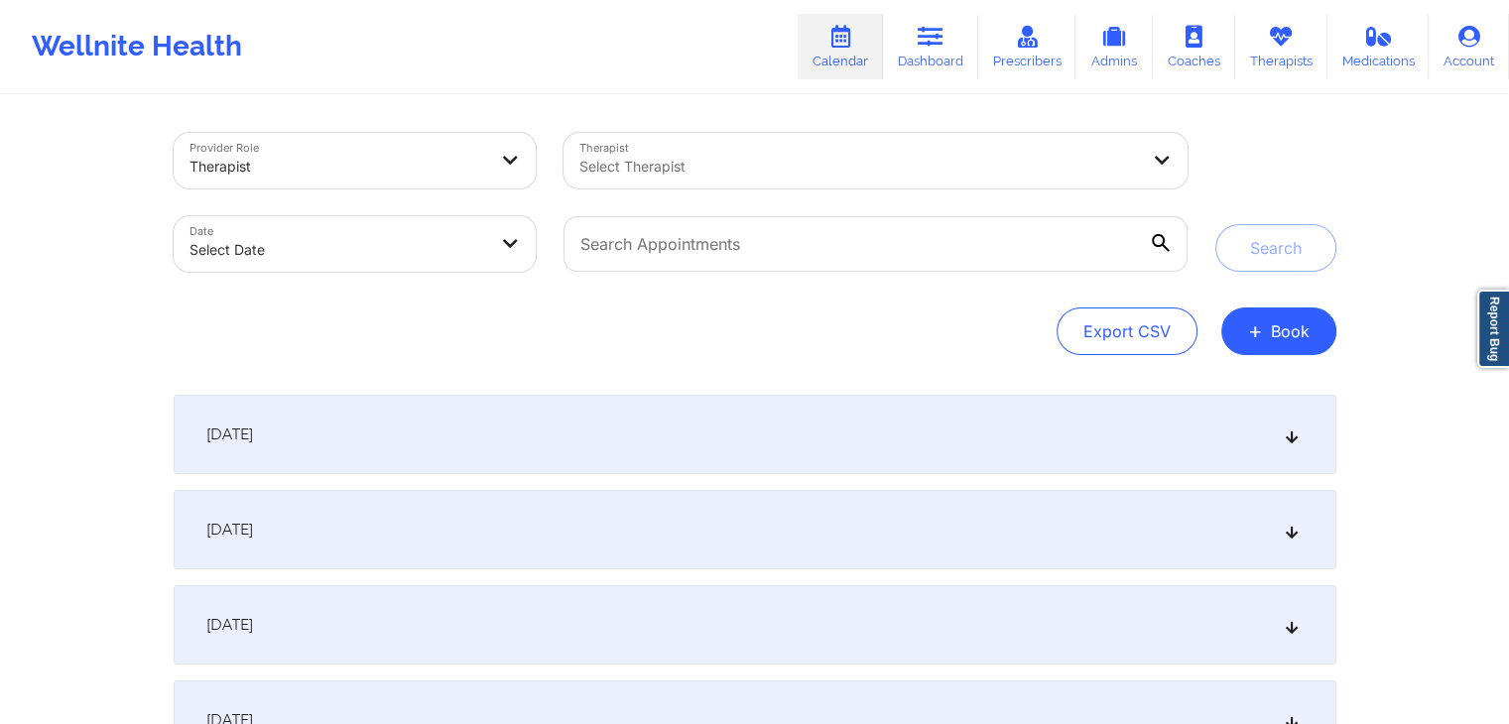
click at [977, 330] on div "Export CSV + Book" at bounding box center [755, 332] width 1163 height 48
click at [1099, 324] on button "Export CSV" at bounding box center [1126, 332] width 141 height 48
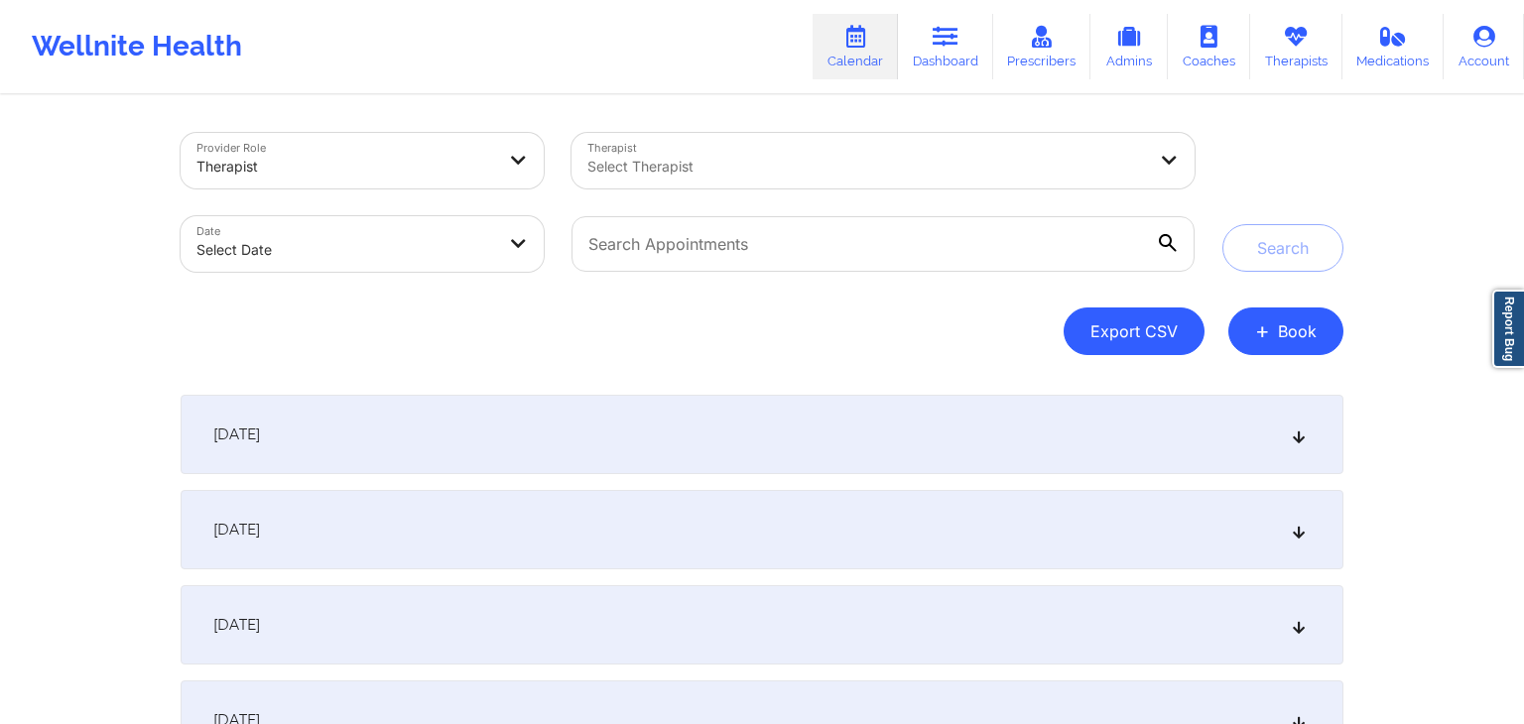
select select "2025-7"
select select "2025-8"
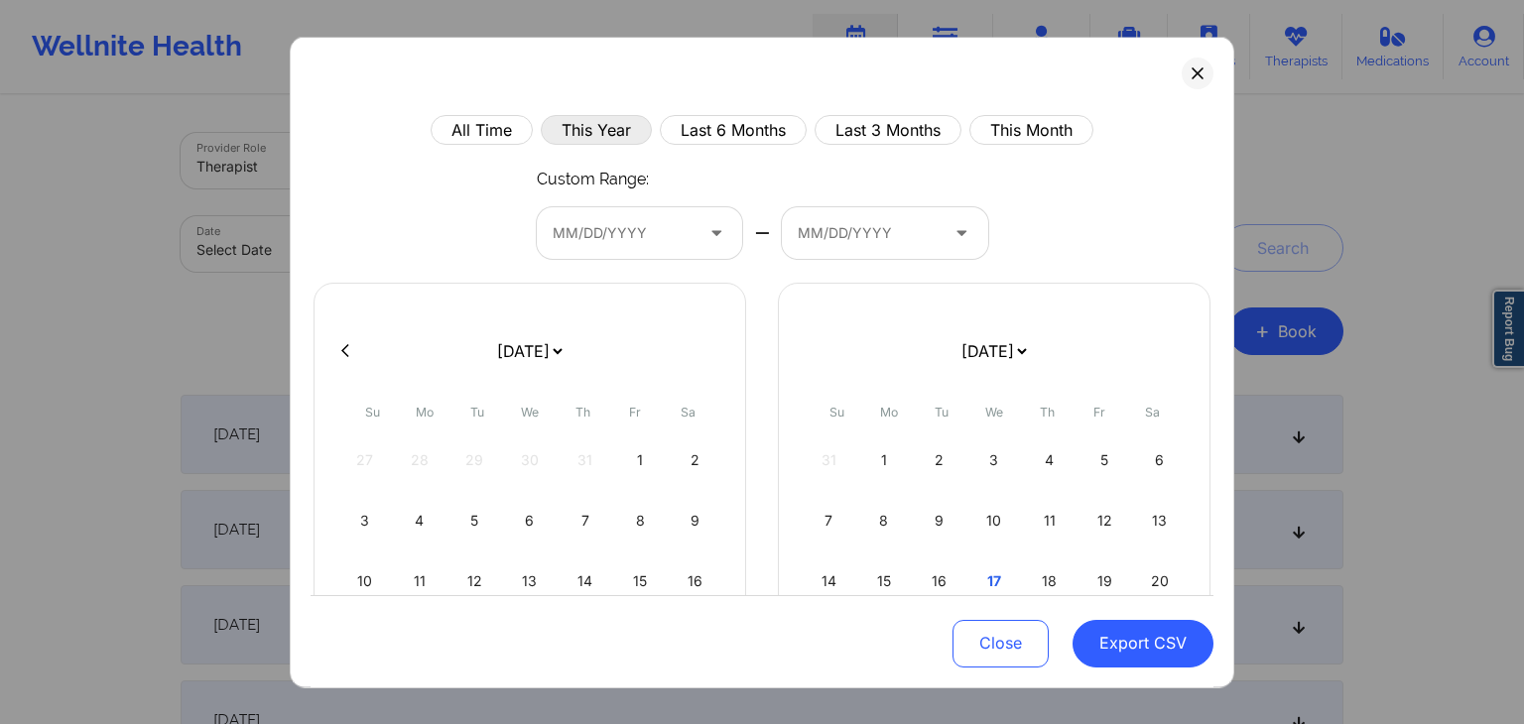
click at [579, 132] on button "This Year" at bounding box center [596, 130] width 111 height 30
select select "2025-0"
select select "2025-1"
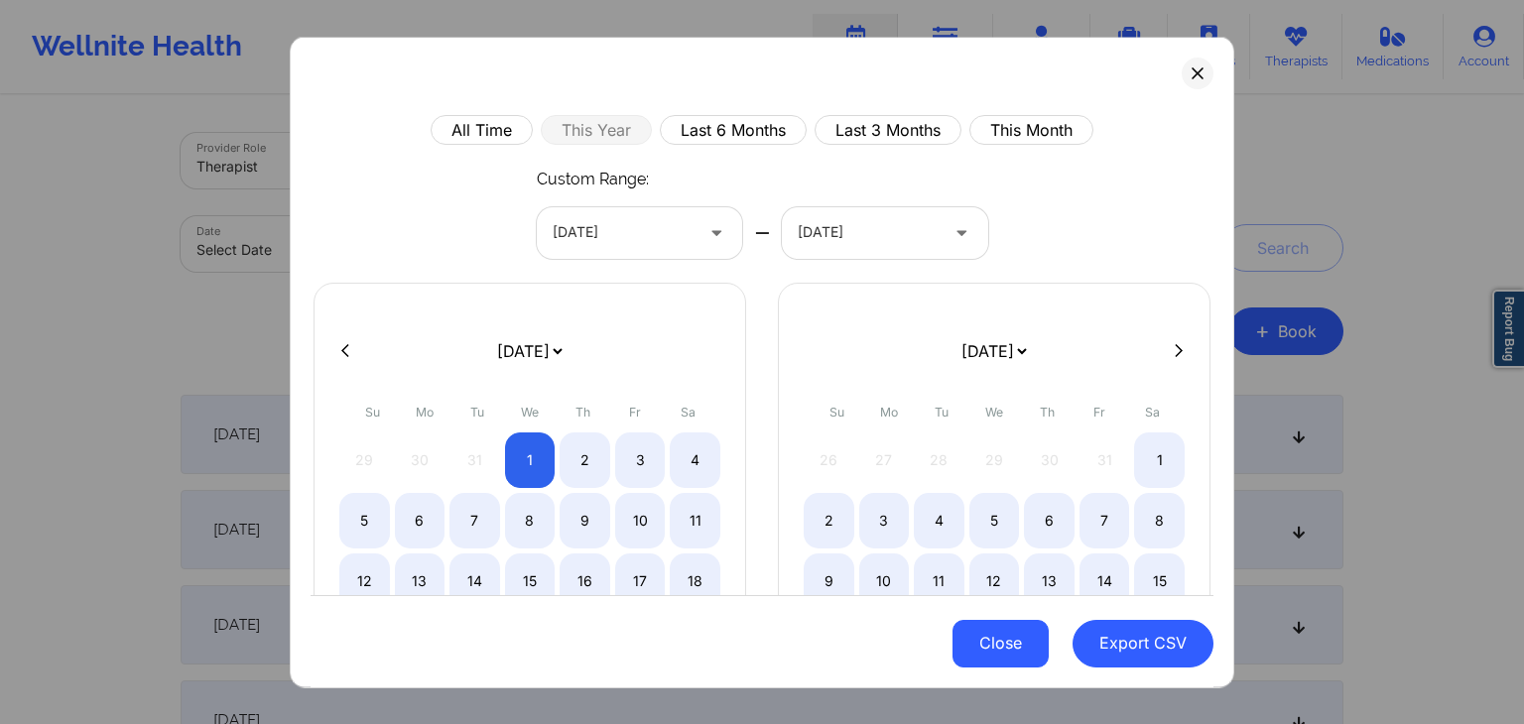
click at [1004, 664] on button "Close" at bounding box center [1000, 644] width 96 height 48
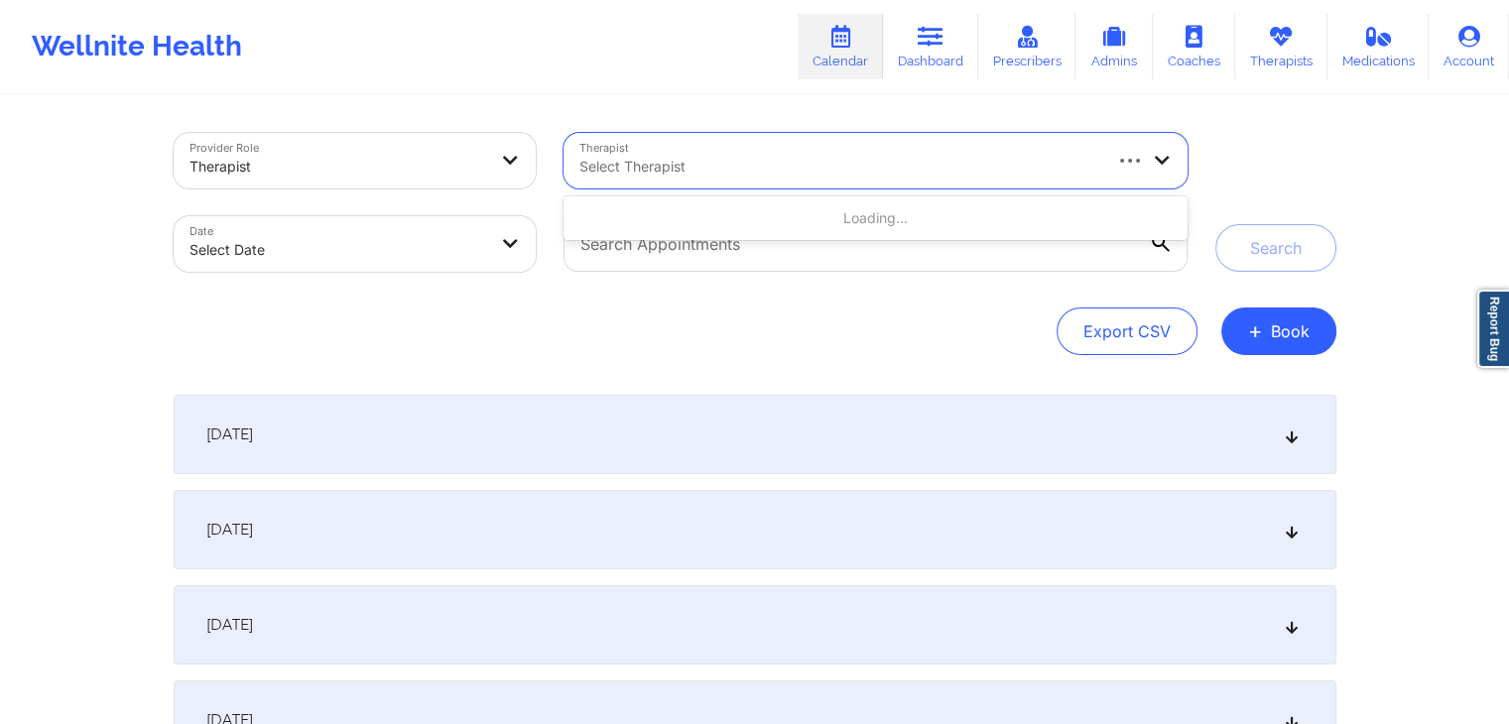
click at [891, 167] on div at bounding box center [838, 167] width 519 height 24
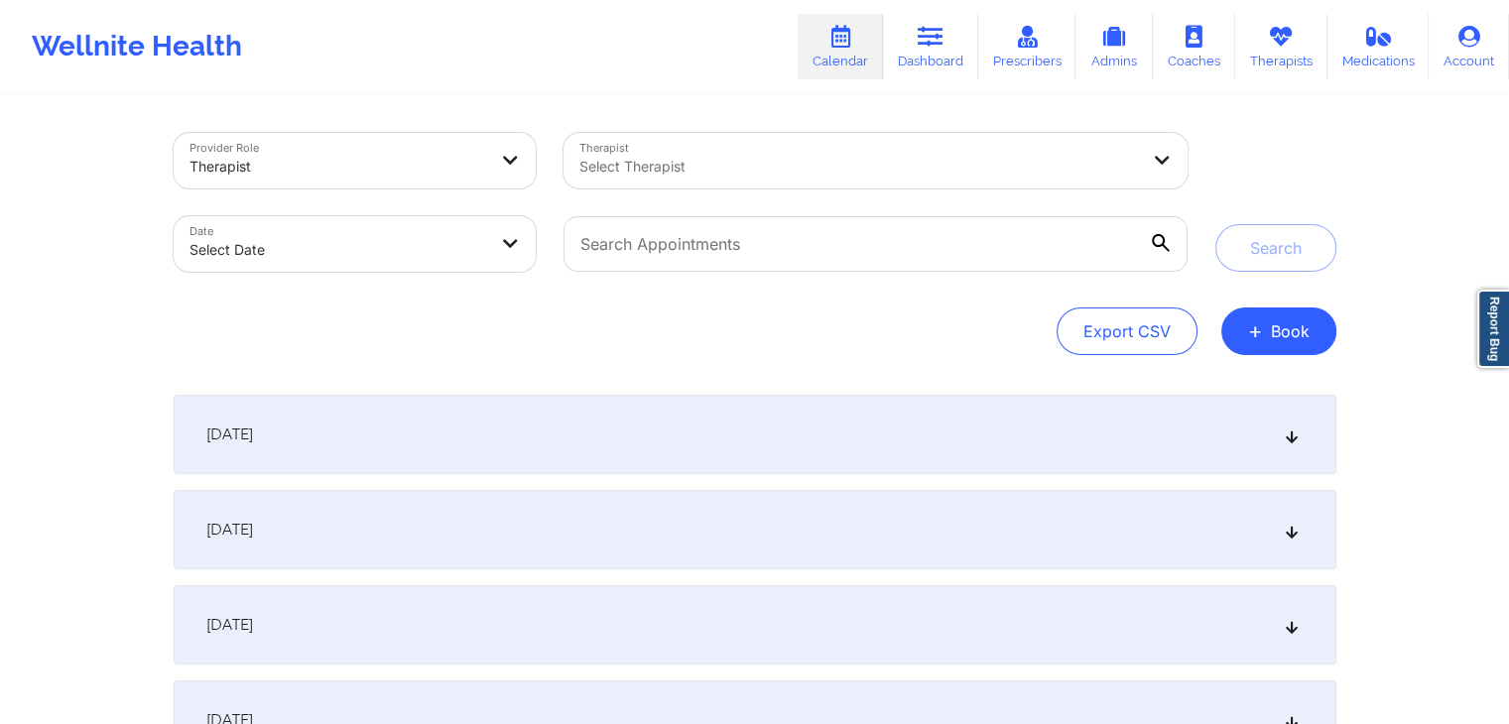
click at [695, 53] on div "Wellnite Health Calendar Dashboard Prescribers Admins Coaches Therapists Medica…" at bounding box center [754, 46] width 1509 height 79
click at [413, 219] on body "Wellnite Health Calendar Dashboard Prescribers Admins Coaches Therapists Medica…" at bounding box center [754, 362] width 1509 height 724
select select "2025-8"
select select "2025-9"
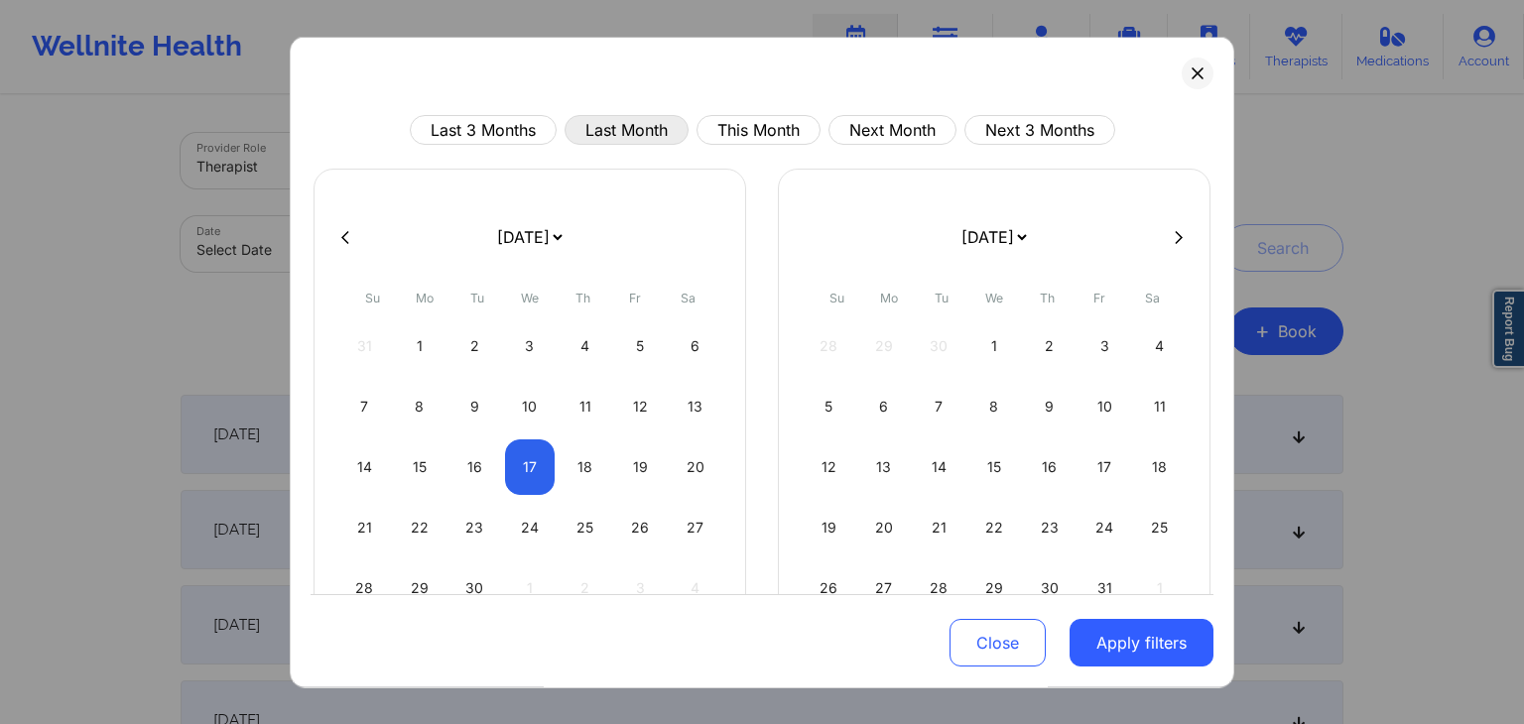
click at [609, 132] on button "Last Month" at bounding box center [626, 130] width 124 height 30
select select "2025-7"
select select "2025-8"
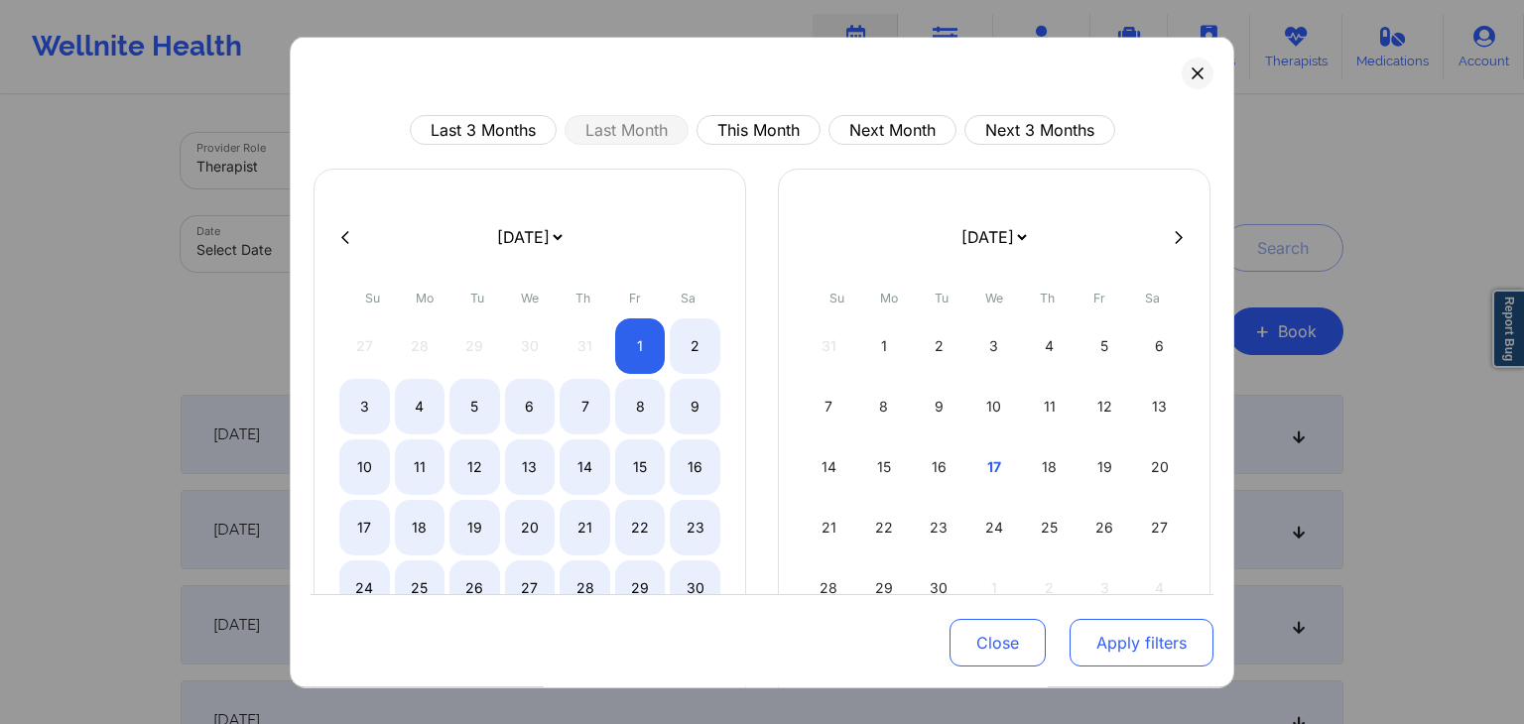
click at [1134, 636] on button "Apply filters" at bounding box center [1141, 644] width 144 height 48
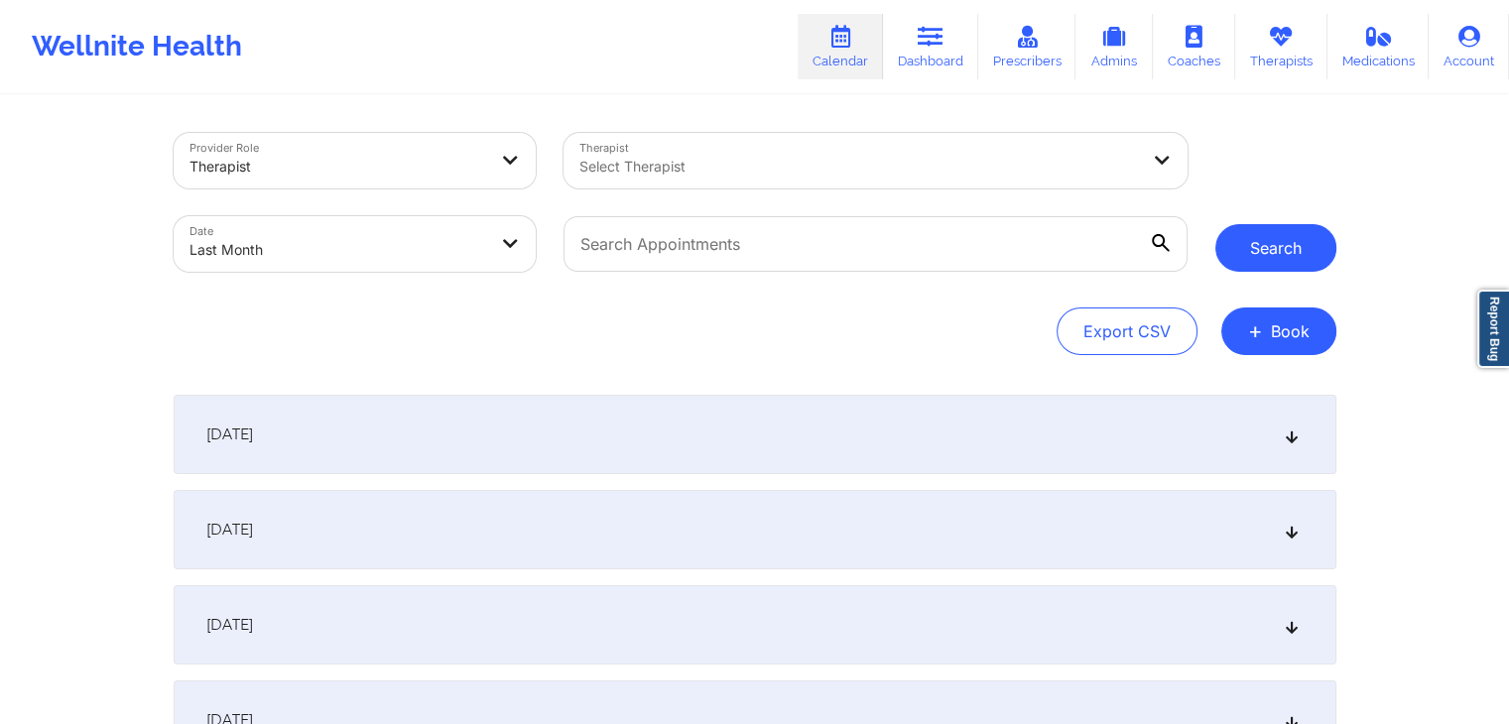
click at [1270, 239] on button "Search" at bounding box center [1275, 248] width 121 height 48
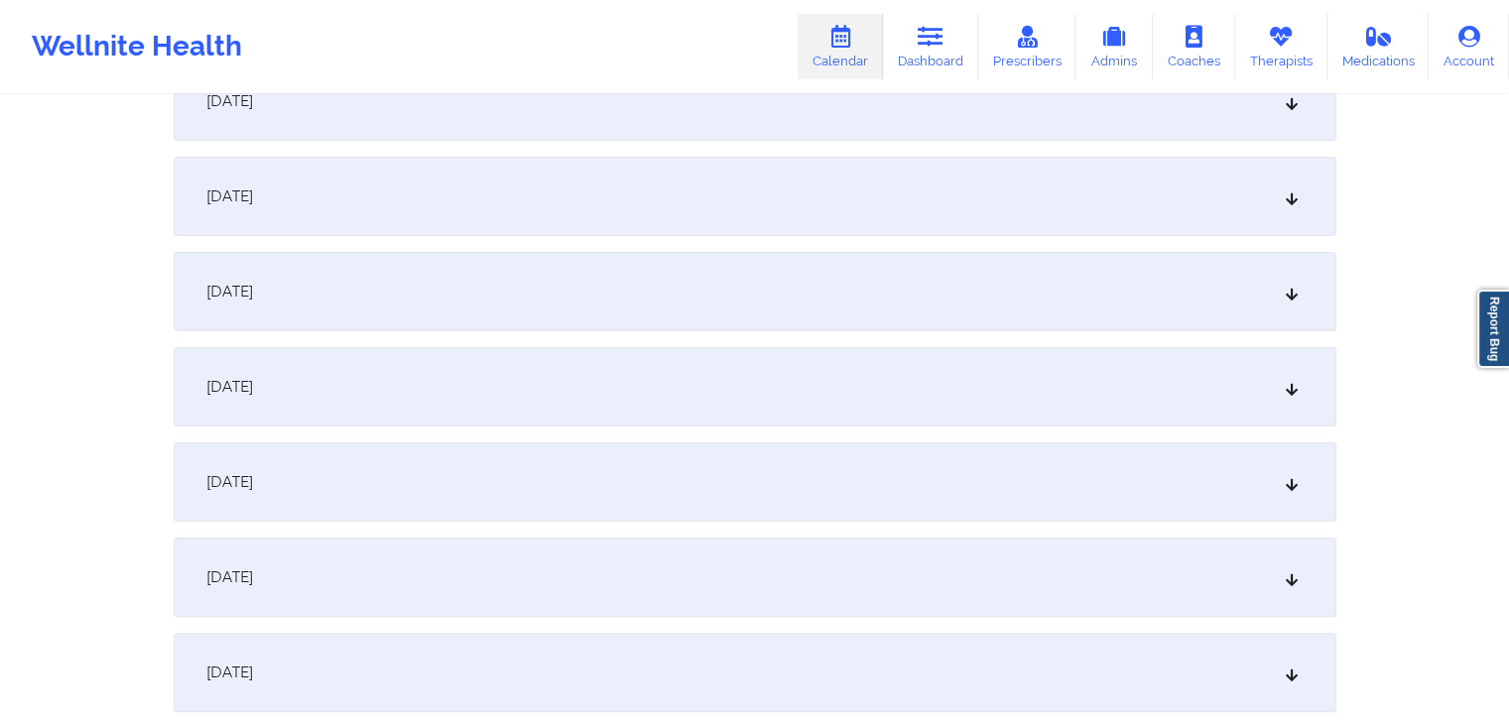
scroll to position [0, 0]
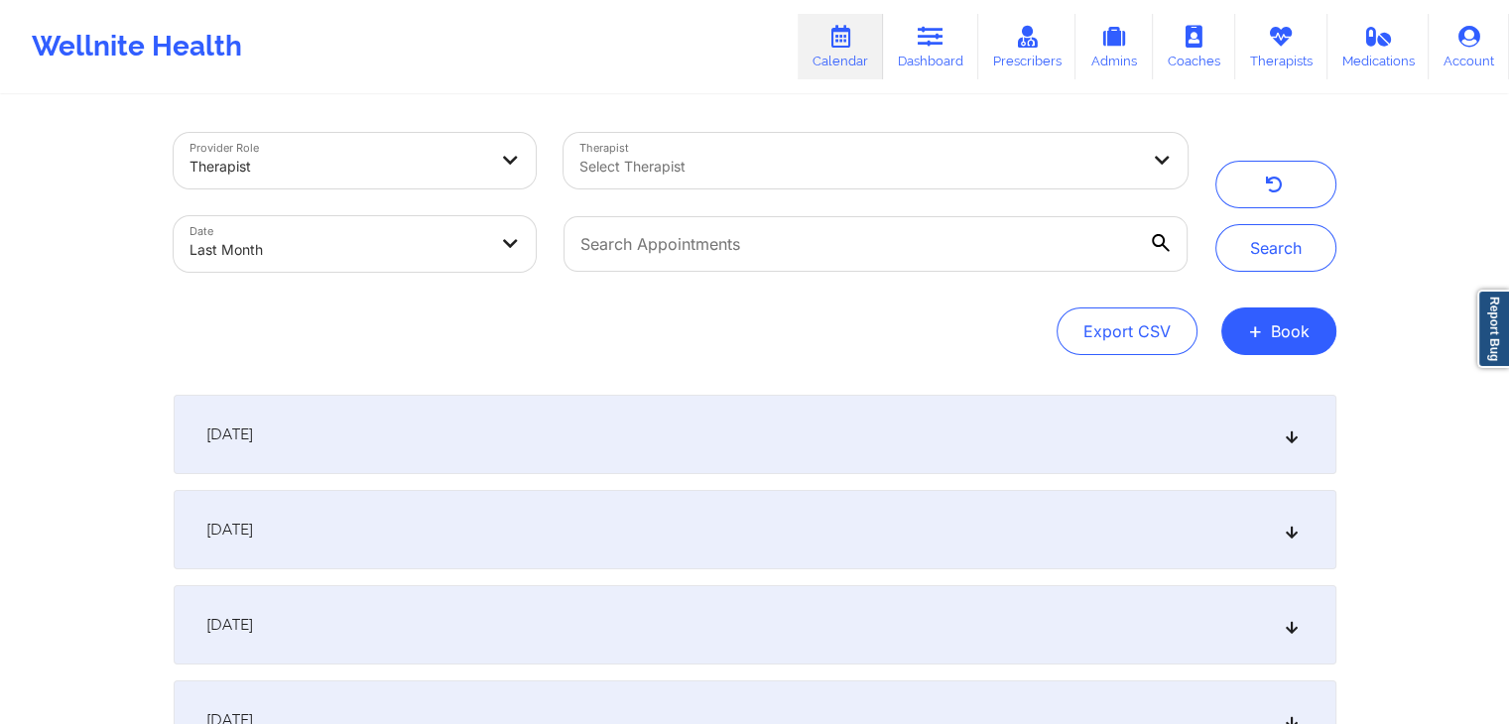
click at [640, 312] on div "Export CSV + Book" at bounding box center [755, 332] width 1163 height 48
click at [1277, 187] on icon "button" at bounding box center [1273, 188] width 19 height 16
click at [736, 318] on div "Export CSV + Book" at bounding box center [755, 332] width 1163 height 48
click at [885, 315] on div "Export CSV + Book" at bounding box center [755, 332] width 1163 height 48
